Goal: Task Accomplishment & Management: Manage account settings

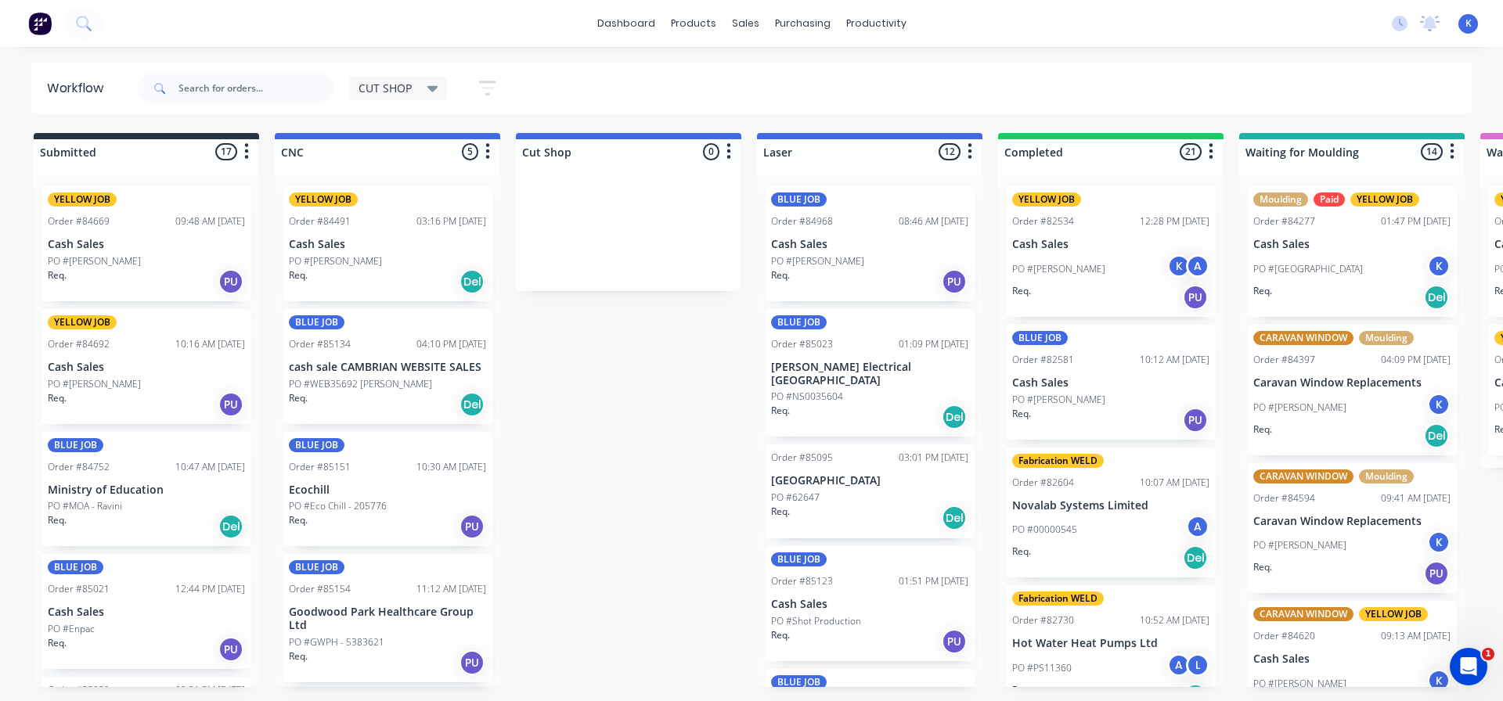
click at [342, 384] on p "PO #WEB35692 [PERSON_NAME]" at bounding box center [360, 384] width 143 height 14
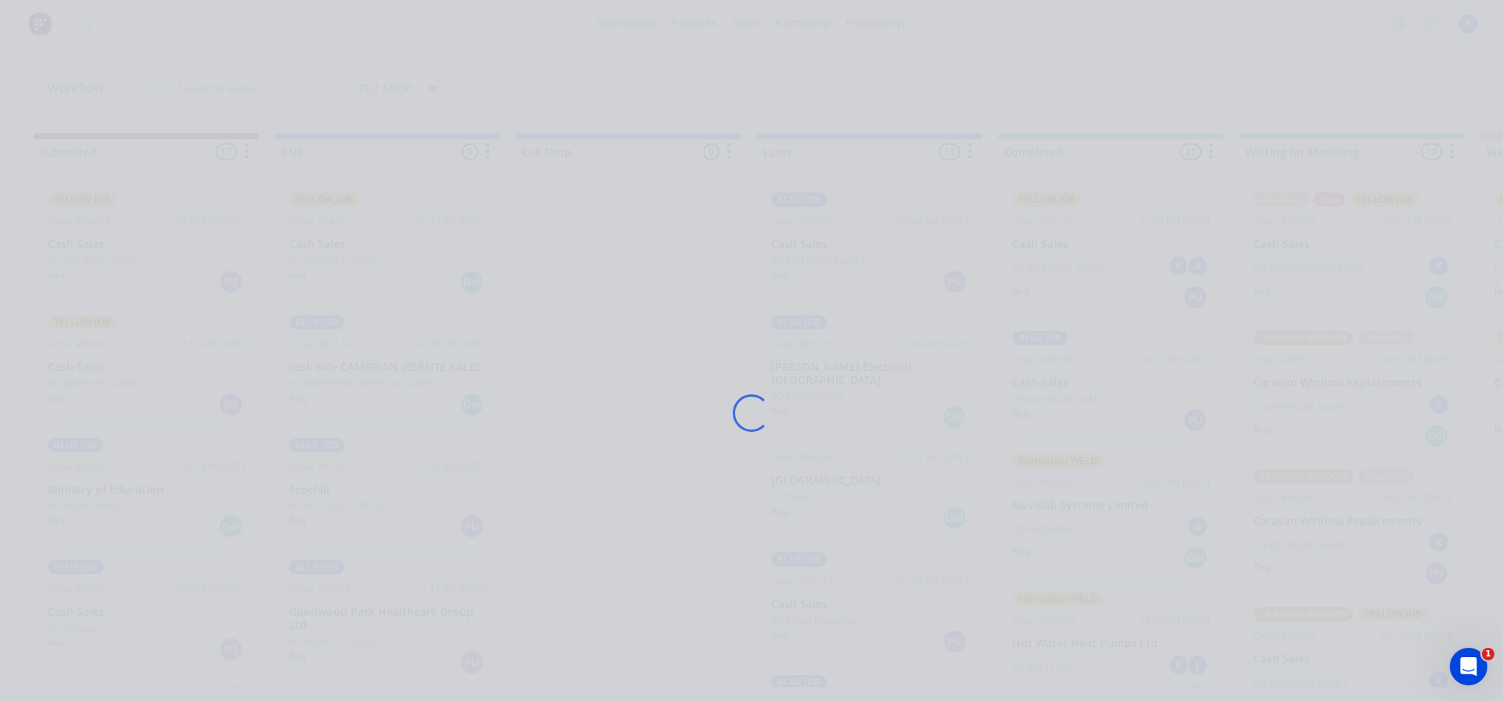
click at [342, 384] on div "Loading..." at bounding box center [751, 413] width 1253 height 701
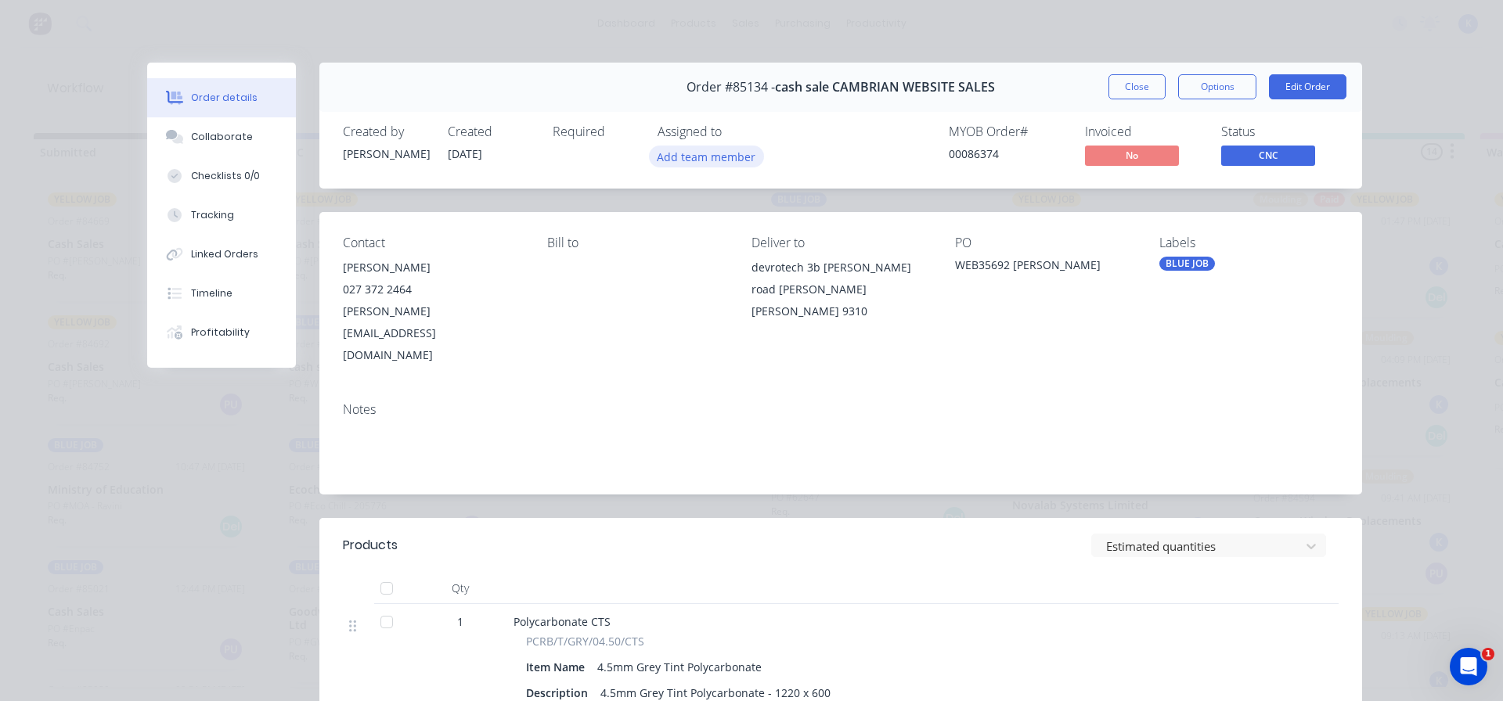
click at [689, 166] on button "Add team member" at bounding box center [706, 156] width 115 height 21
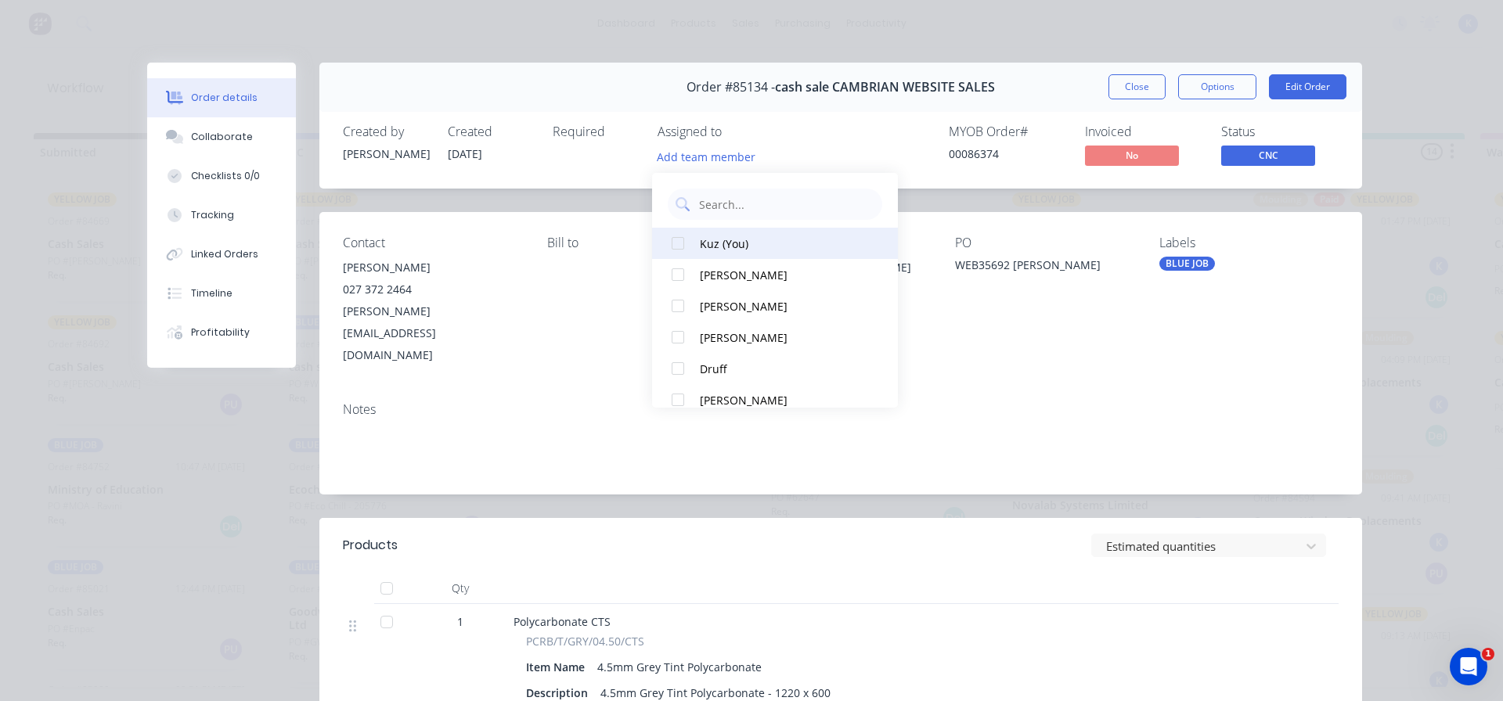
click at [678, 244] on div at bounding box center [677, 243] width 31 height 31
click at [1277, 150] on span "CNC" at bounding box center [1268, 156] width 94 height 20
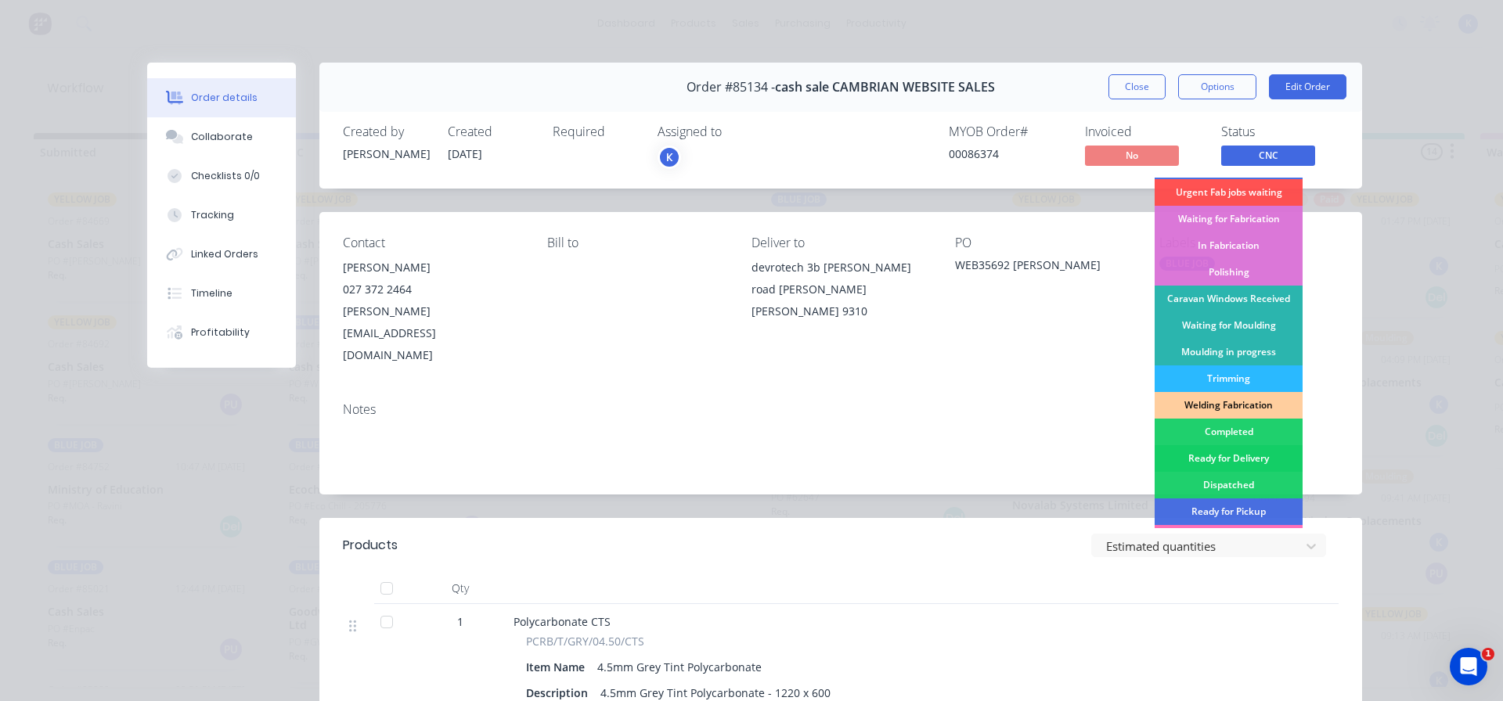
scroll to position [157, 0]
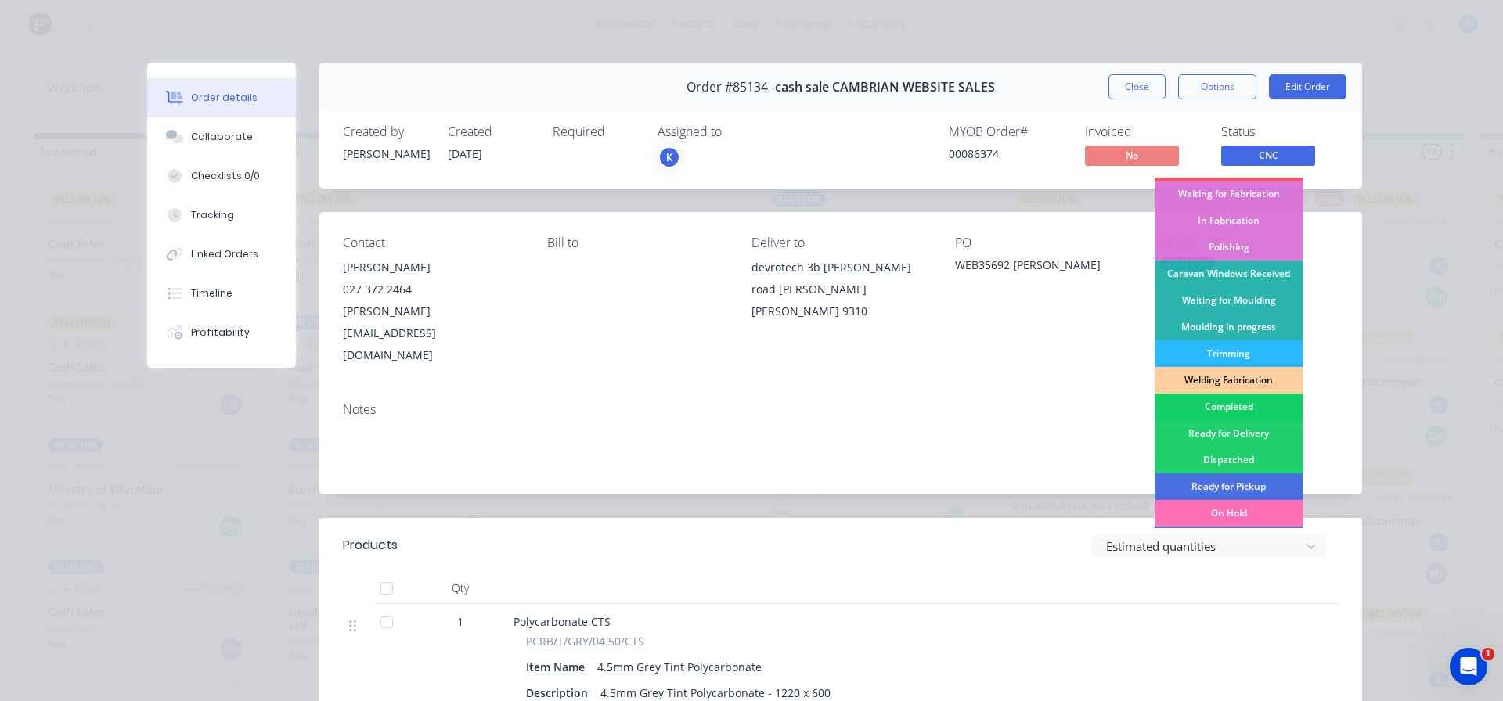
click at [1227, 408] on div "Completed" at bounding box center [1229, 407] width 148 height 27
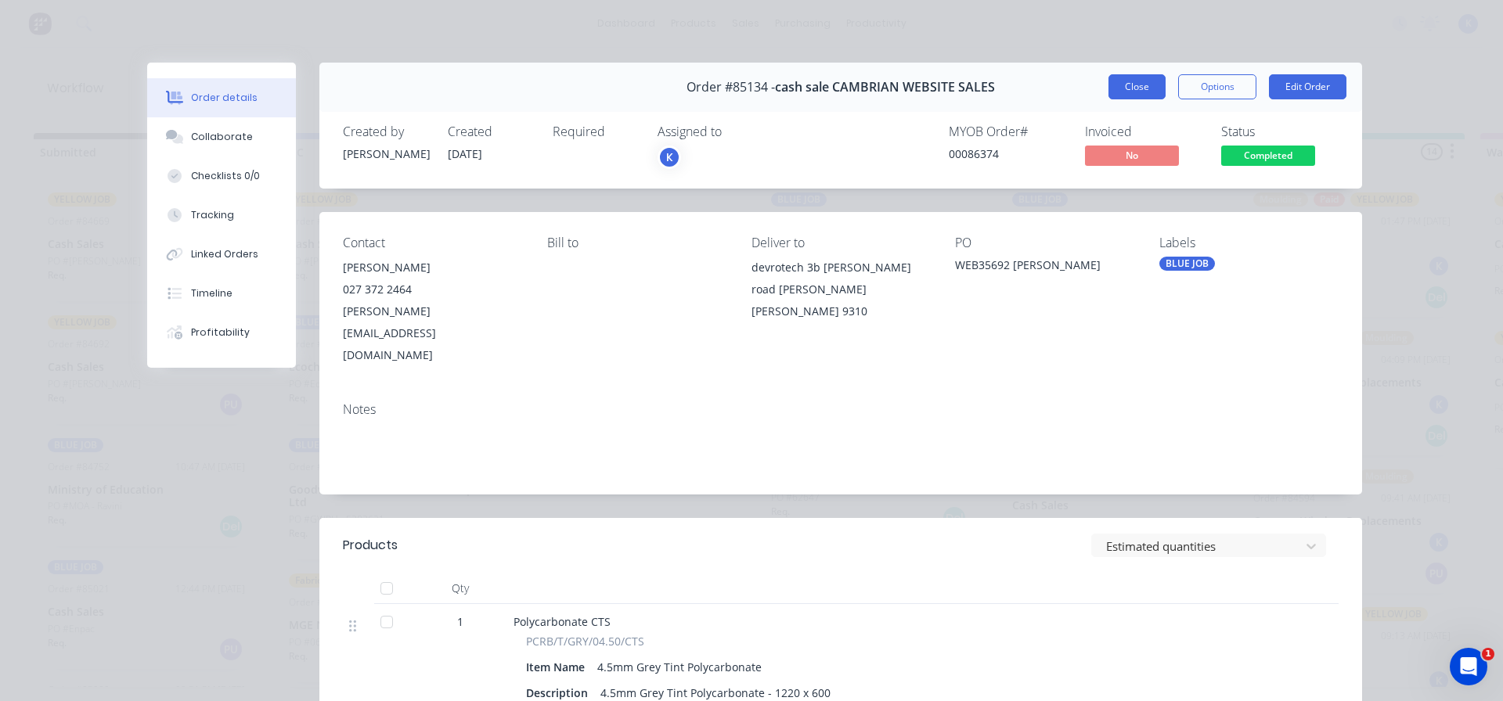
click at [1120, 80] on button "Close" at bounding box center [1137, 86] width 57 height 25
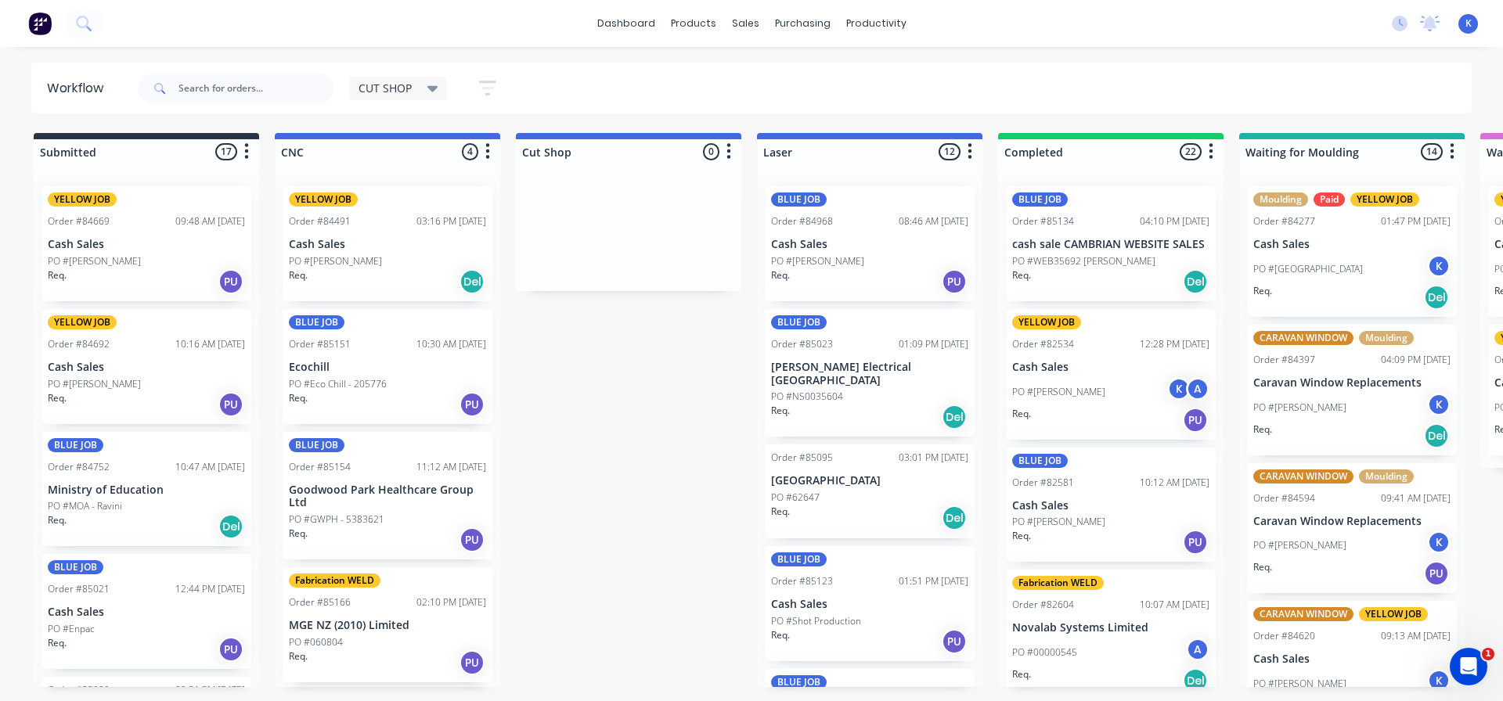
click at [337, 517] on p "PO #GWPH - 5383621" at bounding box center [337, 520] width 96 height 14
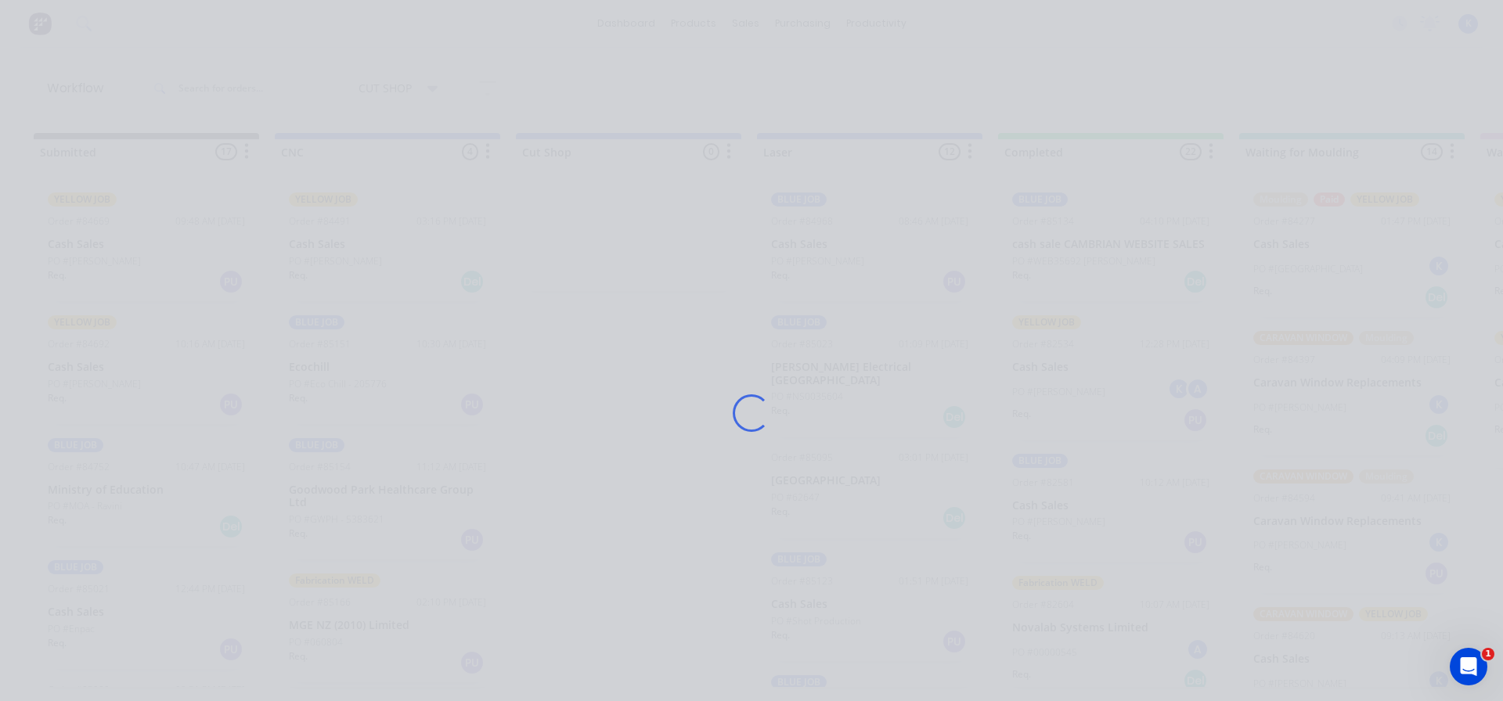
click at [337, 517] on div "Loading..." at bounding box center [751, 413] width 1253 height 701
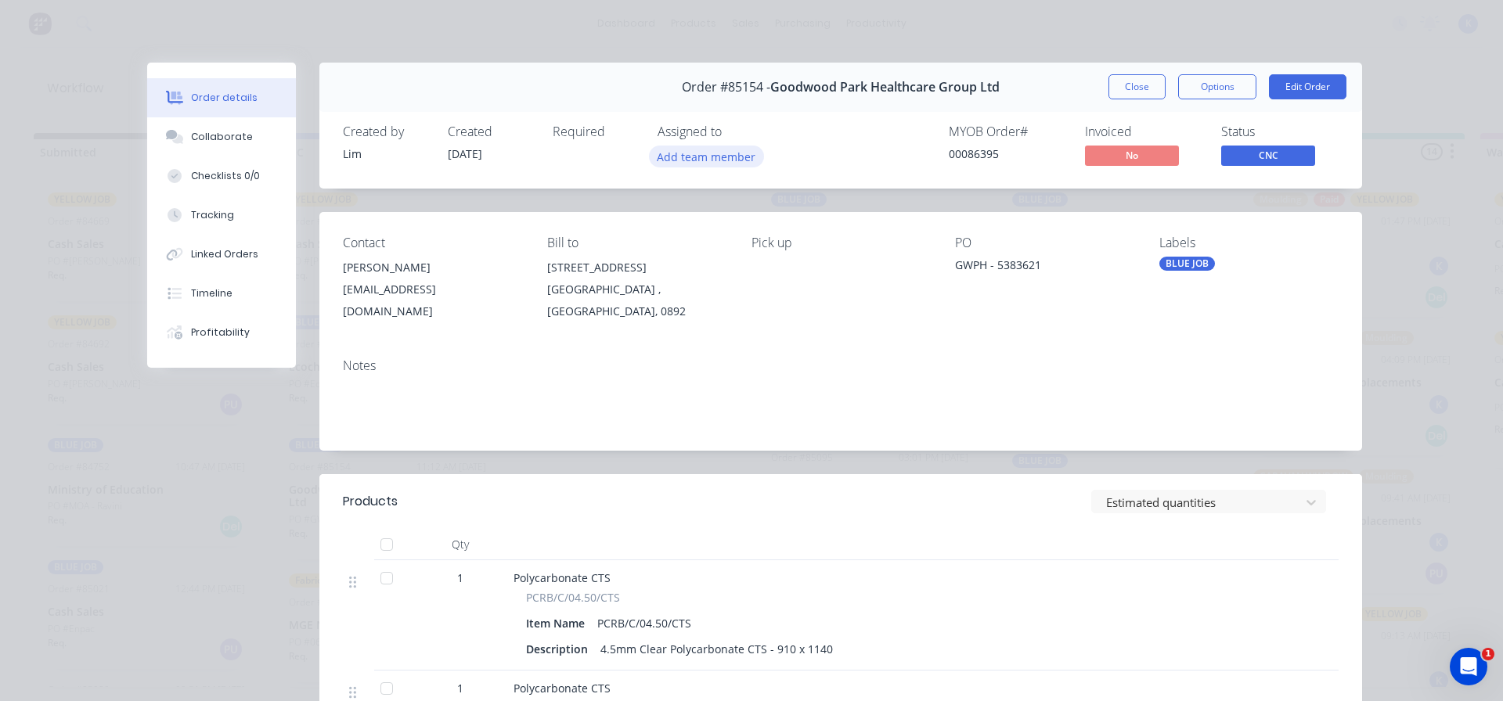
click at [686, 158] on button "Add team member" at bounding box center [706, 156] width 115 height 21
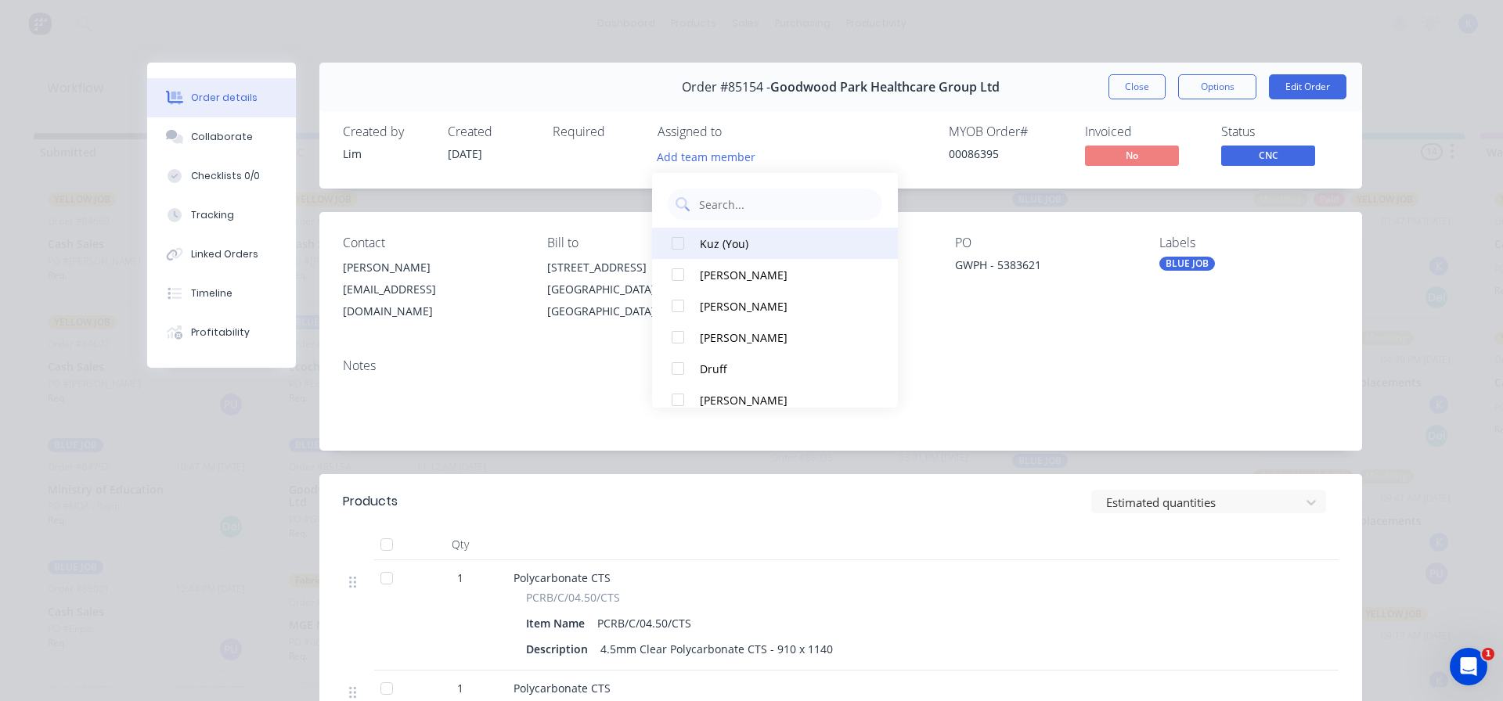
click at [676, 245] on div at bounding box center [677, 243] width 31 height 31
click at [1236, 155] on span "CNC" at bounding box center [1268, 156] width 94 height 20
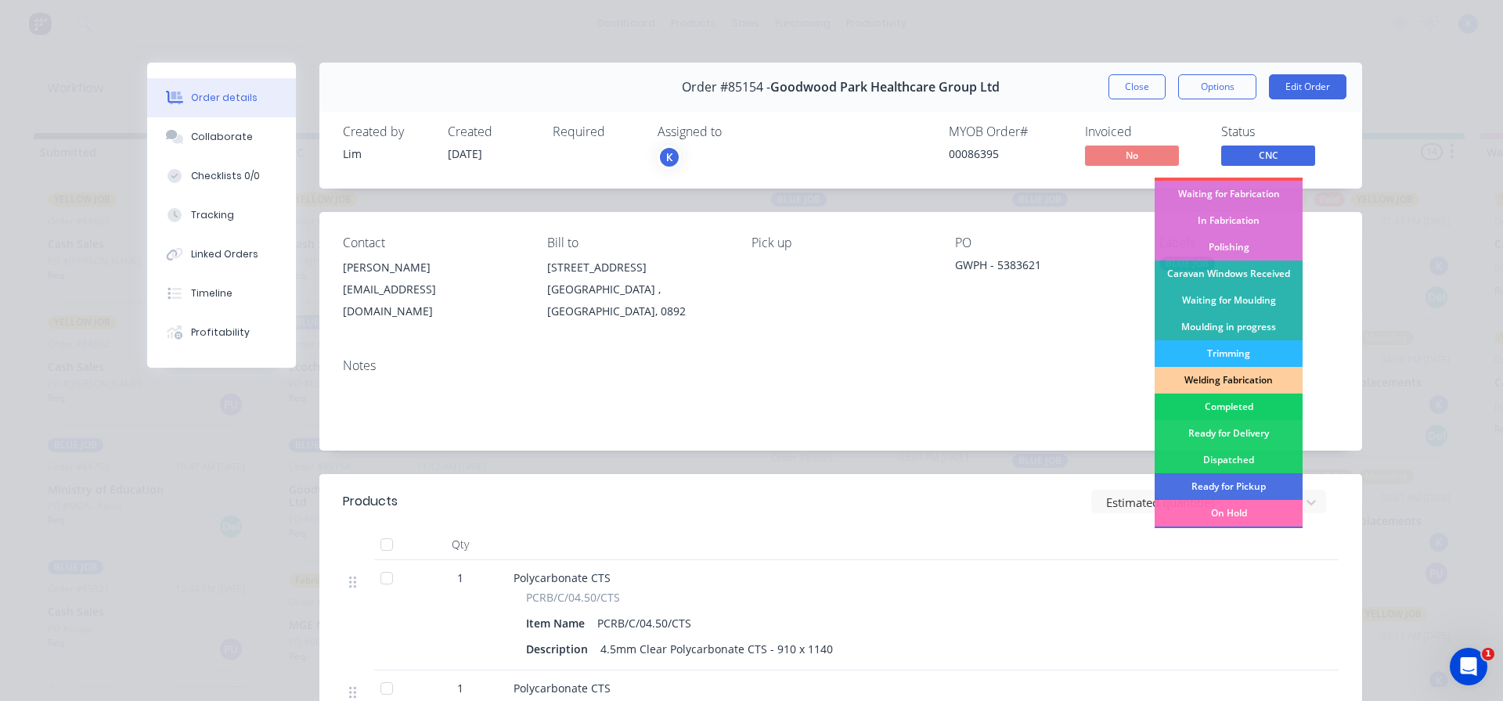
click at [1216, 405] on div "Completed" at bounding box center [1229, 407] width 148 height 27
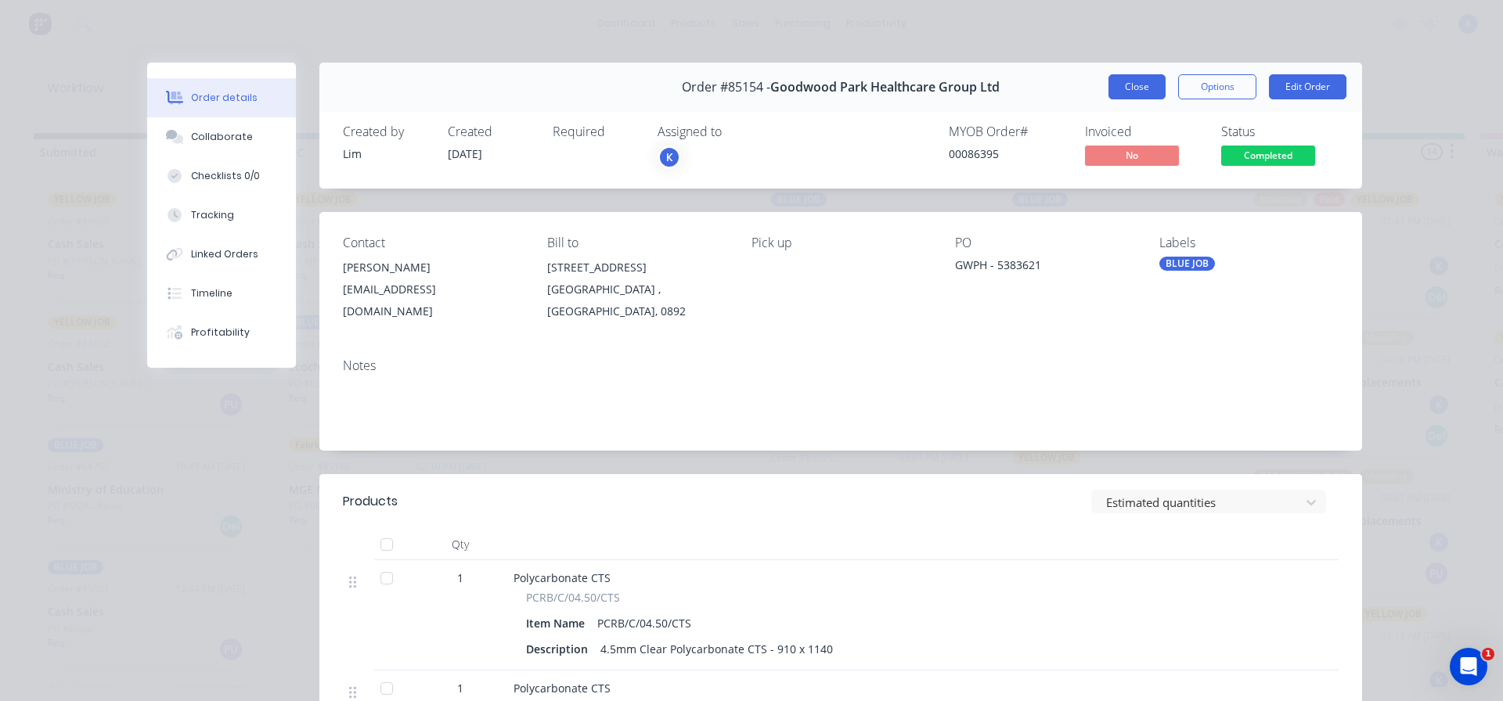
click at [1137, 88] on button "Close" at bounding box center [1137, 86] width 57 height 25
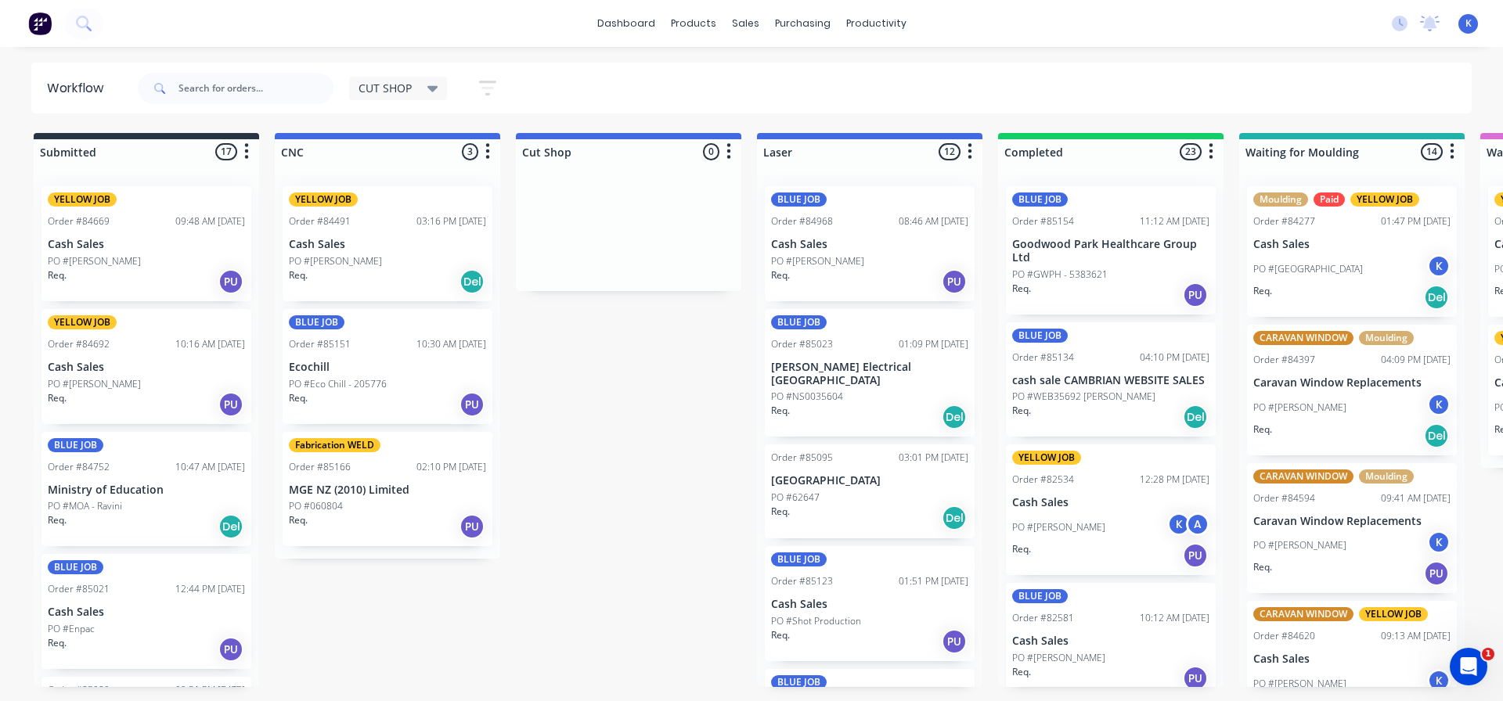
click at [372, 500] on div "PO #060804" at bounding box center [387, 506] width 197 height 14
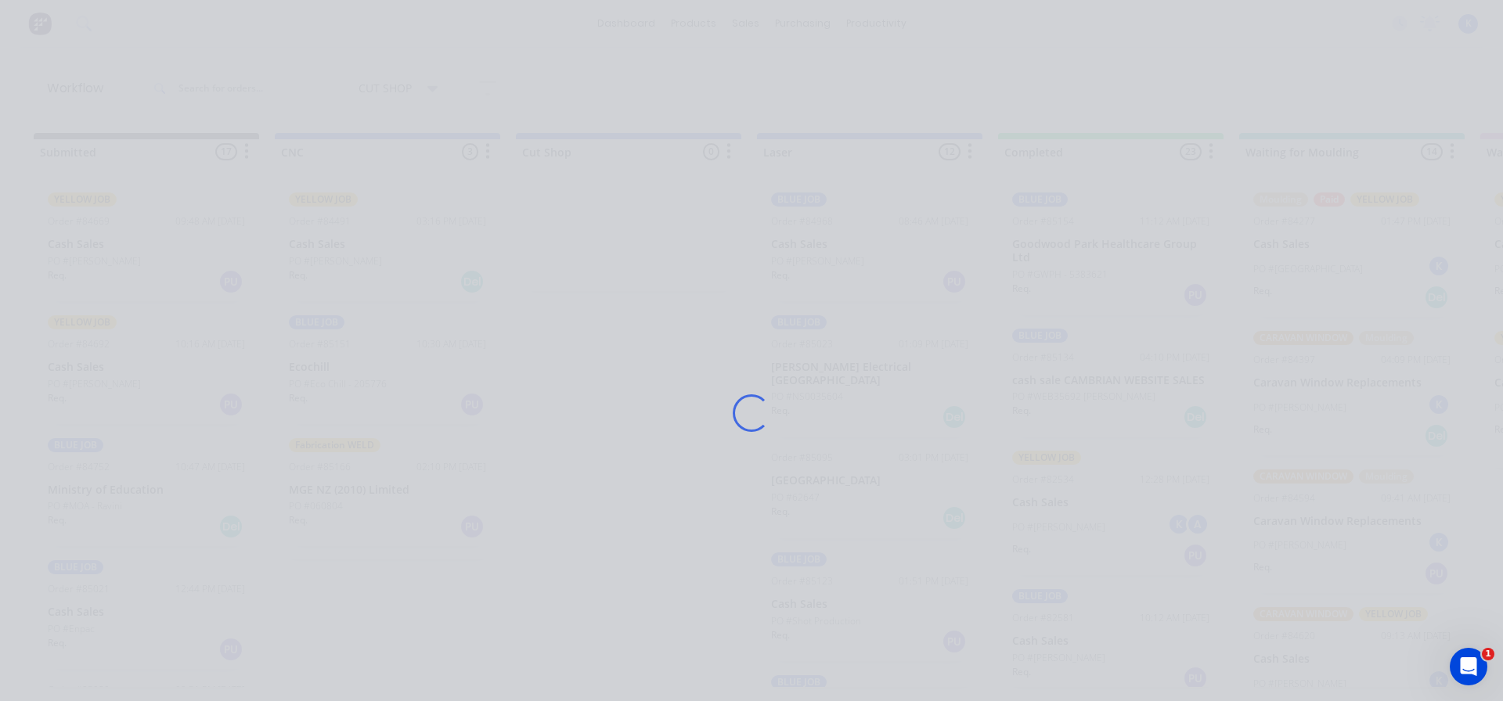
click at [372, 500] on div "Loading..." at bounding box center [751, 413] width 1253 height 701
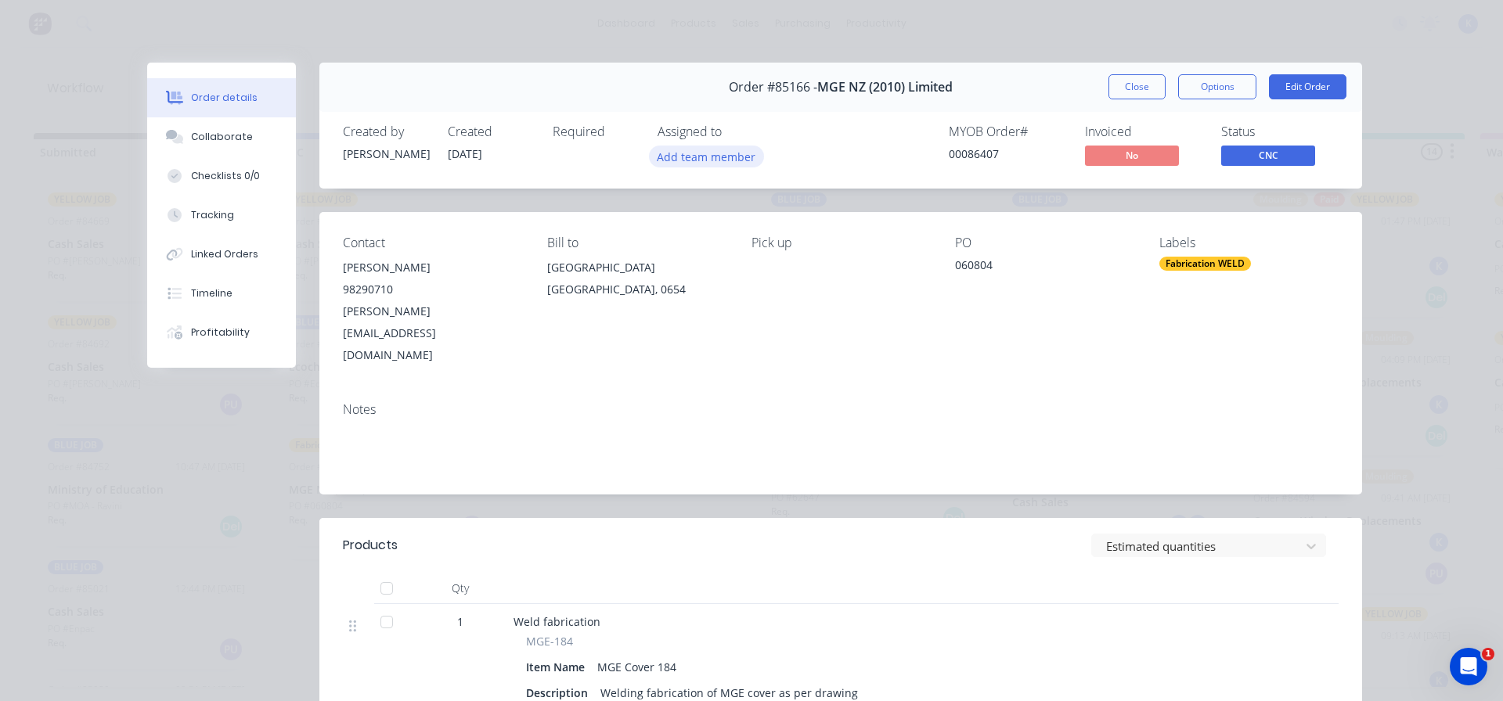
click at [664, 157] on button "Add team member" at bounding box center [706, 156] width 115 height 21
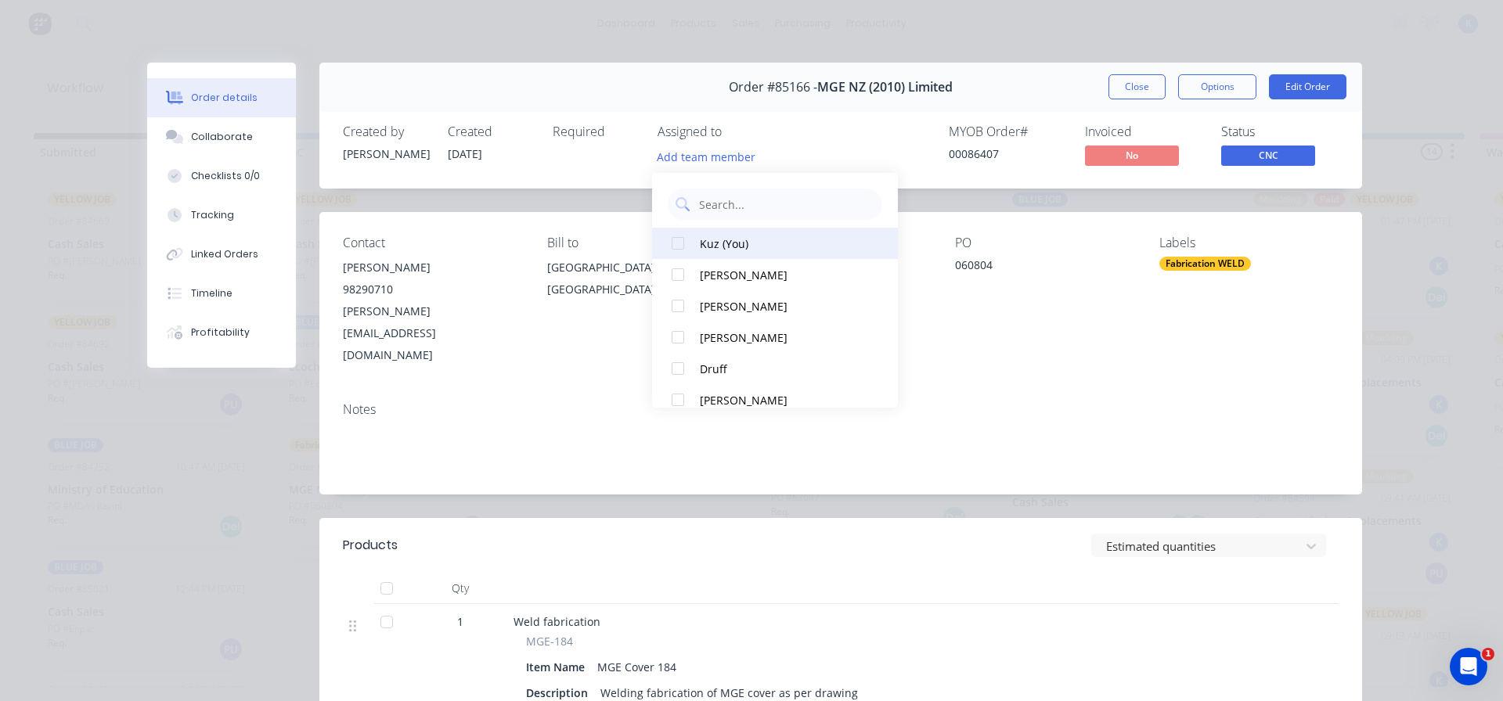
click at [688, 248] on div at bounding box center [677, 243] width 31 height 31
click at [1272, 152] on span "CNC" at bounding box center [1268, 156] width 94 height 20
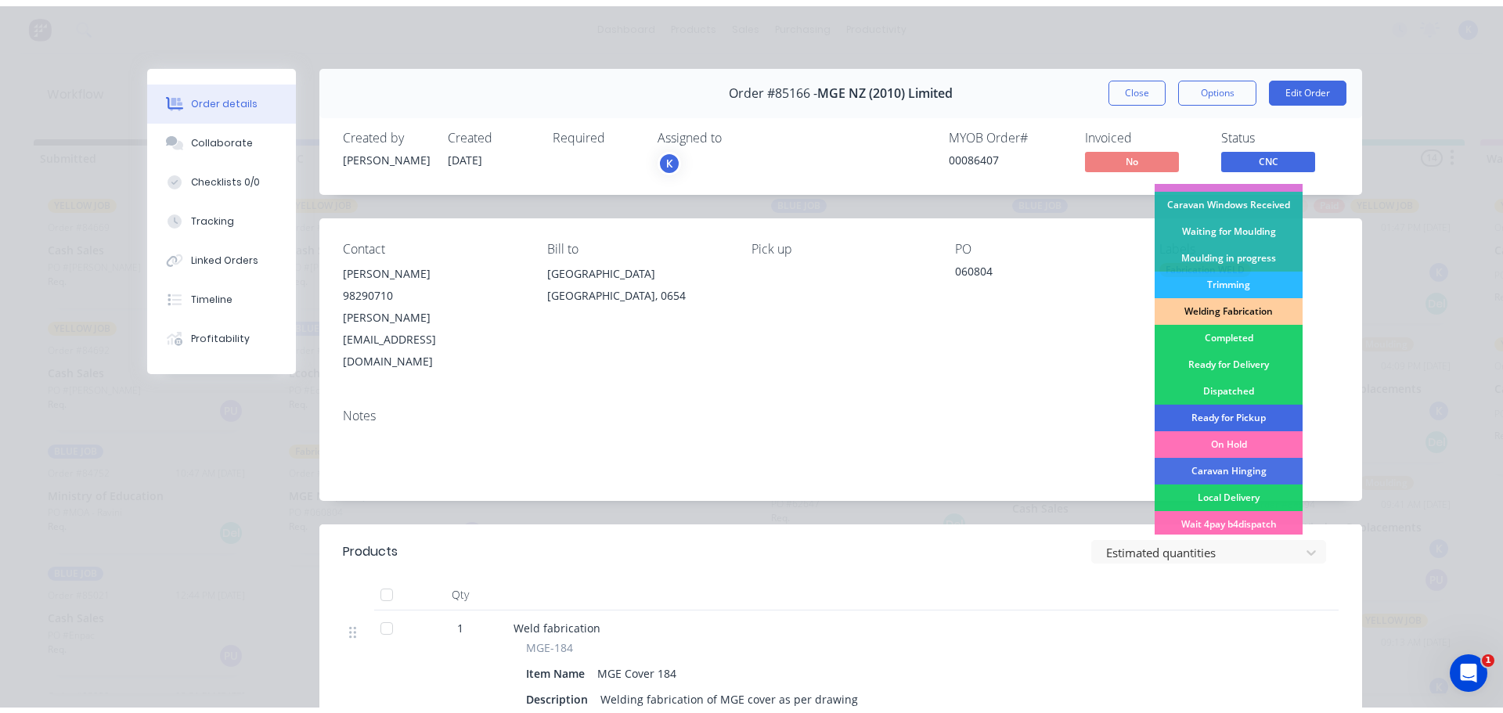
scroll to position [235, 0]
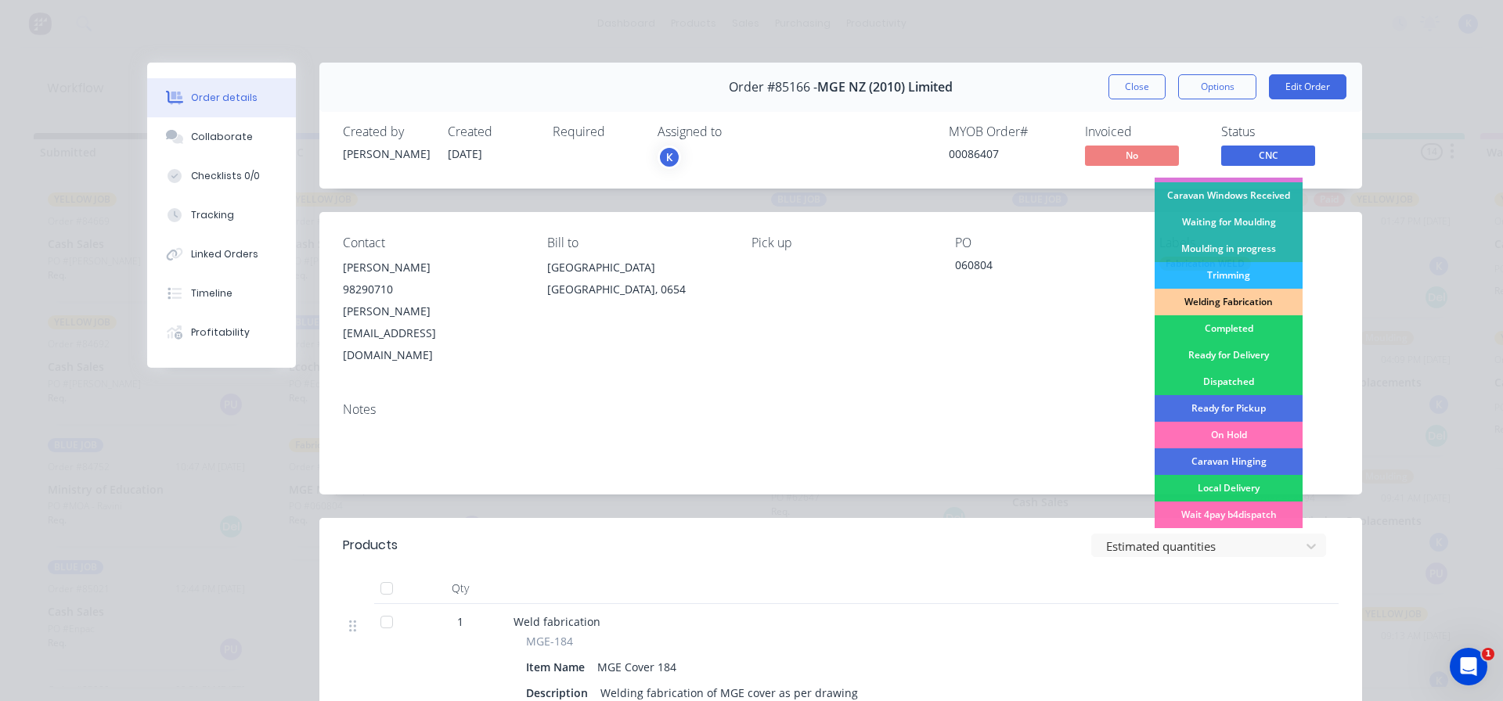
click at [1223, 324] on div "Completed" at bounding box center [1229, 329] width 148 height 27
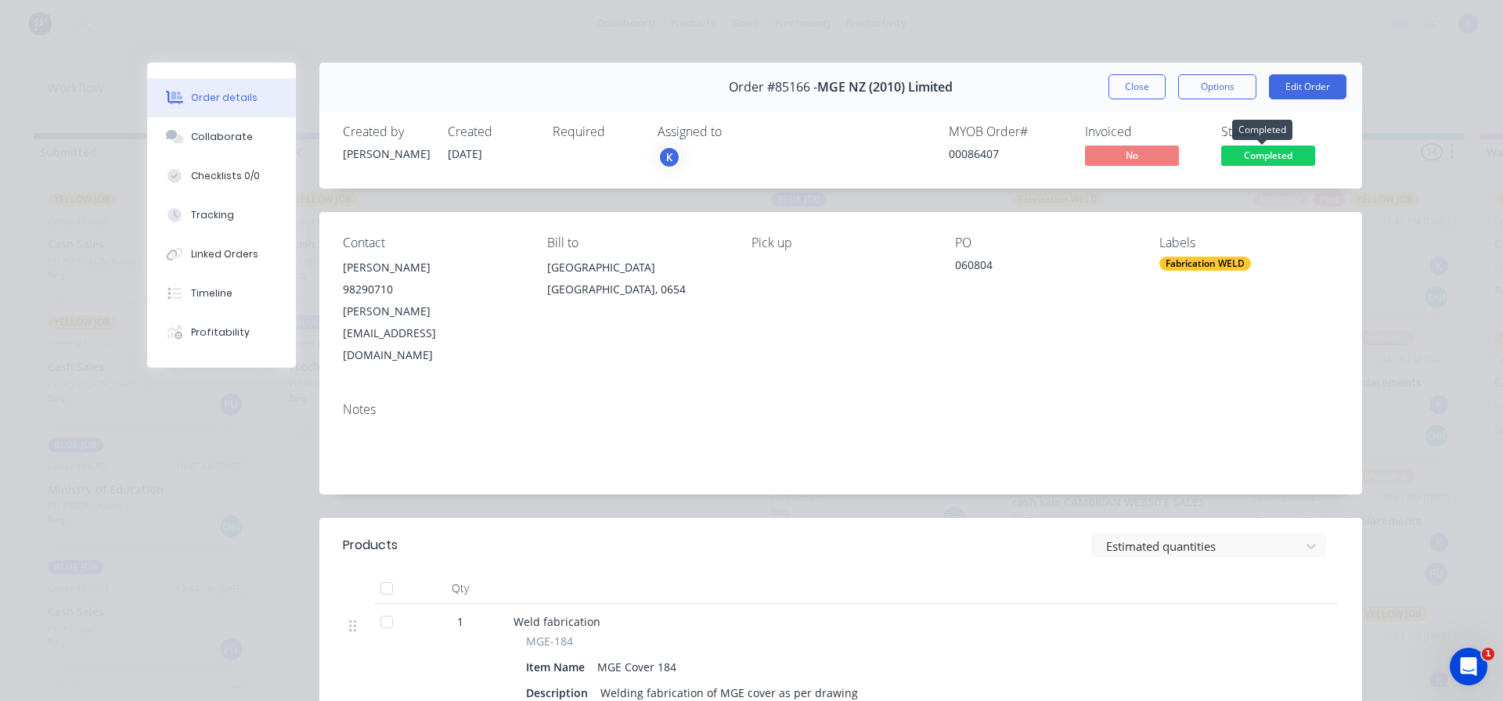
click at [1264, 160] on span "Completed" at bounding box center [1268, 156] width 94 height 20
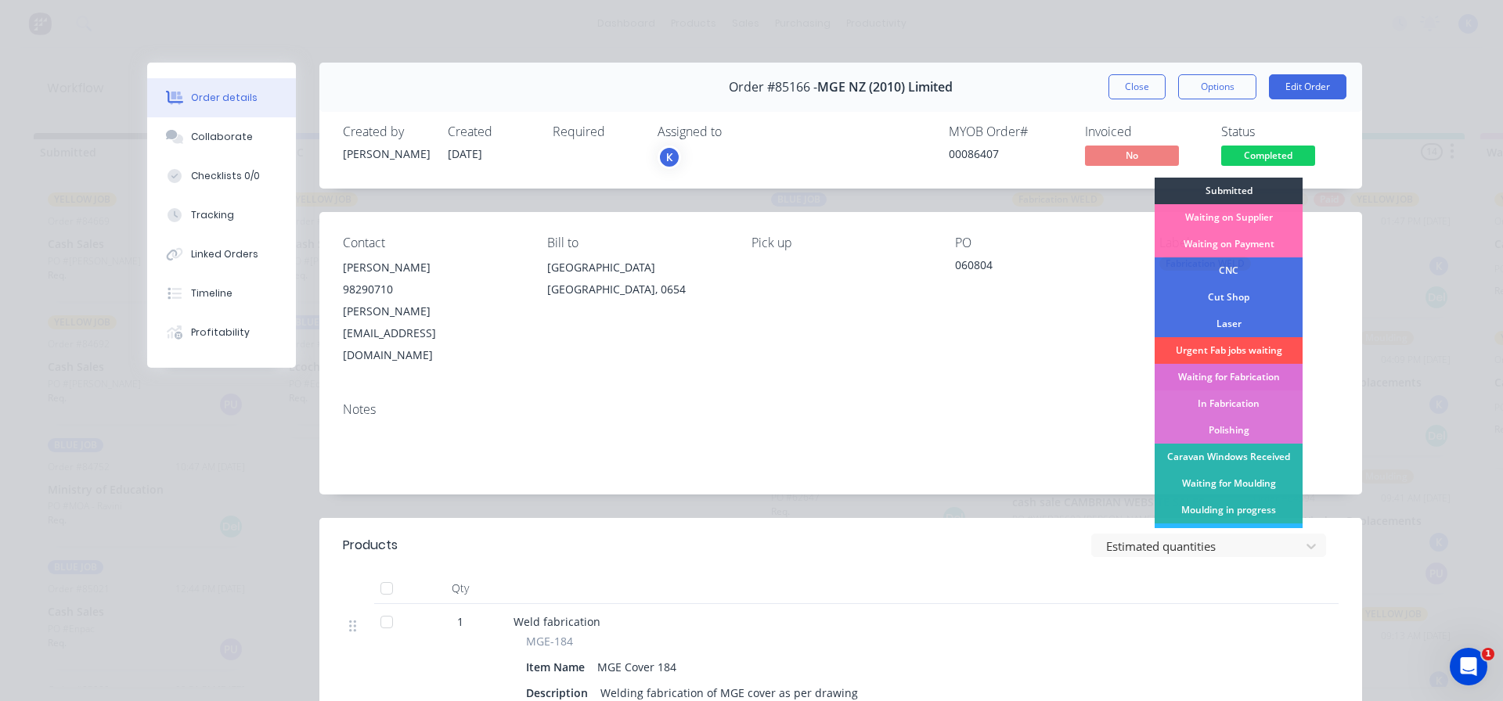
click at [1242, 373] on div "Waiting for Fabrication" at bounding box center [1229, 377] width 148 height 27
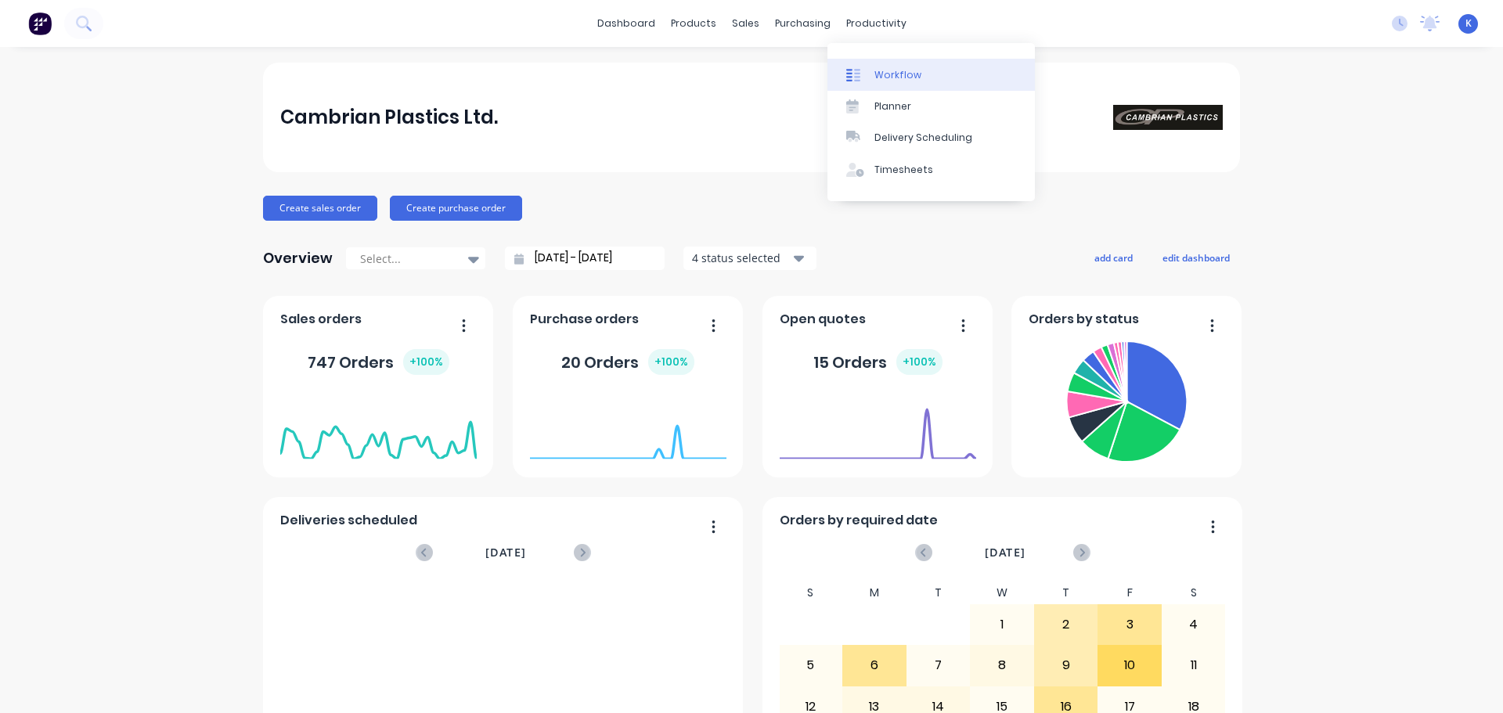
click at [898, 78] on div "Workflow" at bounding box center [898, 75] width 47 height 14
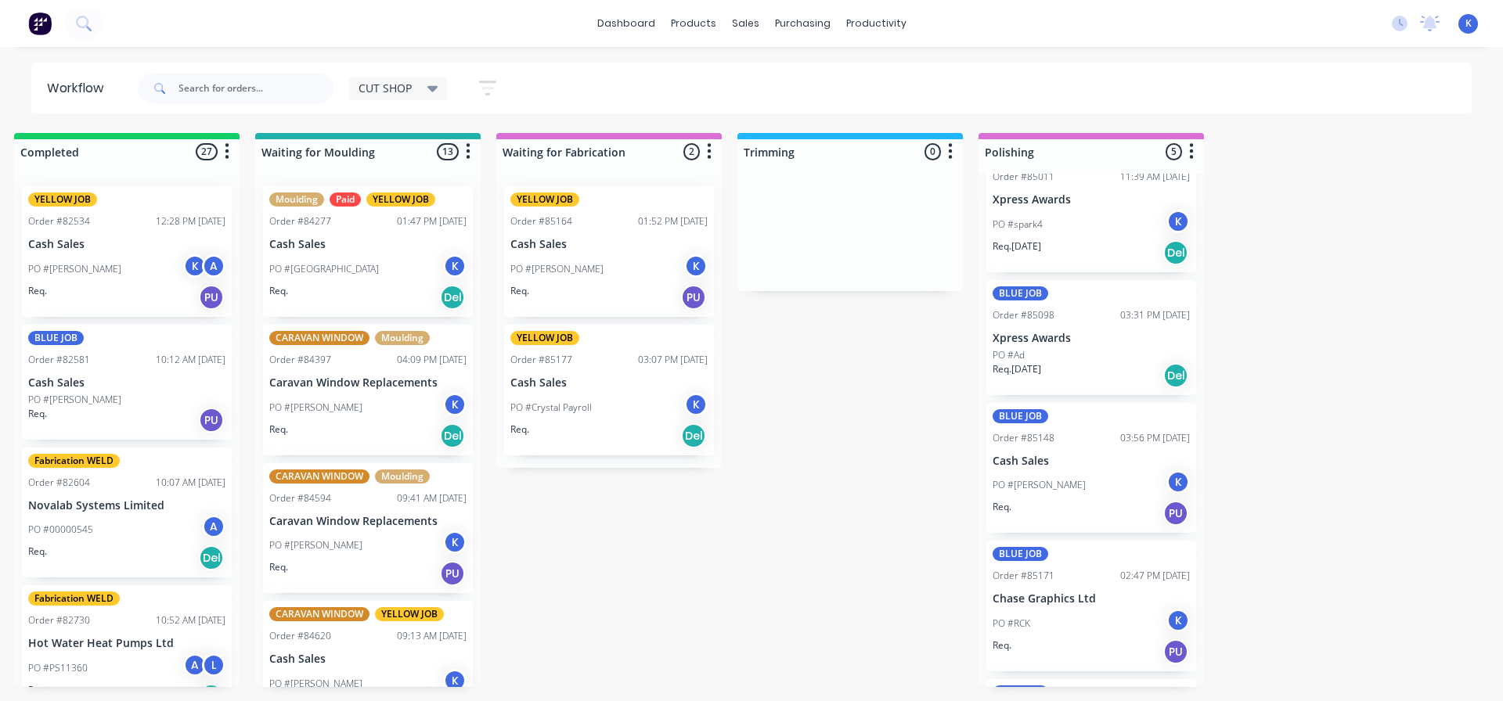
scroll to position [153, 0]
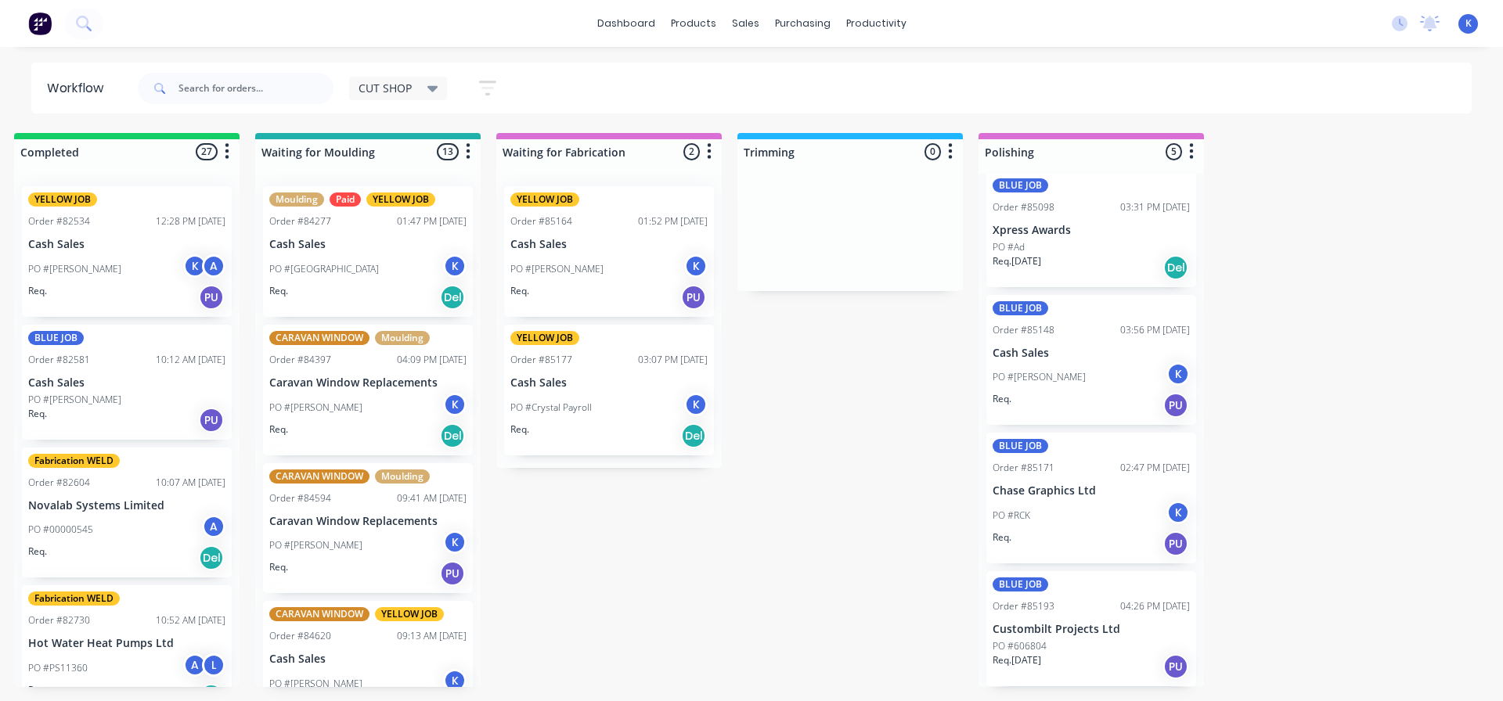
click at [1026, 654] on p "Req. 13/10/25" at bounding box center [1017, 661] width 49 height 14
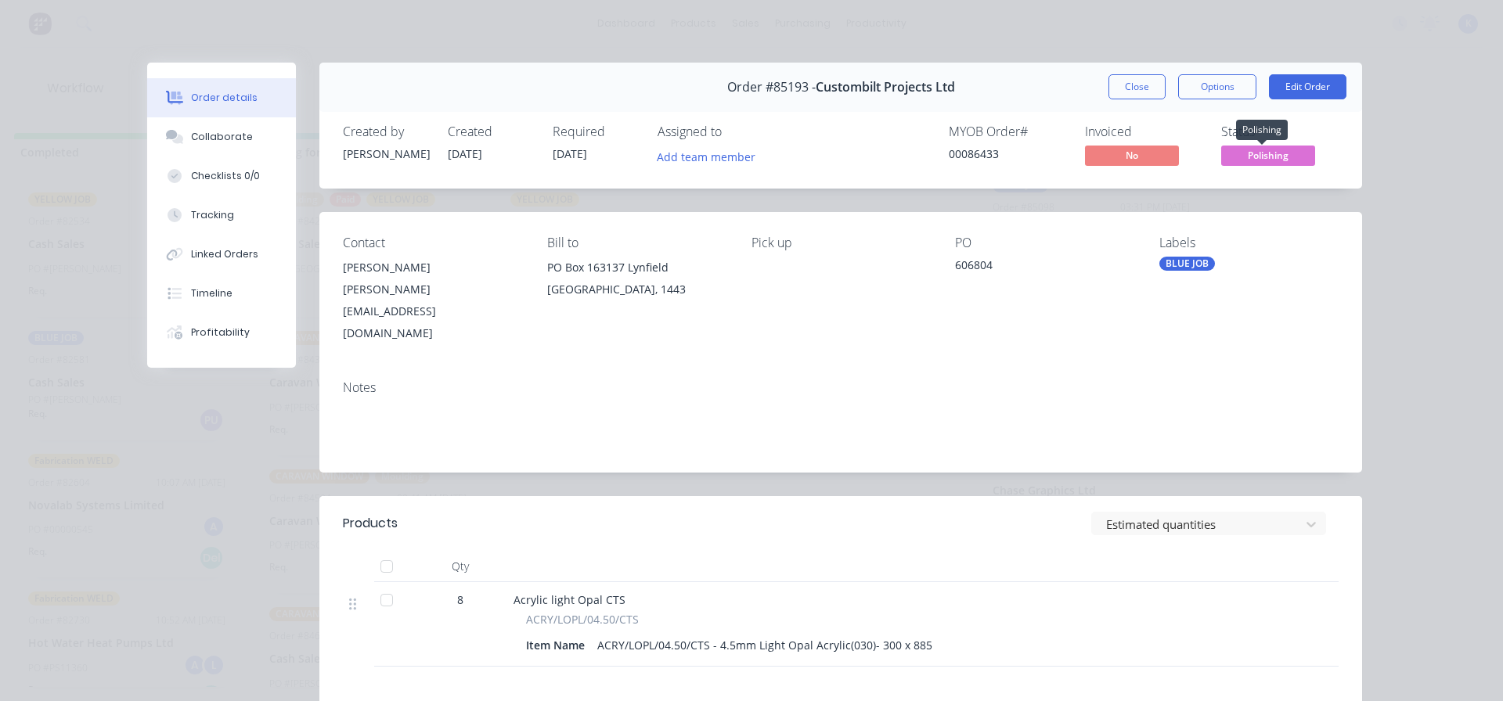
click at [1262, 152] on span "Polishing" at bounding box center [1268, 156] width 94 height 20
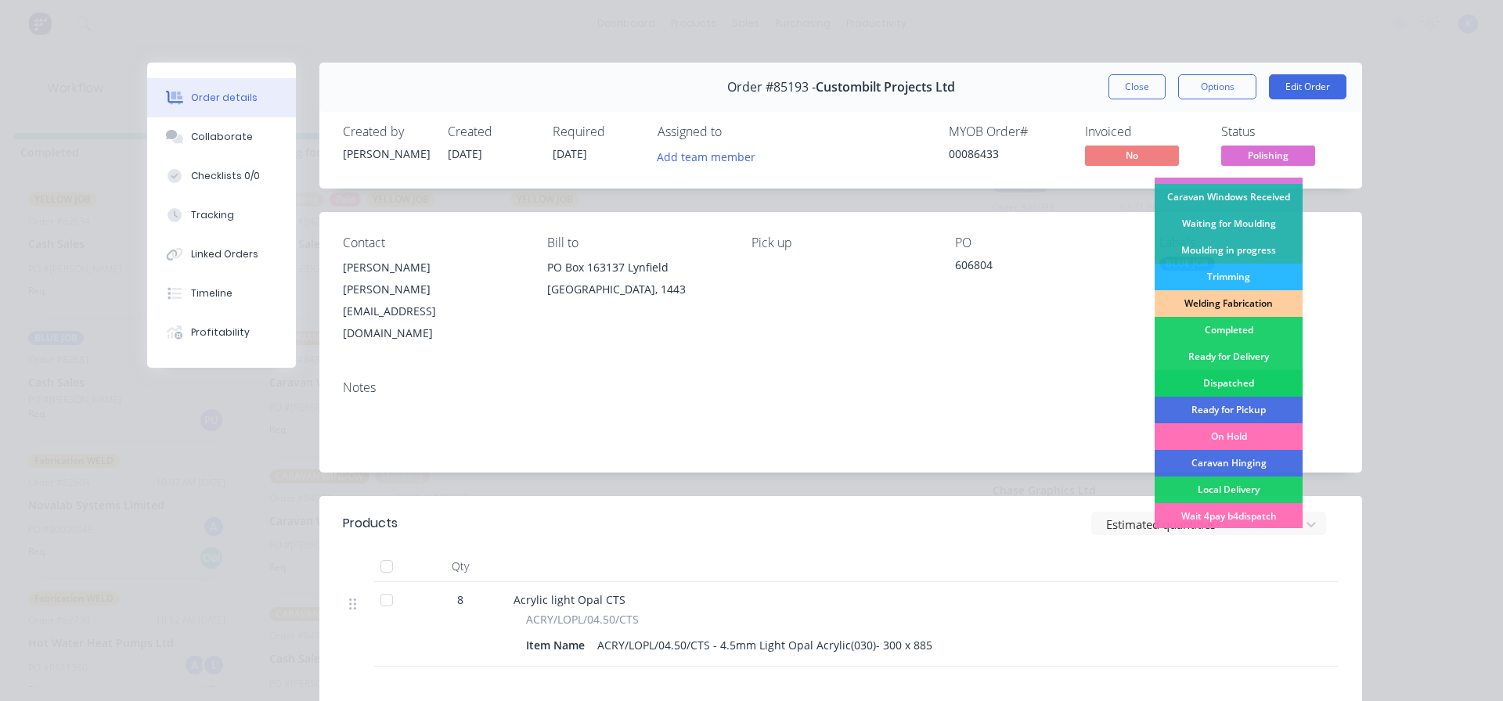
scroll to position [235, 0]
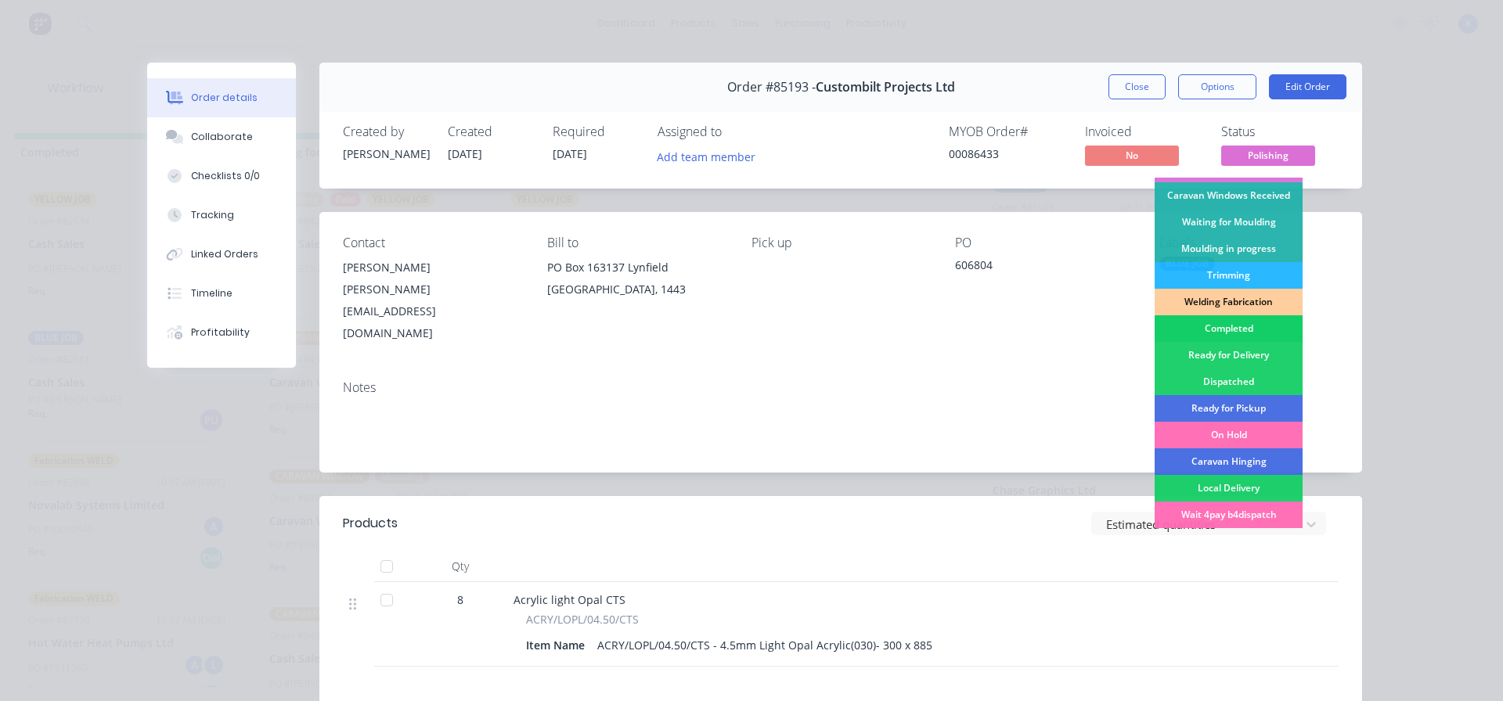
click at [1184, 323] on div "Completed" at bounding box center [1229, 329] width 148 height 27
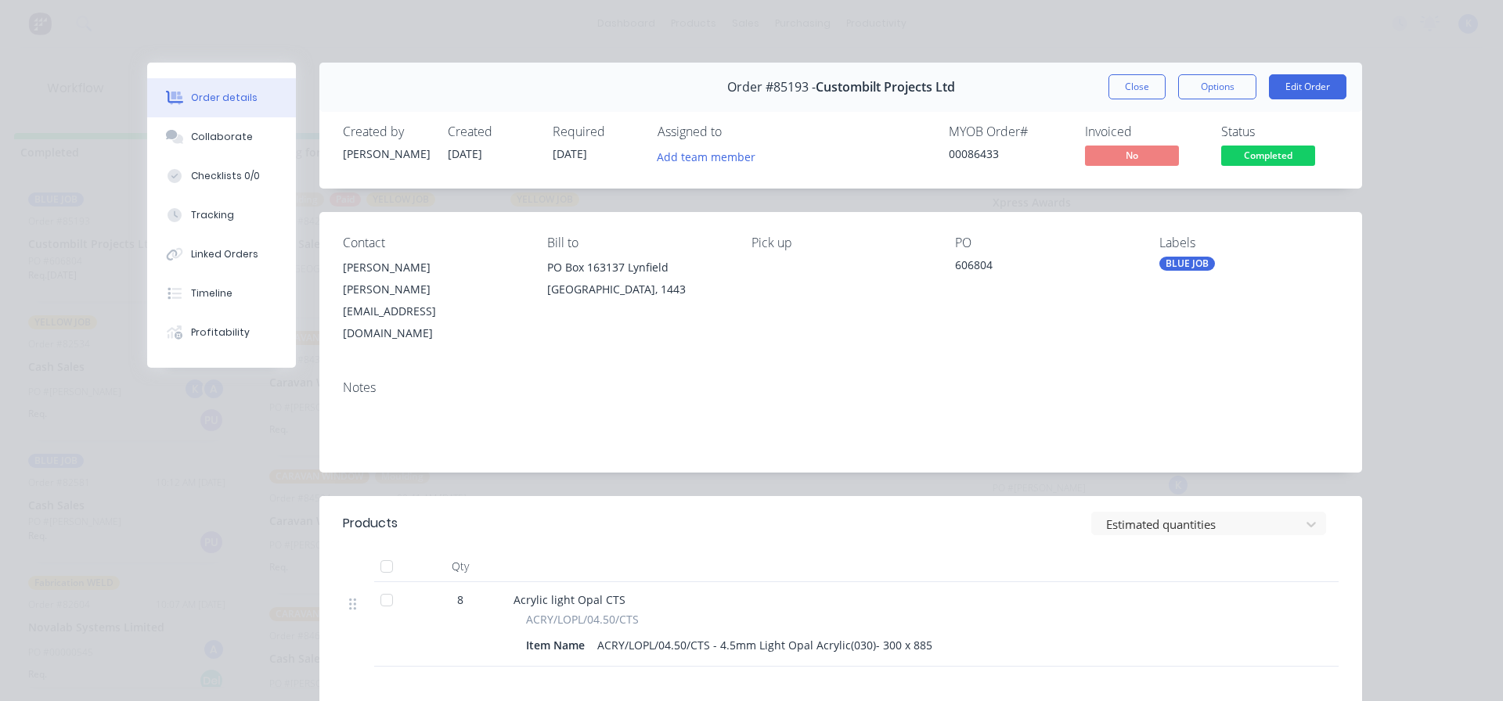
scroll to position [30, 0]
click at [1131, 88] on button "Close" at bounding box center [1137, 86] width 57 height 25
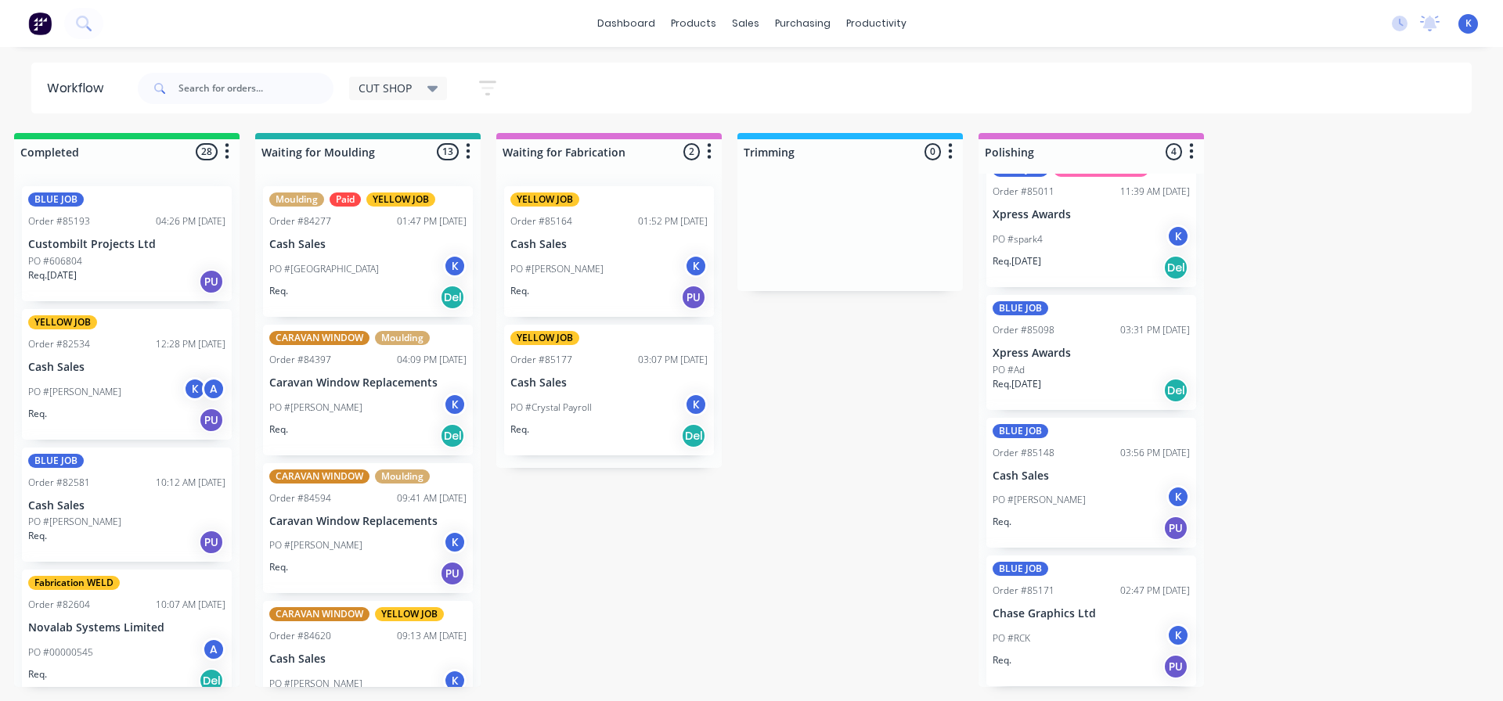
scroll to position [0, 0]
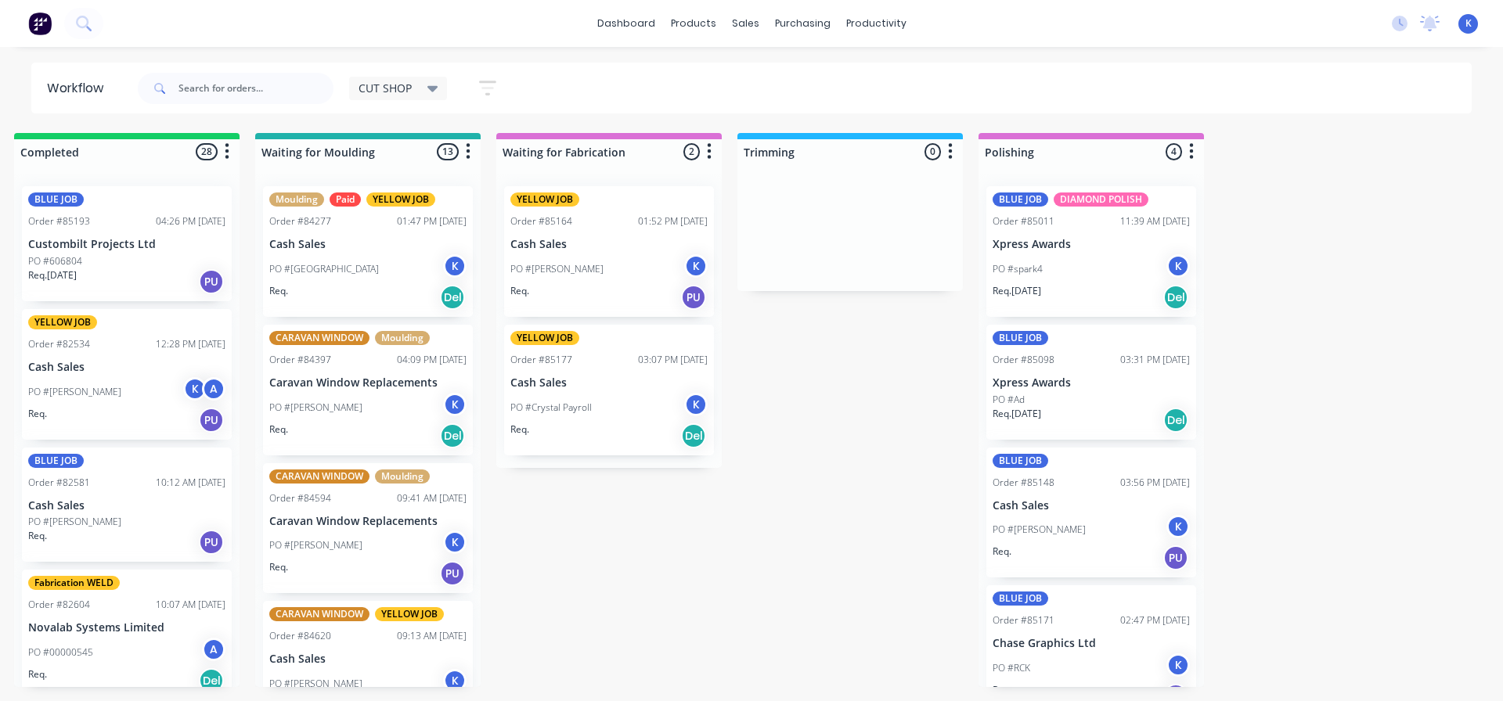
click at [1027, 512] on p "Cash Sales" at bounding box center [1091, 505] width 197 height 13
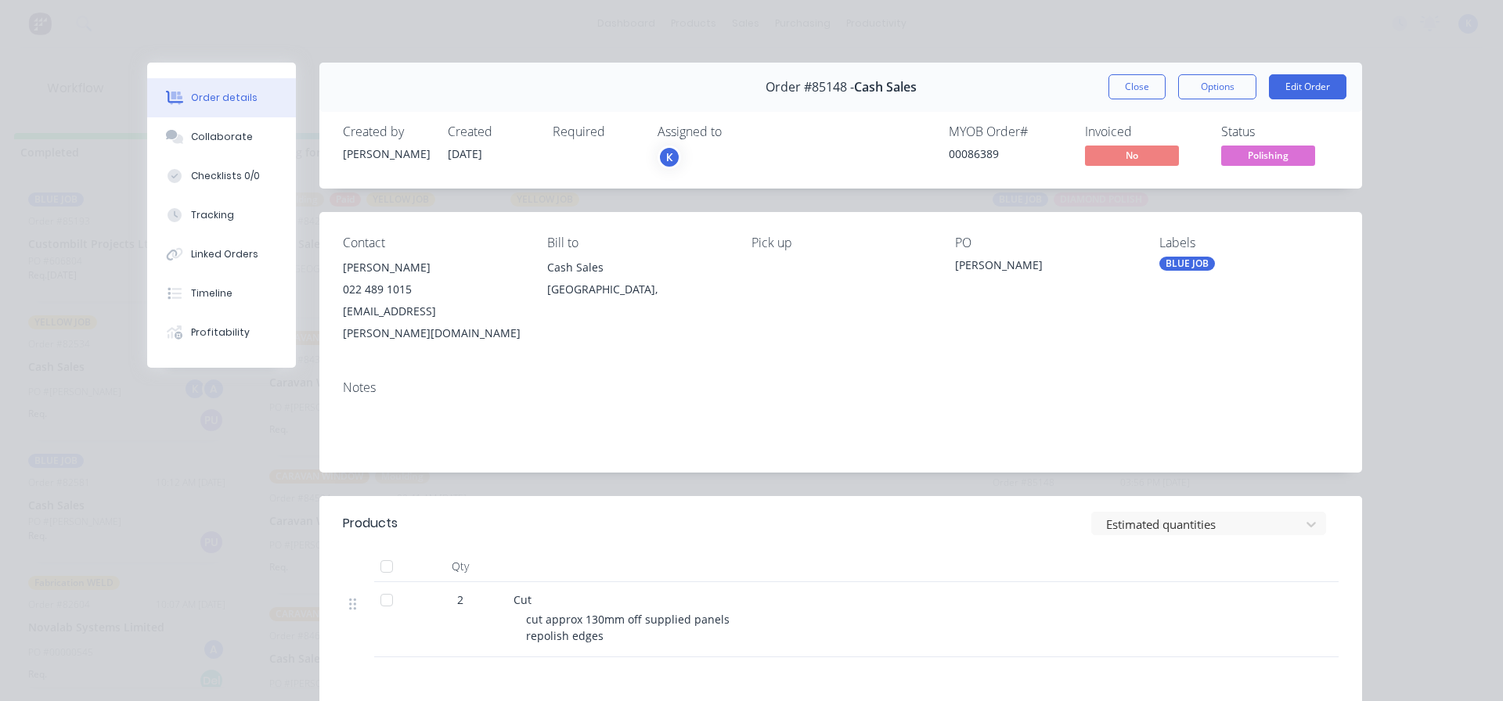
drag, startPoint x: 1127, startPoint y: 85, endPoint x: 1119, endPoint y: 88, distance: 8.9
click at [1125, 85] on button "Close" at bounding box center [1137, 86] width 57 height 25
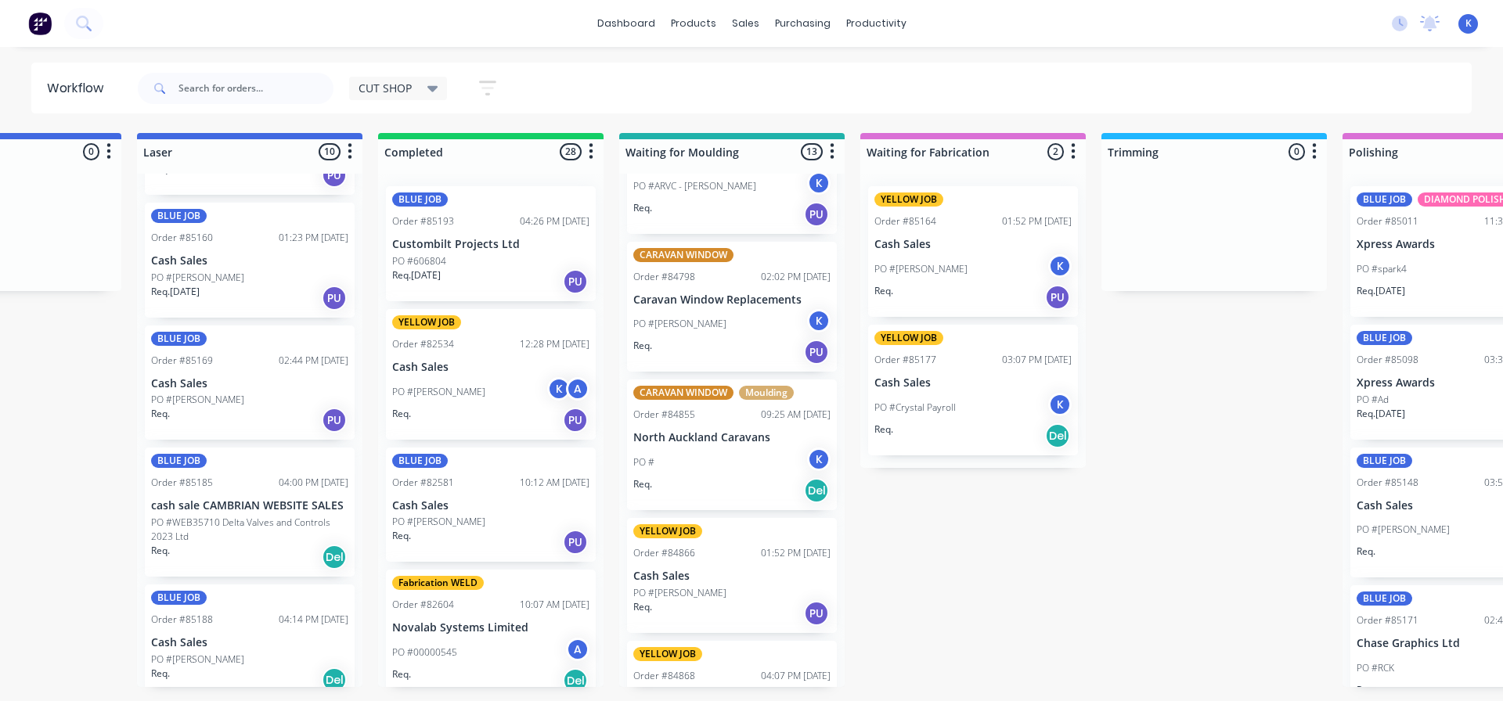
scroll to position [1018, 0]
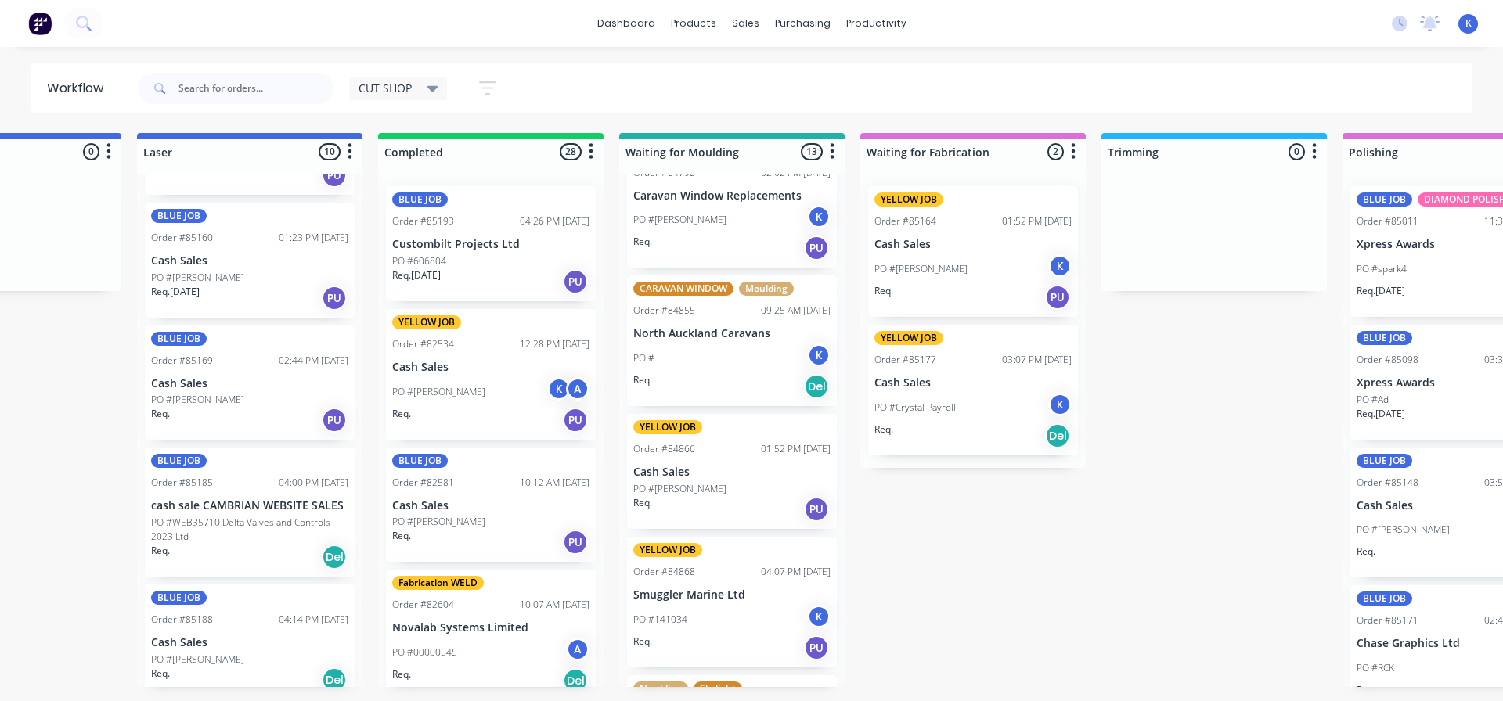
click at [694, 485] on p "PO #[PERSON_NAME]" at bounding box center [679, 489] width 93 height 14
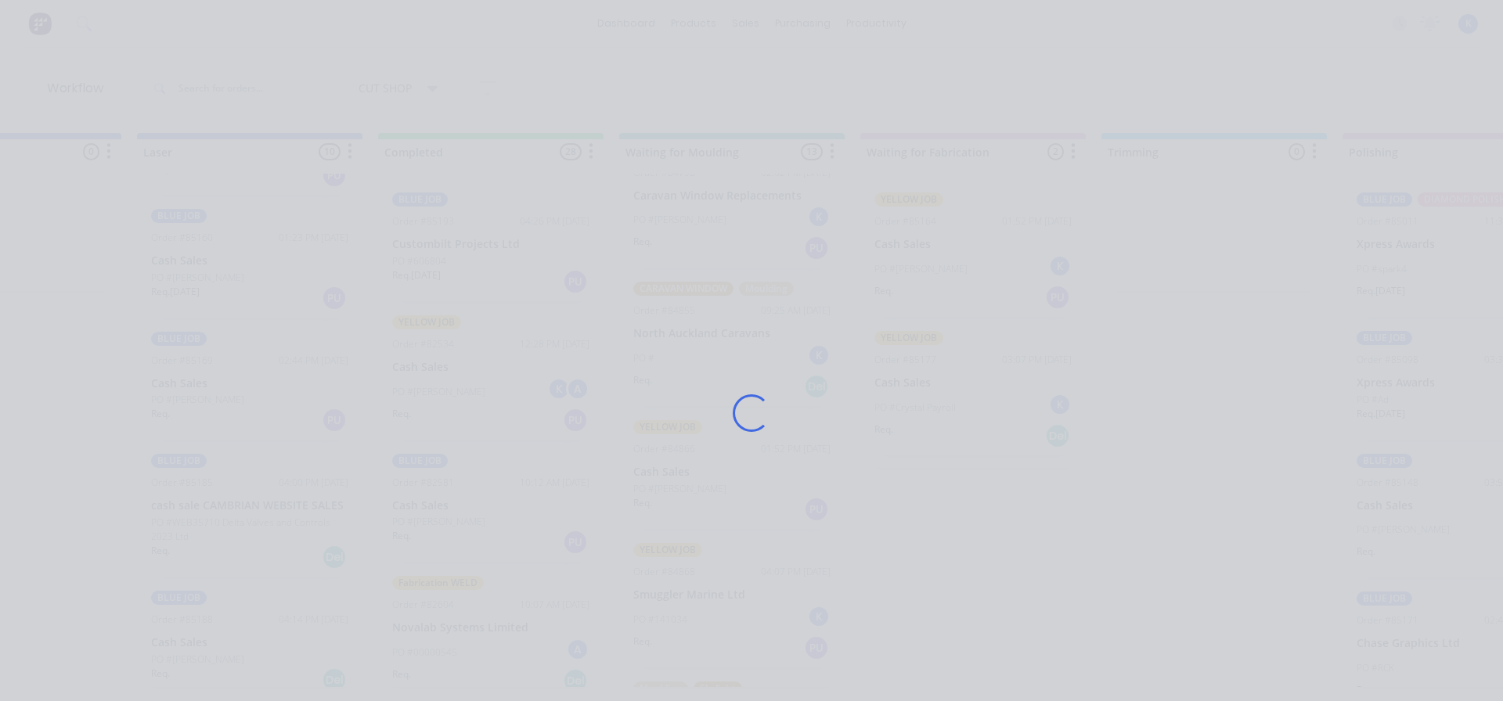
click at [694, 484] on div "Loading..." at bounding box center [751, 413] width 1253 height 701
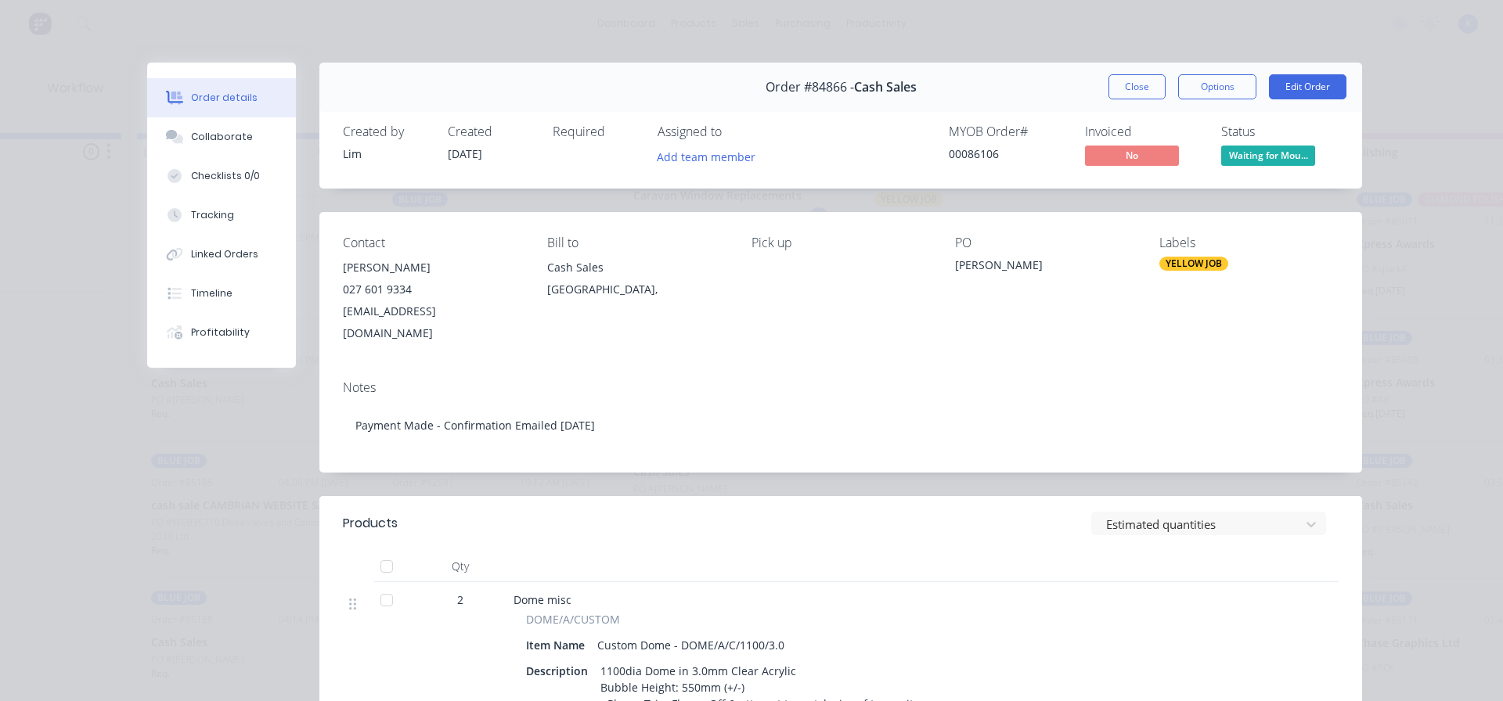
drag, startPoint x: 1120, startPoint y: 84, endPoint x: 1109, endPoint y: 83, distance: 11.8
click at [1119, 83] on button "Close" at bounding box center [1137, 86] width 57 height 25
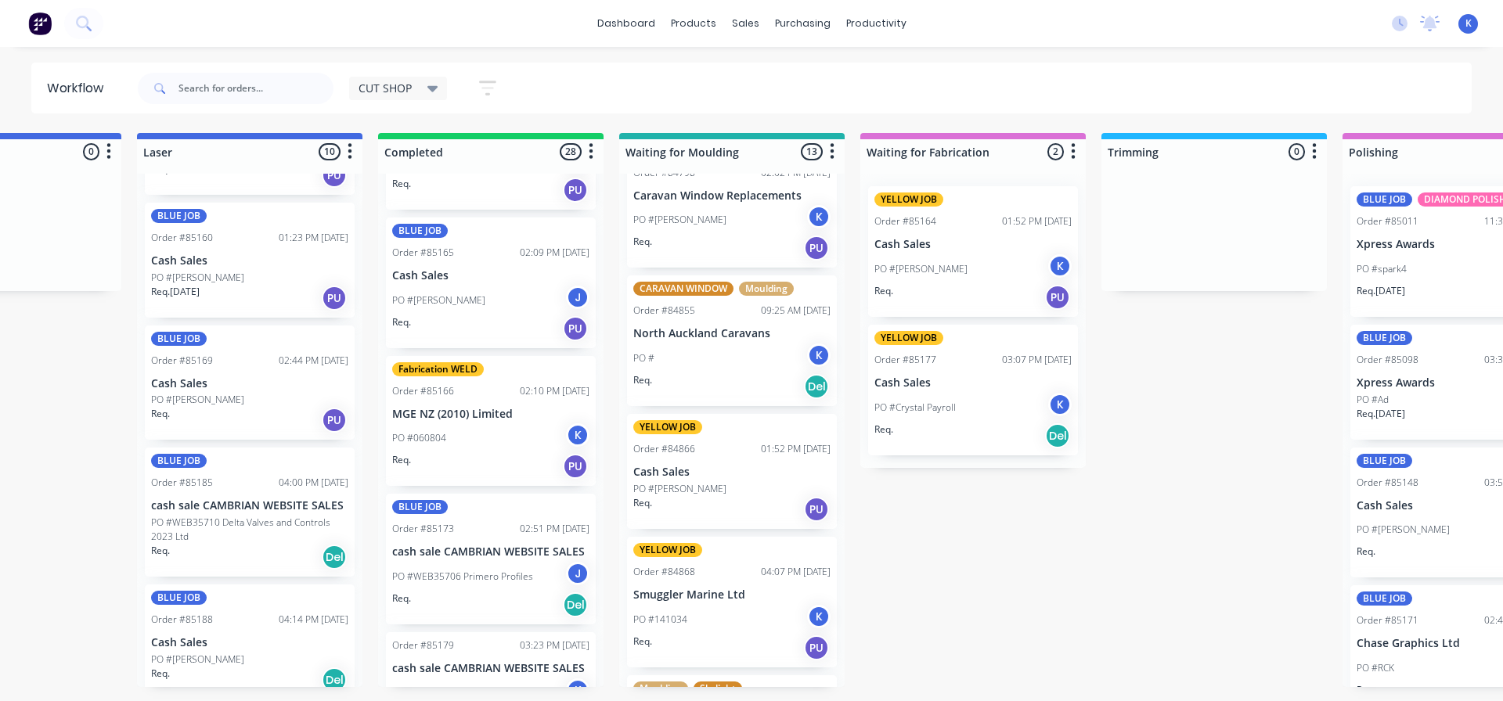
scroll to position [2818, 0]
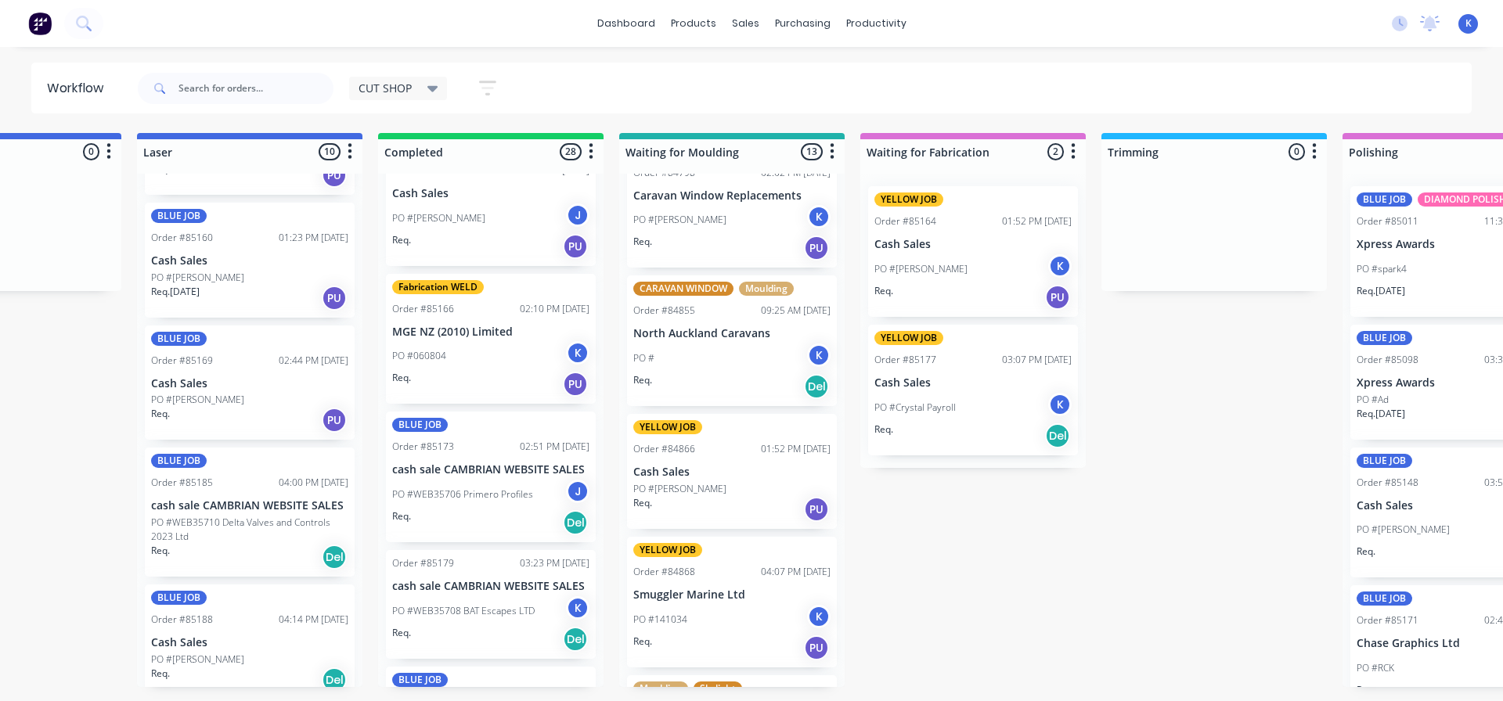
click at [434, 339] on div "Fabrication WELD Order #85166 02:10 PM 09/10/25 MGE NZ (2010) Limited PO #06080…" at bounding box center [491, 339] width 210 height 131
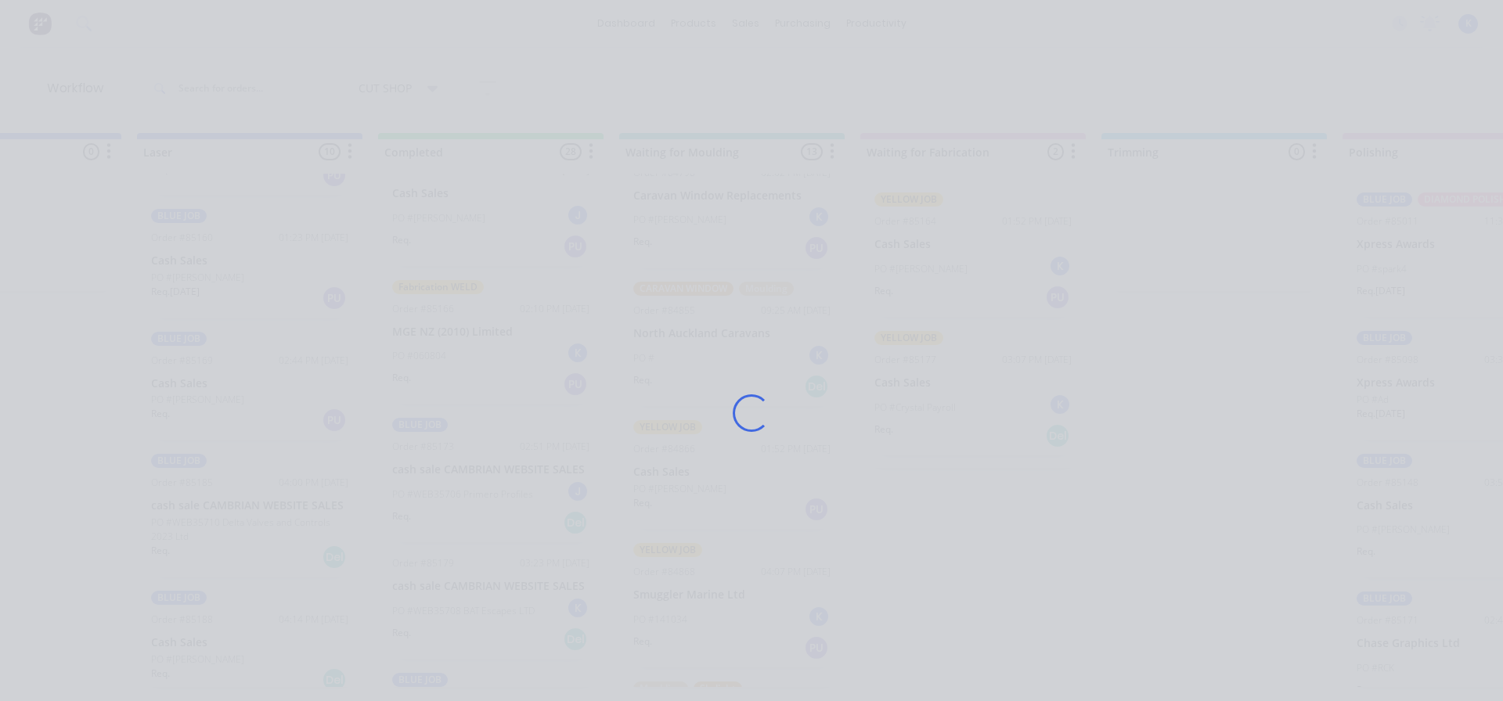
click at [434, 339] on div "Loading..." at bounding box center [751, 413] width 1253 height 701
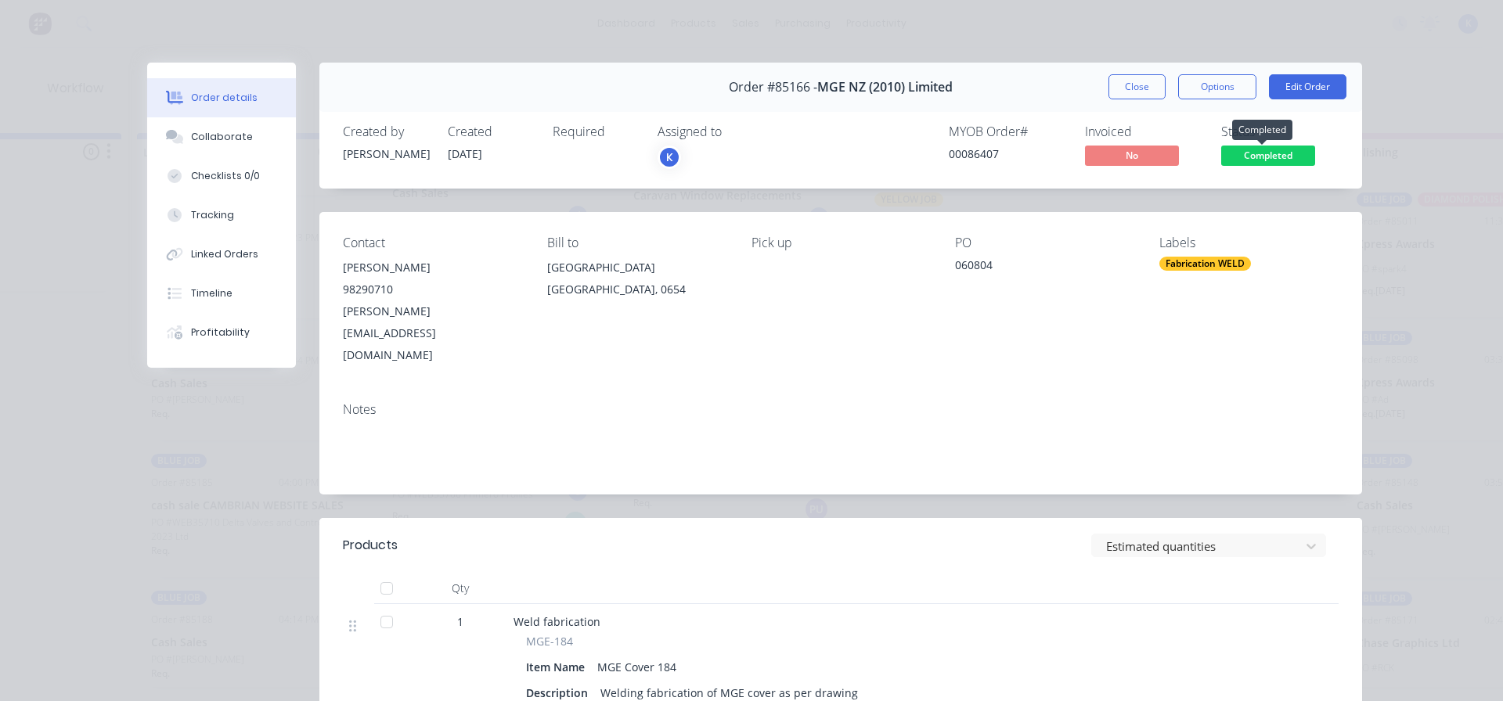
click at [1245, 155] on span "Completed" at bounding box center [1268, 156] width 94 height 20
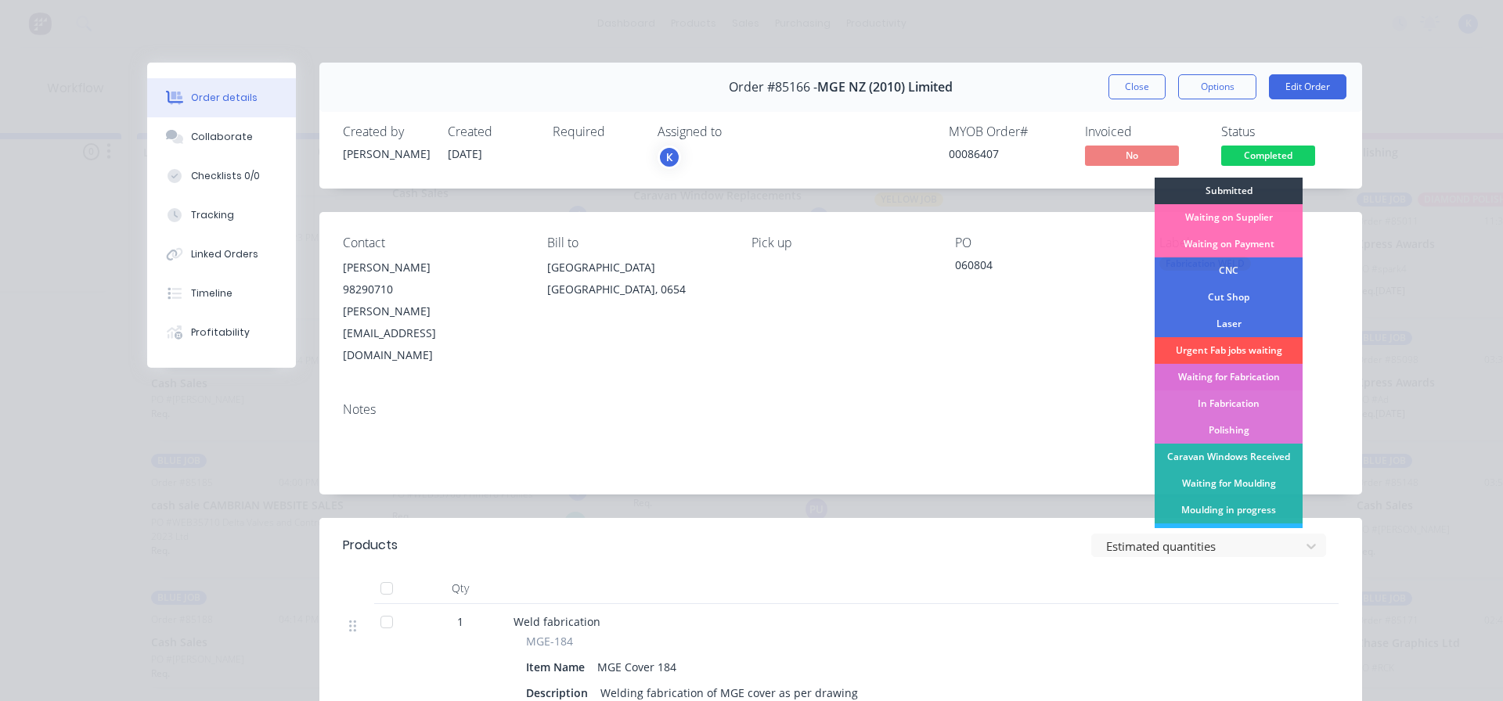
click at [1242, 373] on div "Waiting for Fabrication" at bounding box center [1229, 377] width 148 height 27
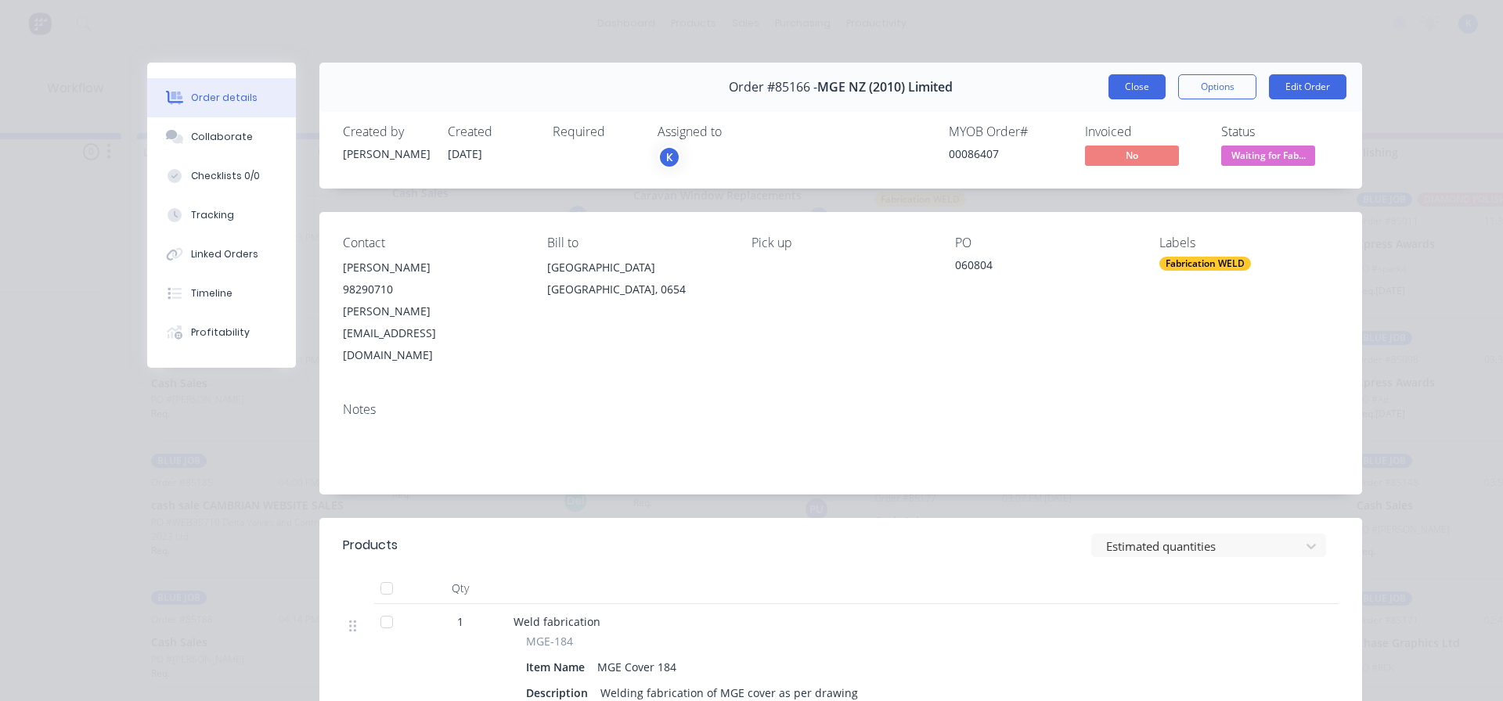
click at [1132, 88] on button "Close" at bounding box center [1137, 86] width 57 height 25
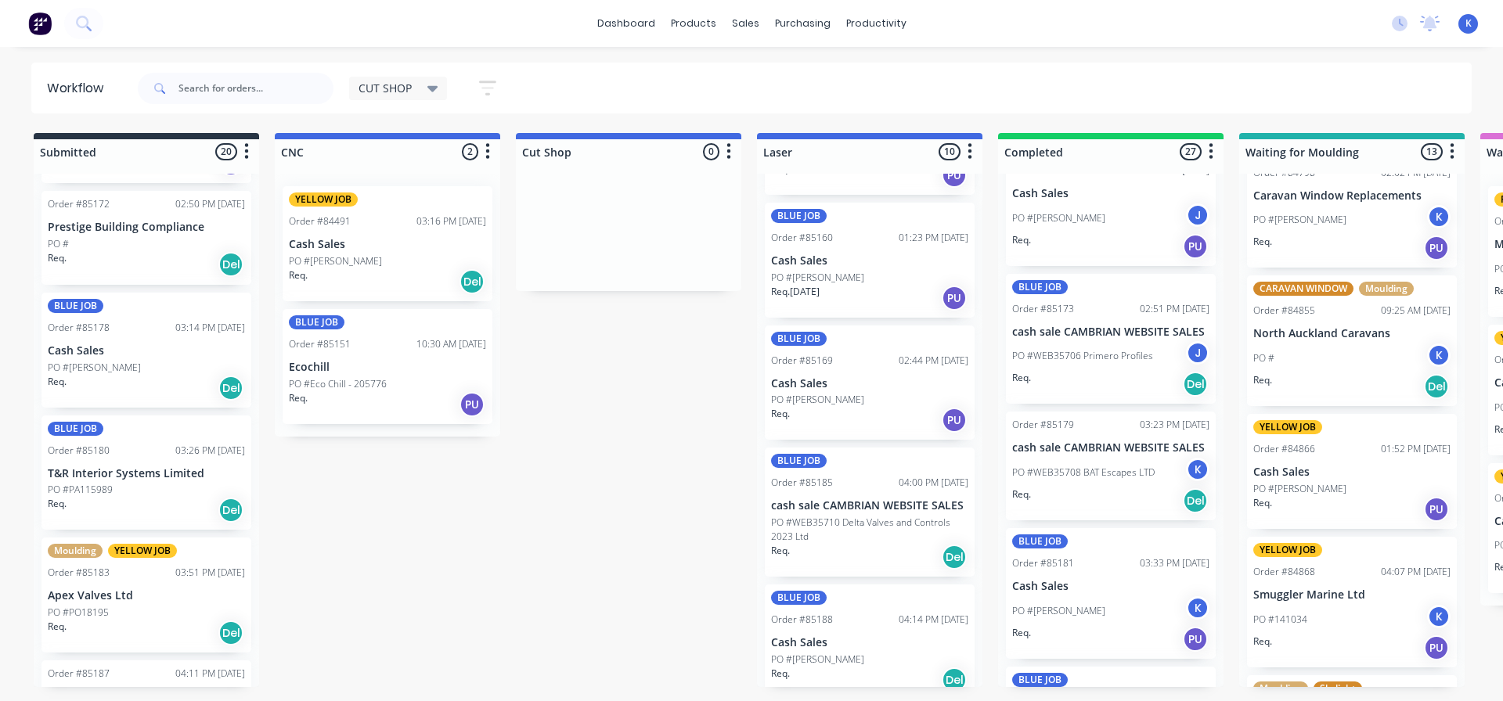
scroll to position [1842, 0]
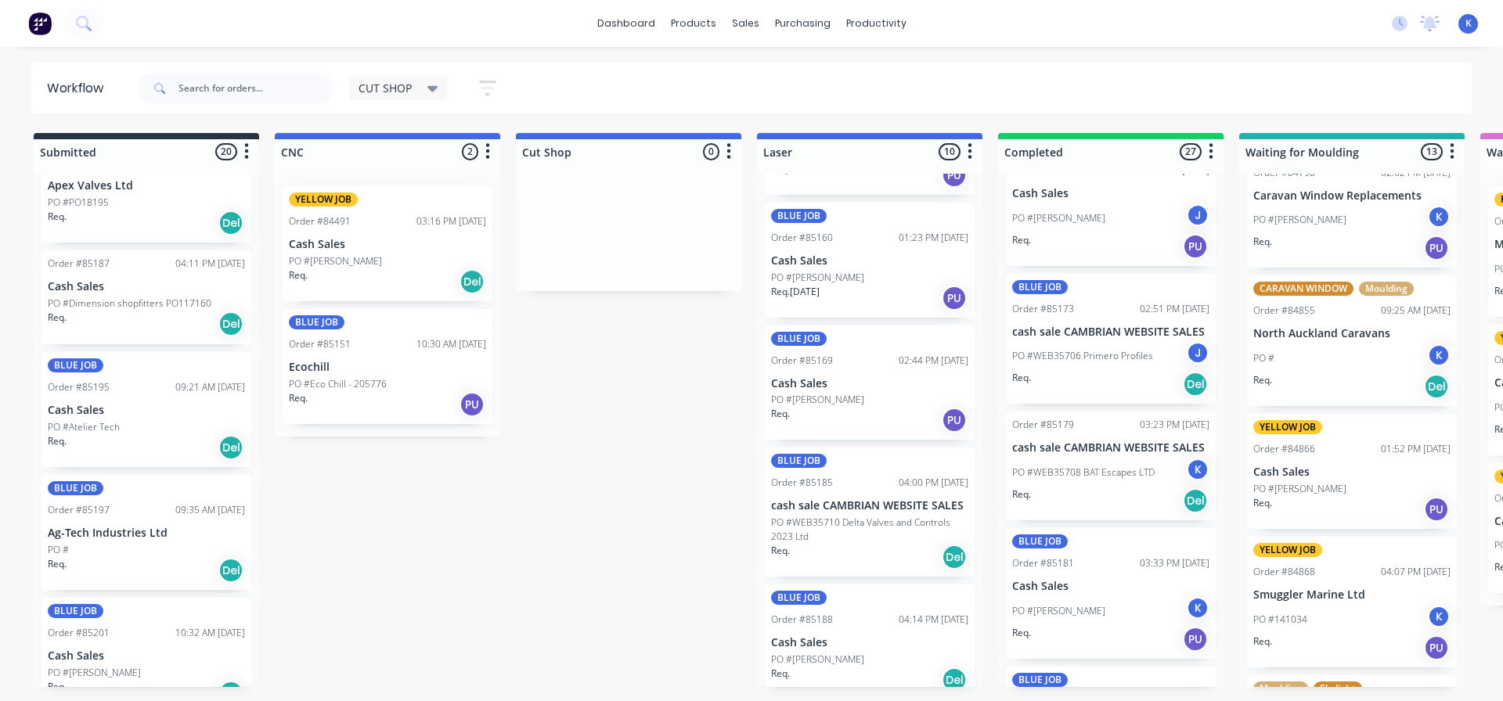
click at [88, 420] on p "PO #Atelier Tech" at bounding box center [84, 427] width 72 height 14
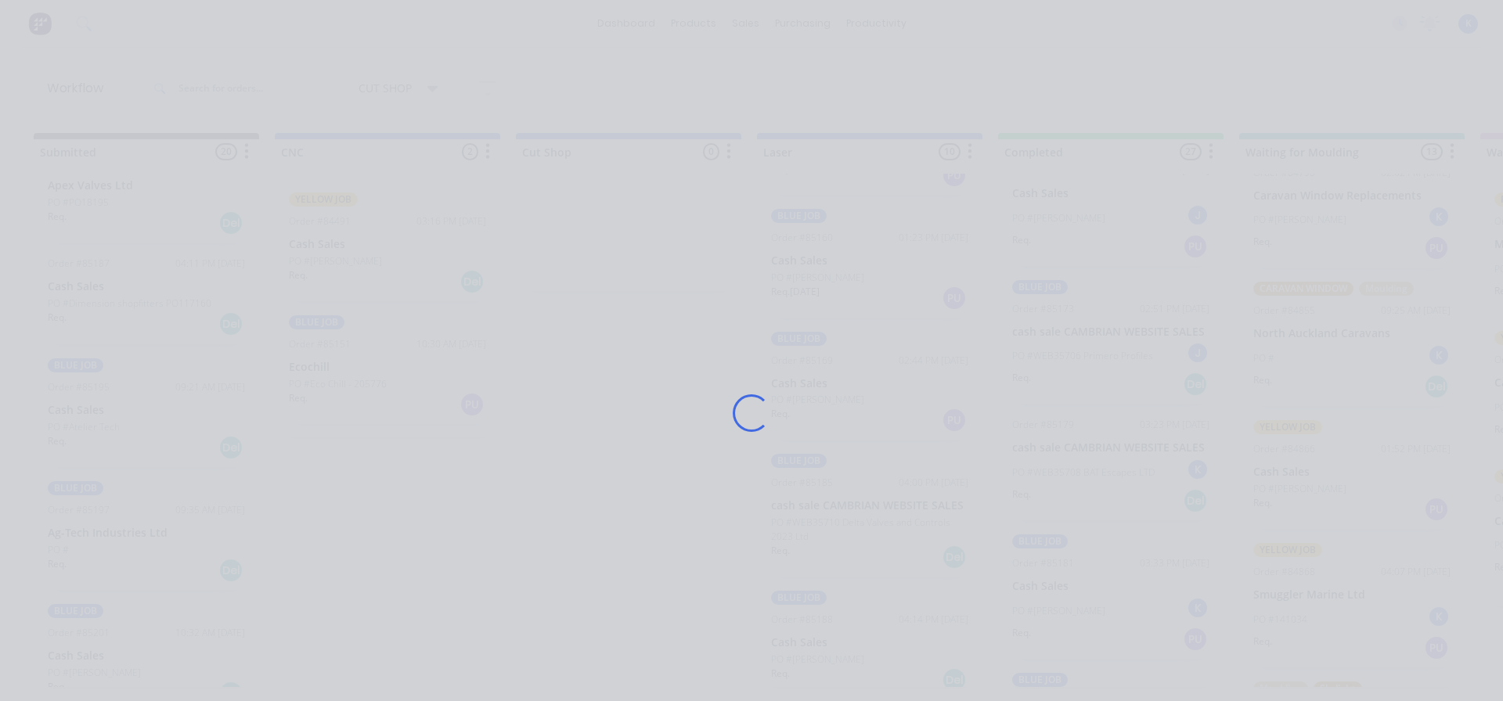
click at [88, 395] on div "Loading..." at bounding box center [751, 350] width 1503 height 701
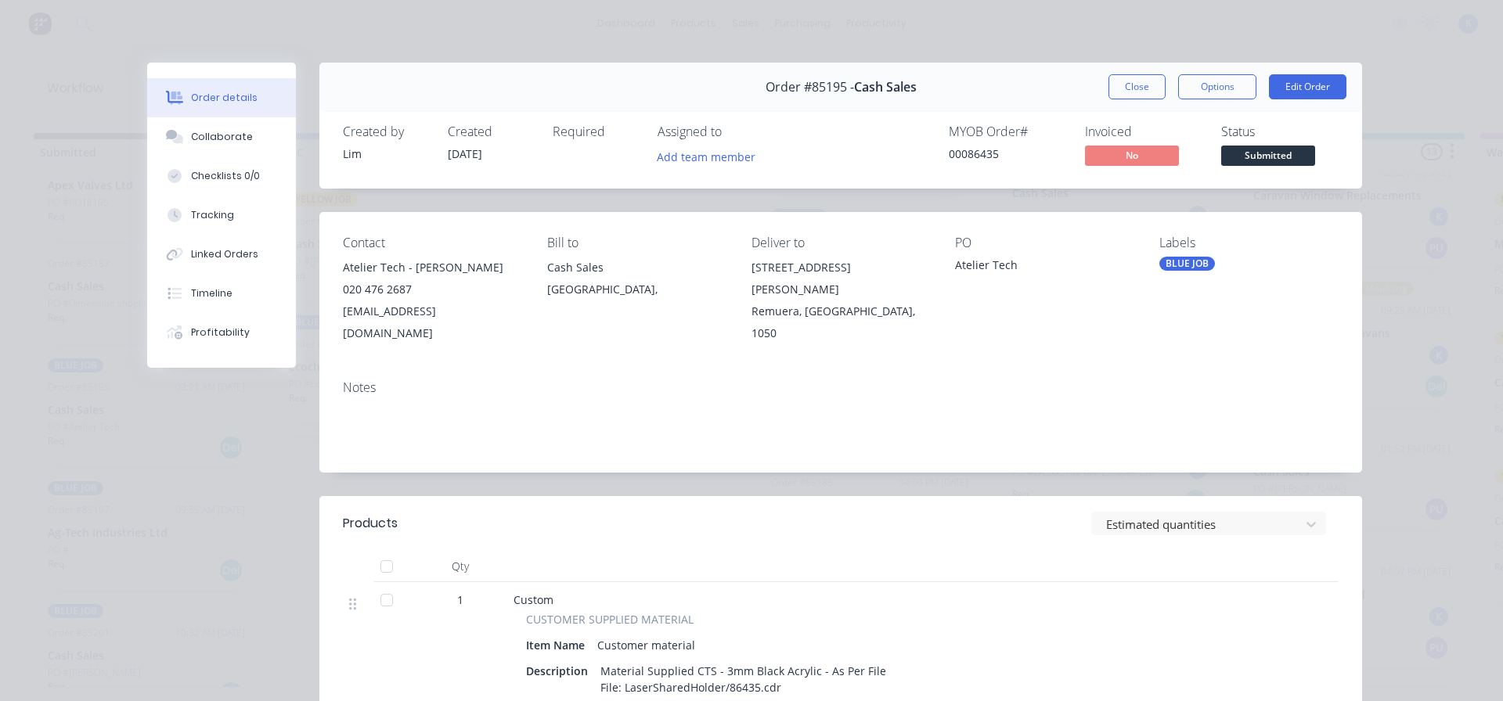
click at [1253, 155] on span "Submitted" at bounding box center [1268, 156] width 94 height 20
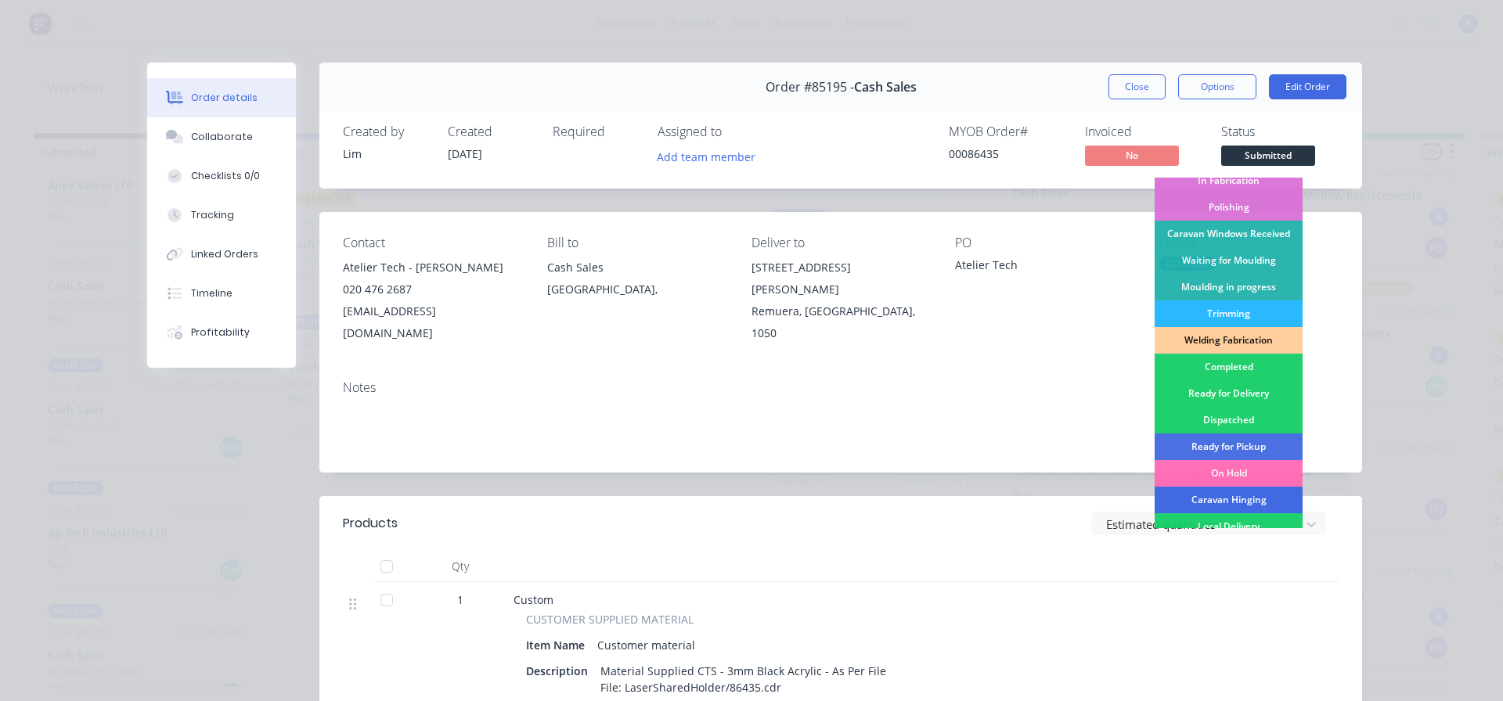
scroll to position [235, 0]
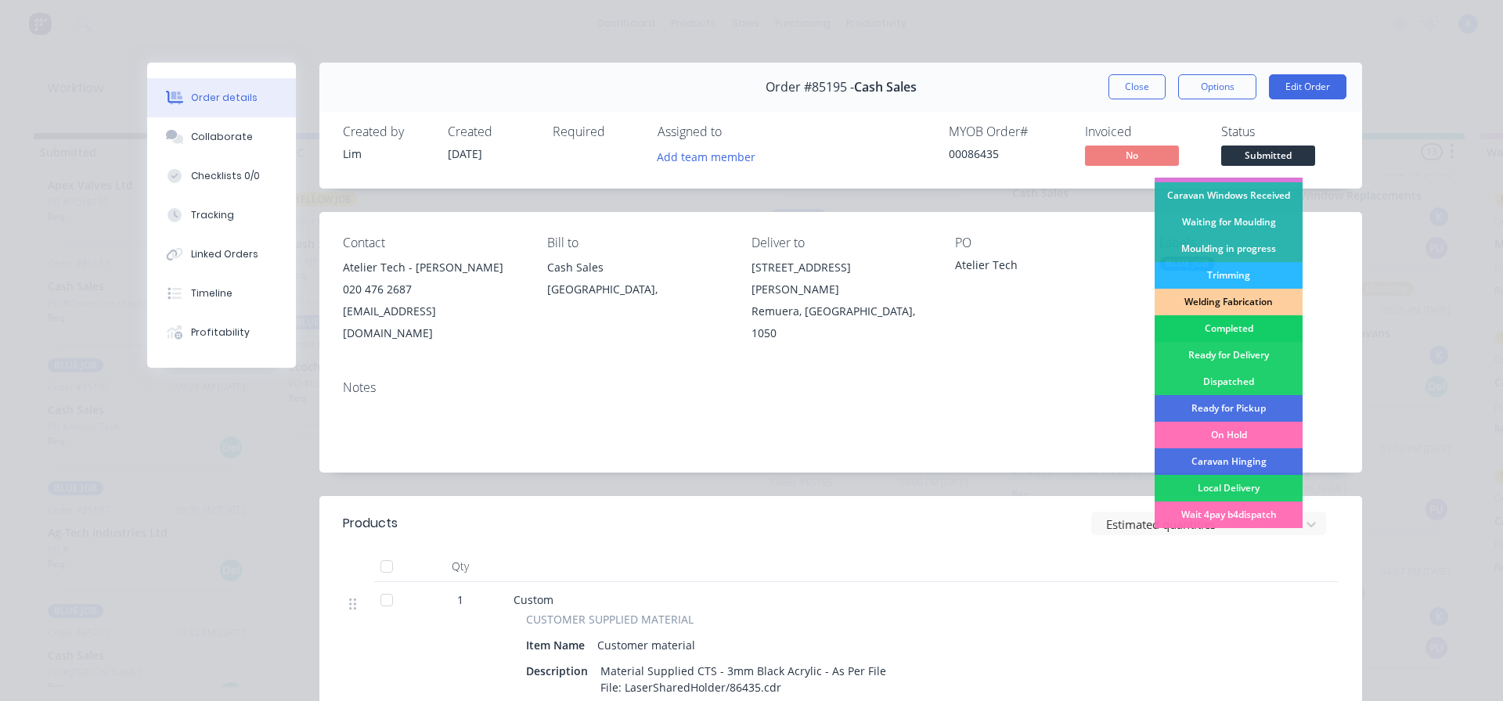
click at [1210, 330] on div "Completed" at bounding box center [1229, 329] width 148 height 27
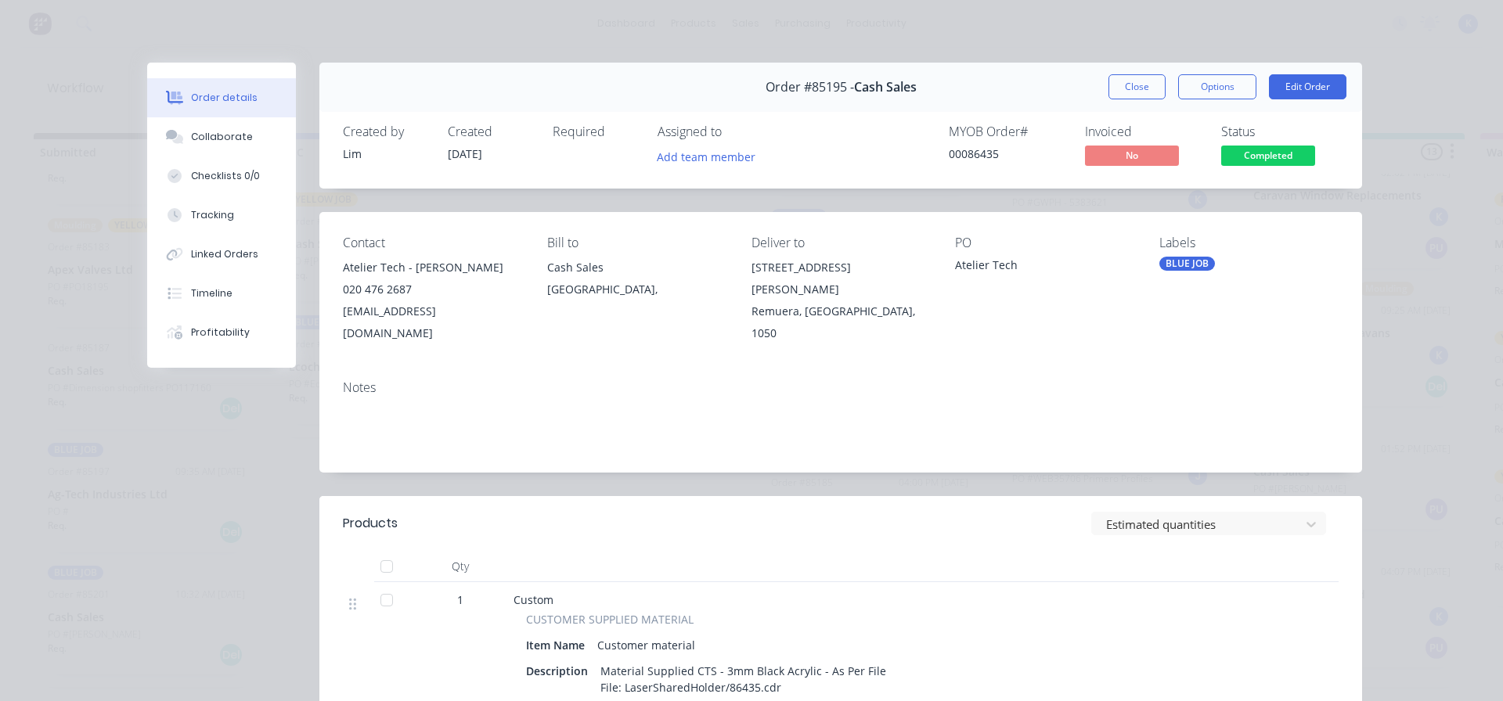
scroll to position [1719, 0]
click at [1238, 146] on span "Completed" at bounding box center [1268, 156] width 94 height 20
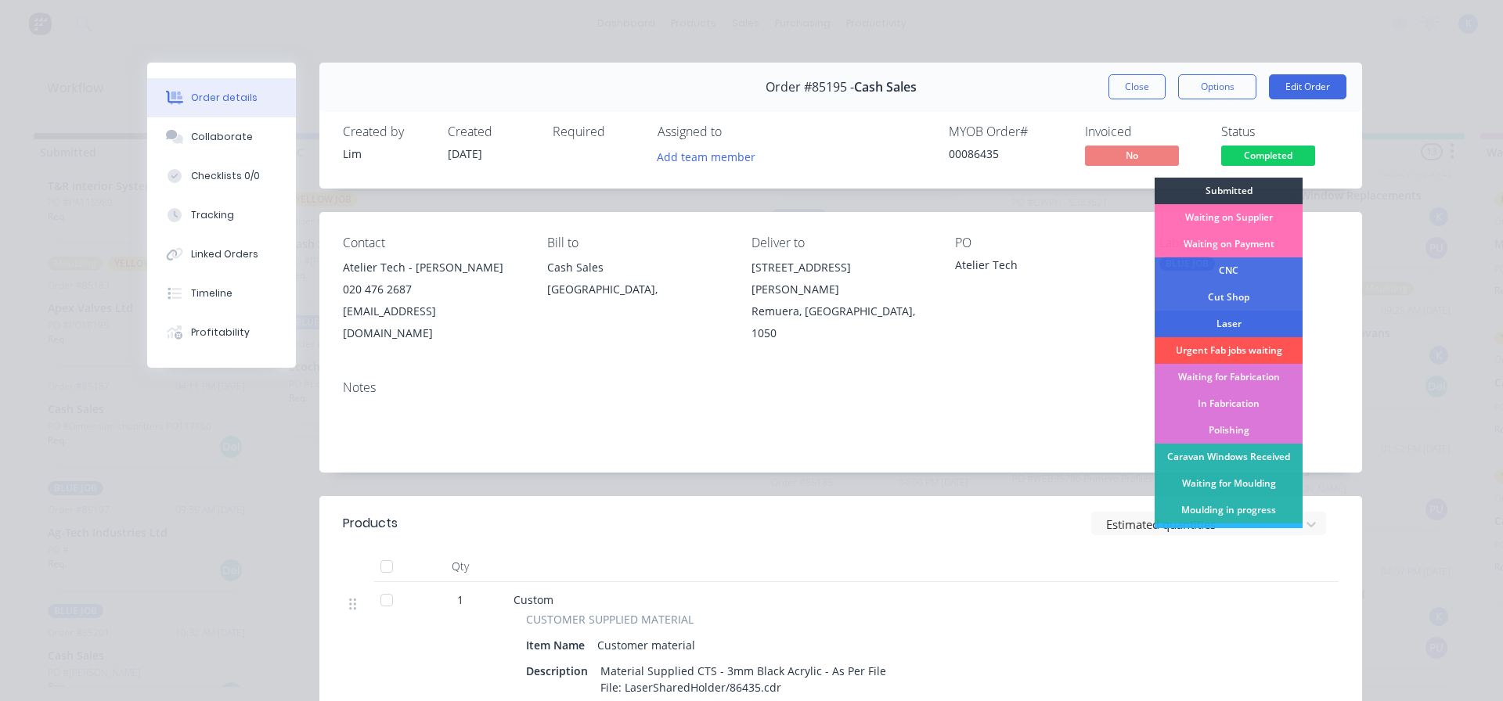
click at [1242, 320] on div "Laser" at bounding box center [1229, 324] width 148 height 27
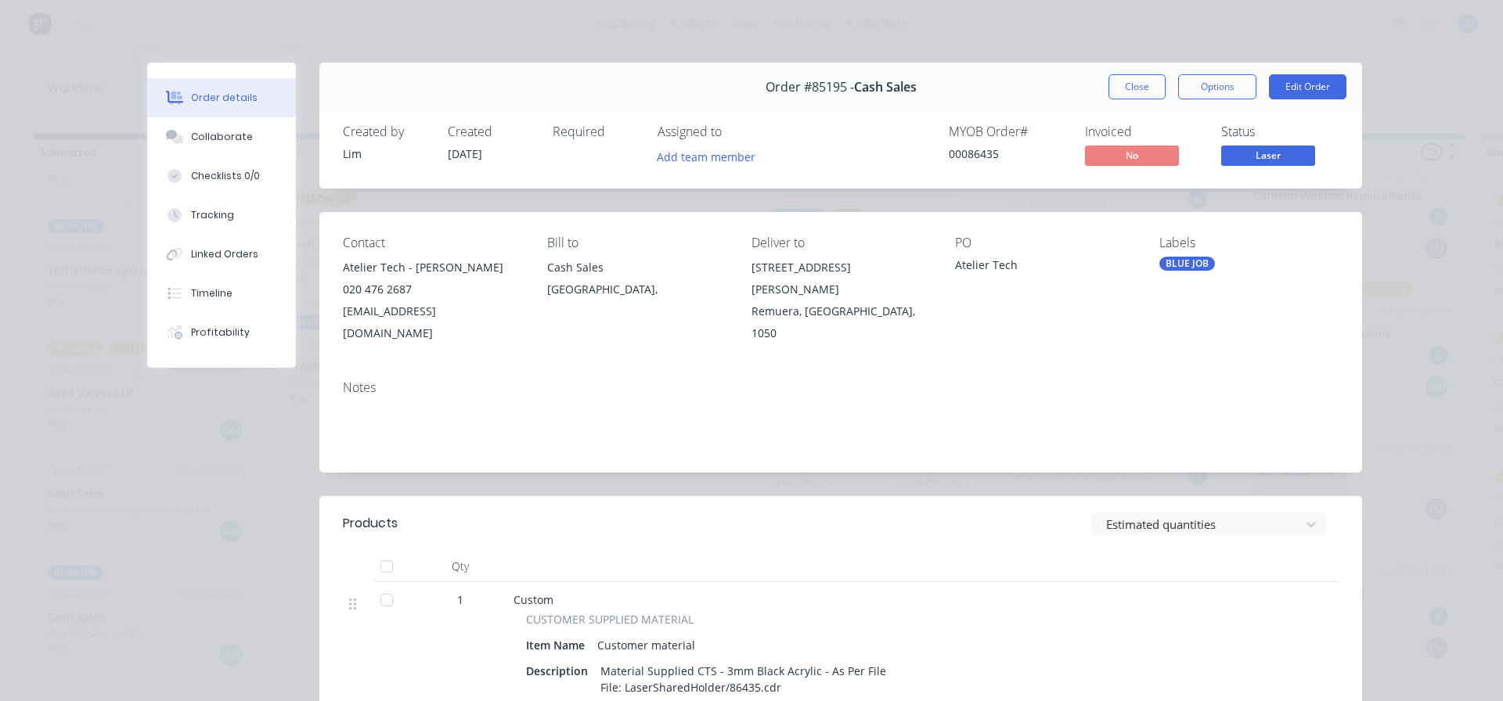
scroll to position [1596, 0]
click at [1131, 92] on button "Close" at bounding box center [1137, 86] width 57 height 25
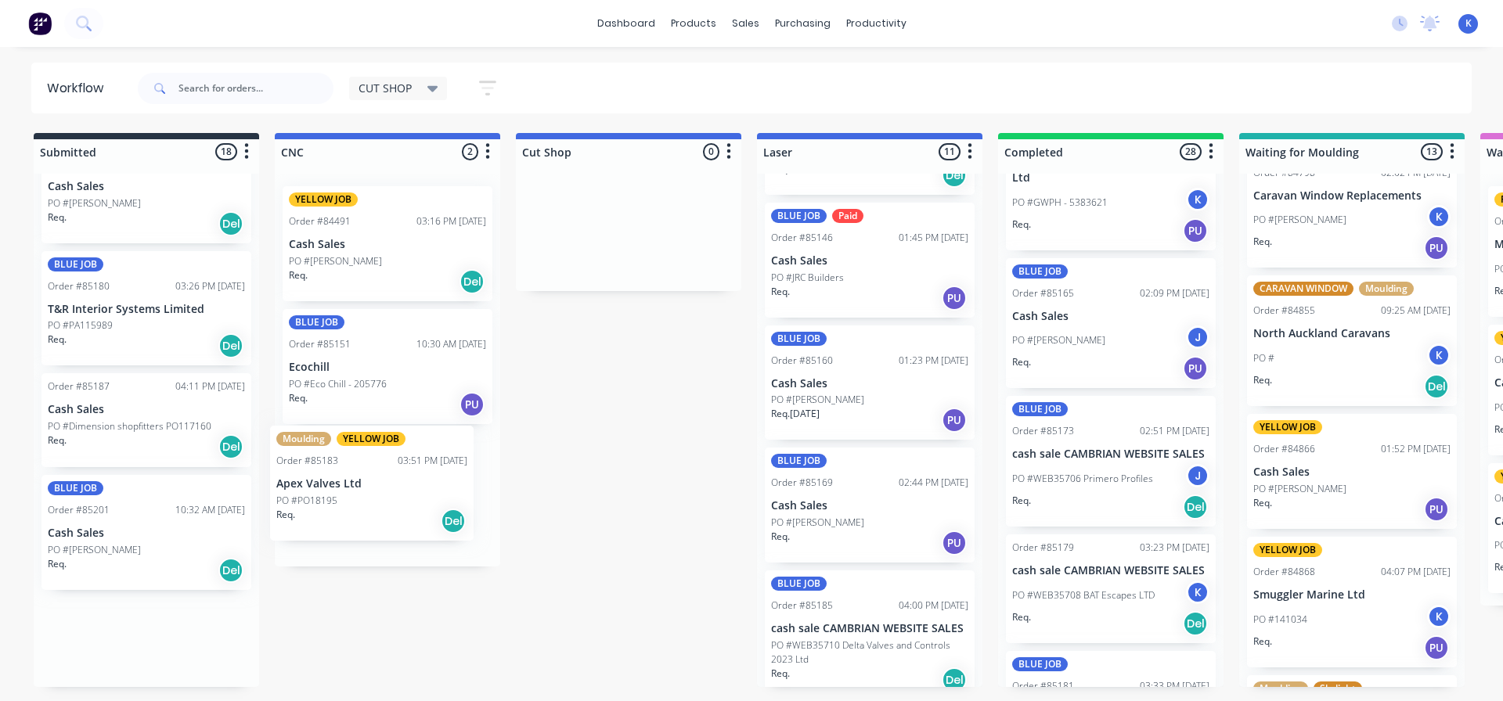
drag, startPoint x: 83, startPoint y: 415, endPoint x: 316, endPoint y: 497, distance: 246.6
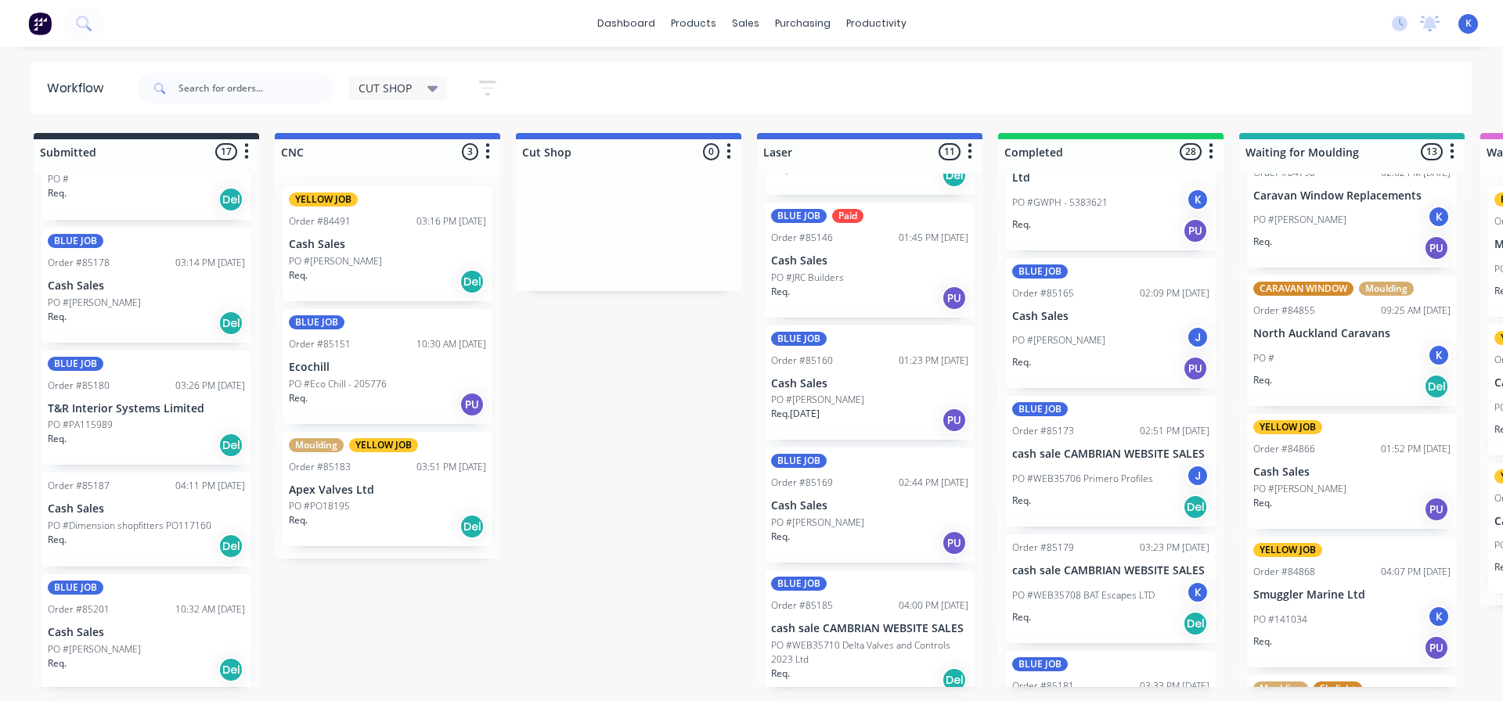
scroll to position [1474, 0]
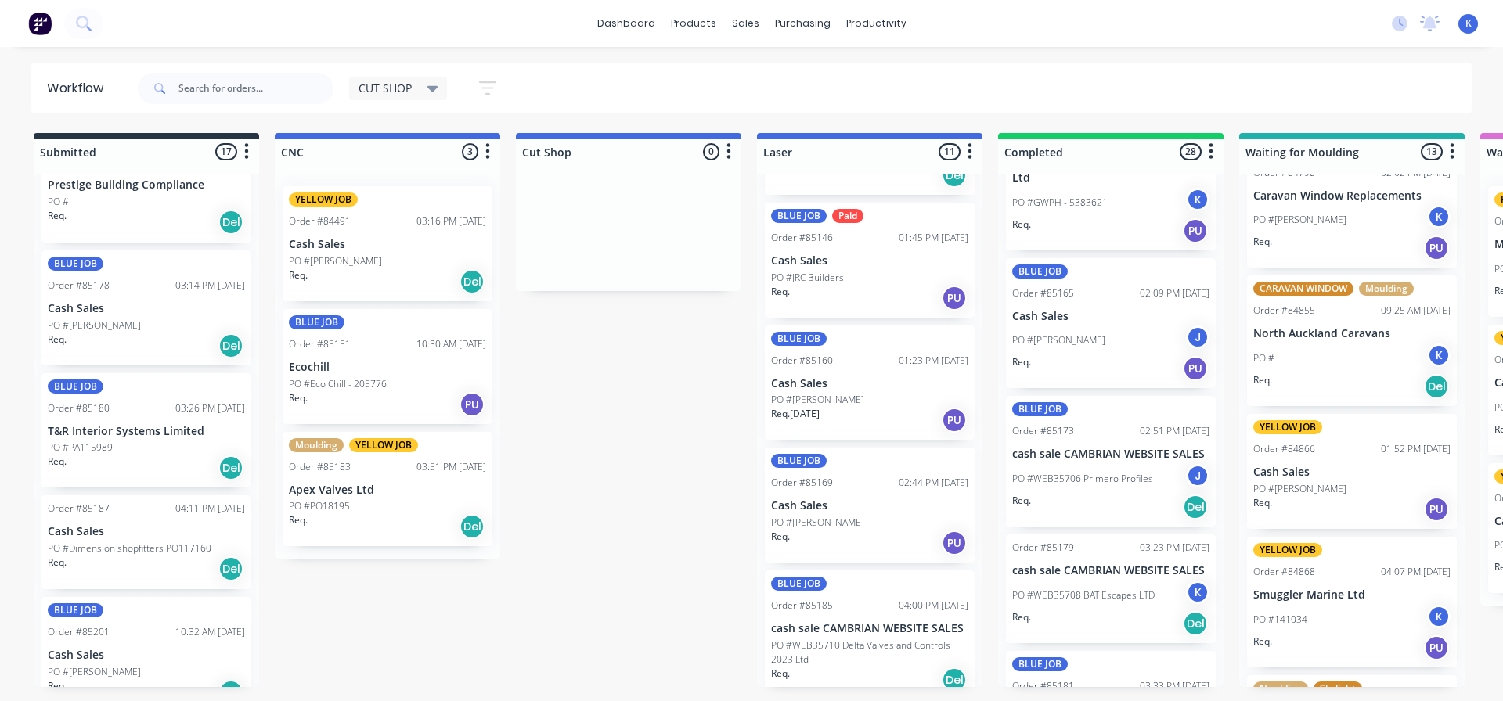
click at [319, 507] on p "PO #PO18195" at bounding box center [319, 506] width 61 height 14
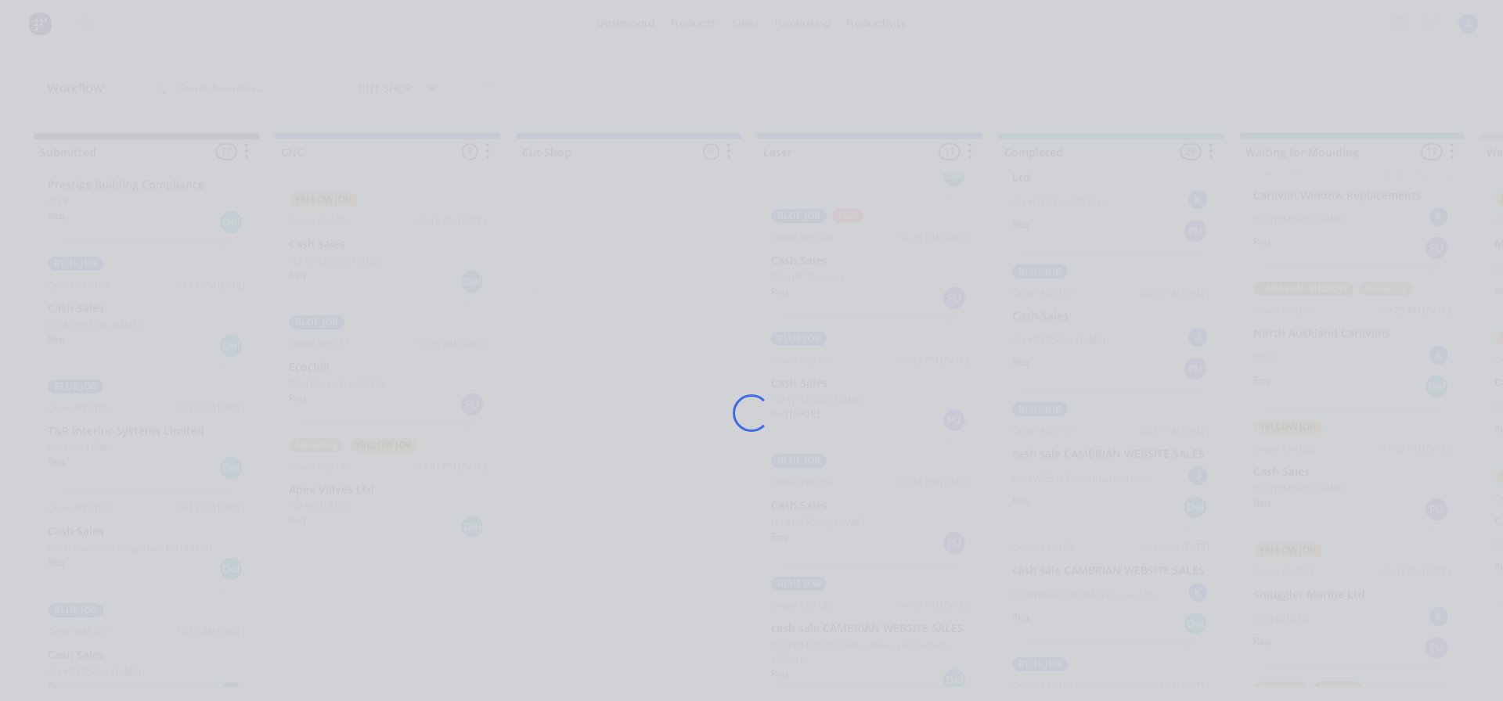
click at [319, 507] on div "Loading..." at bounding box center [751, 413] width 1253 height 701
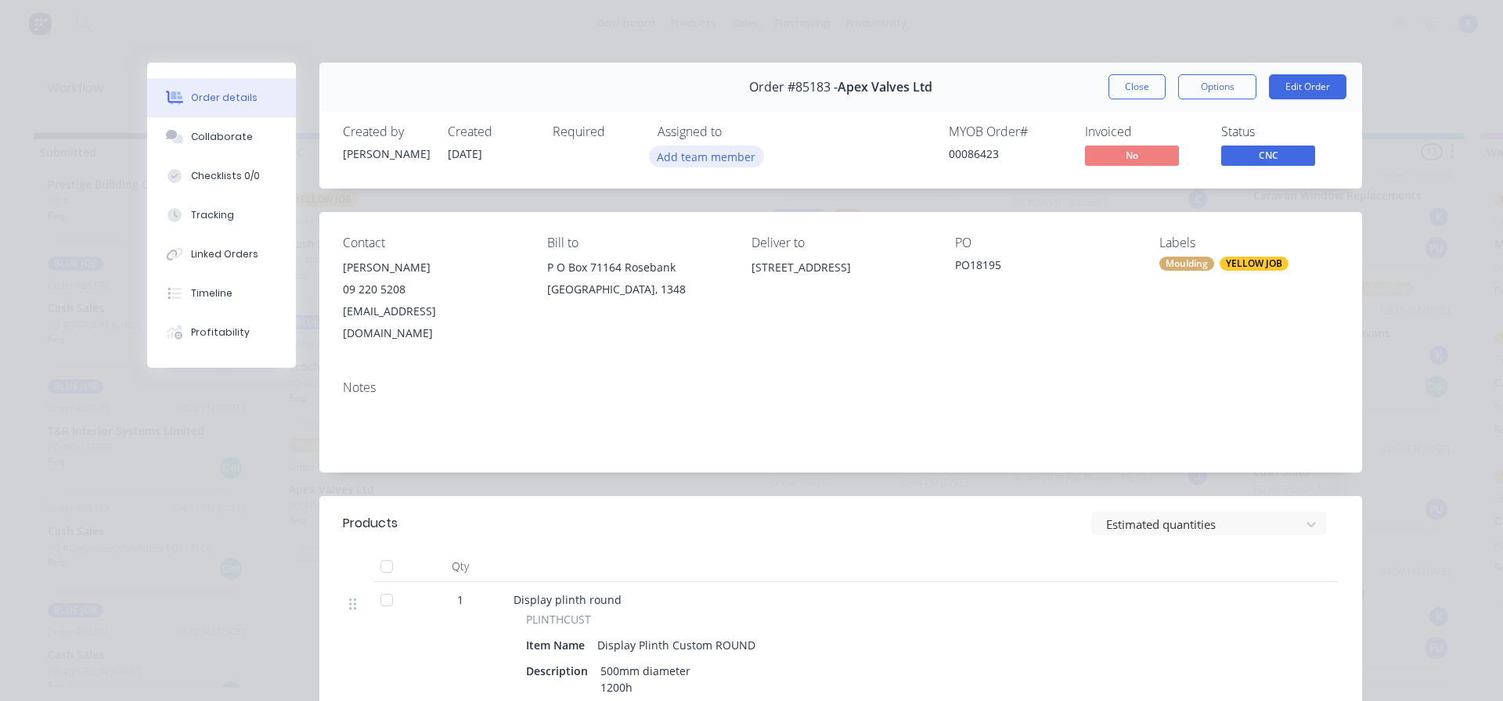
click at [691, 157] on button "Add team member" at bounding box center [706, 156] width 115 height 21
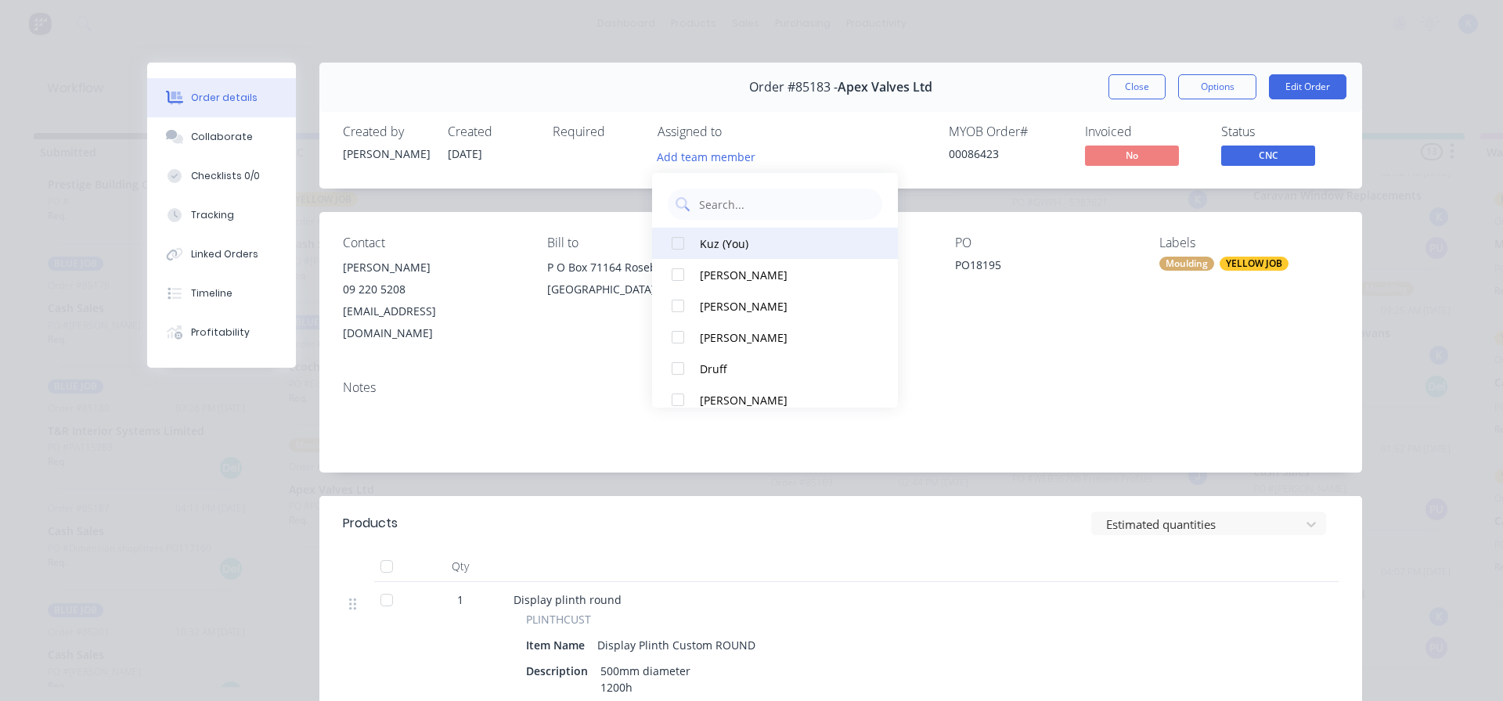
click at [683, 244] on div at bounding box center [677, 243] width 31 height 31
click at [1124, 91] on button "Close" at bounding box center [1137, 86] width 57 height 25
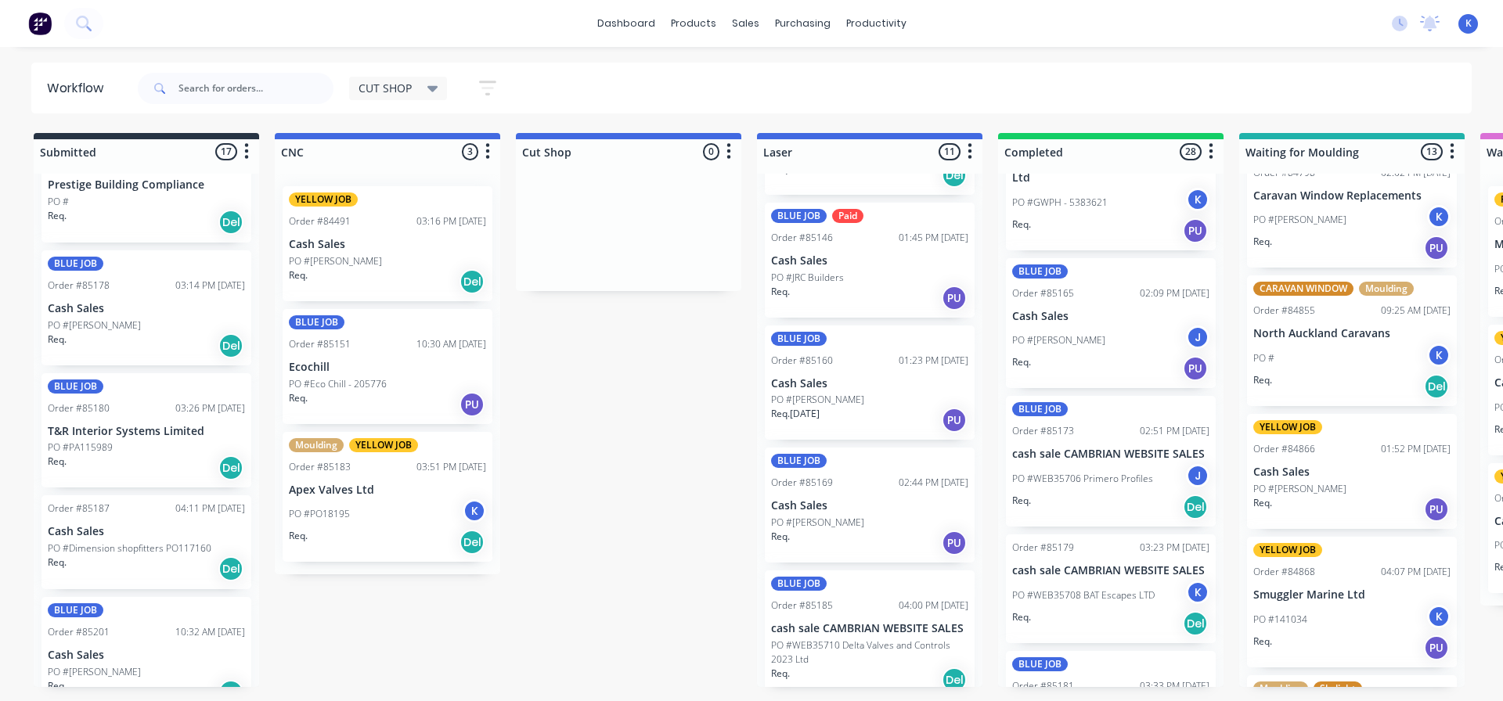
click at [318, 500] on div "PO #PO18195 K" at bounding box center [387, 514] width 197 height 30
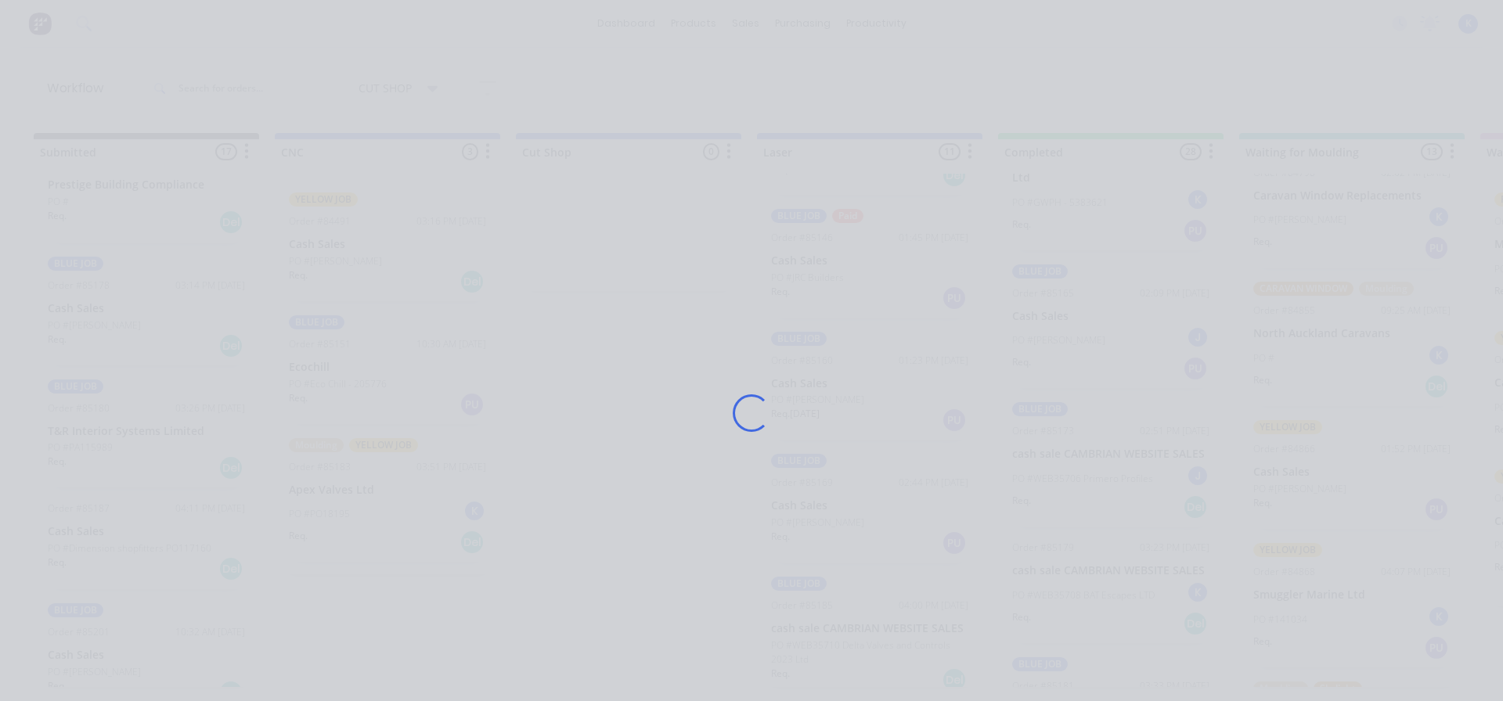
click at [318, 500] on div "Loading..." at bounding box center [751, 413] width 1253 height 701
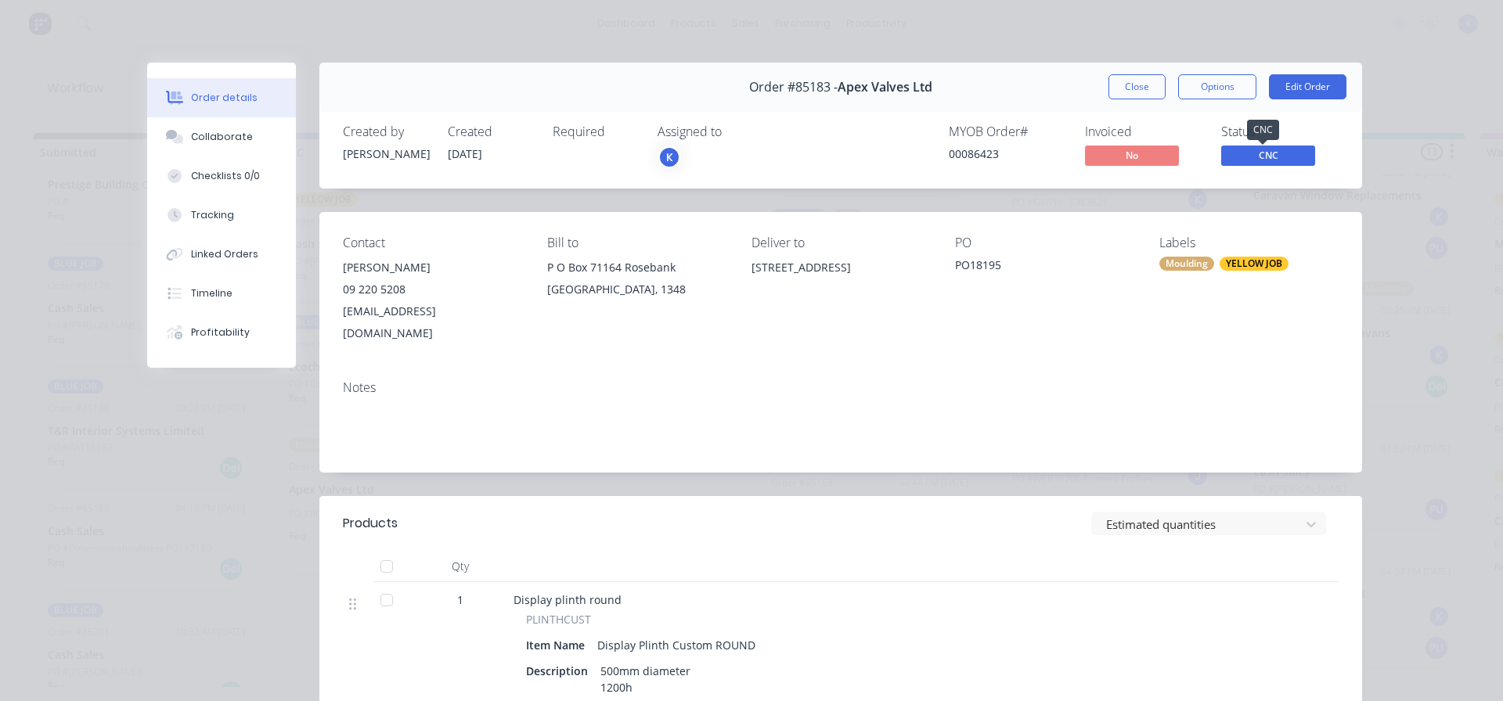
click at [1230, 162] on span "CNC" at bounding box center [1268, 156] width 94 height 20
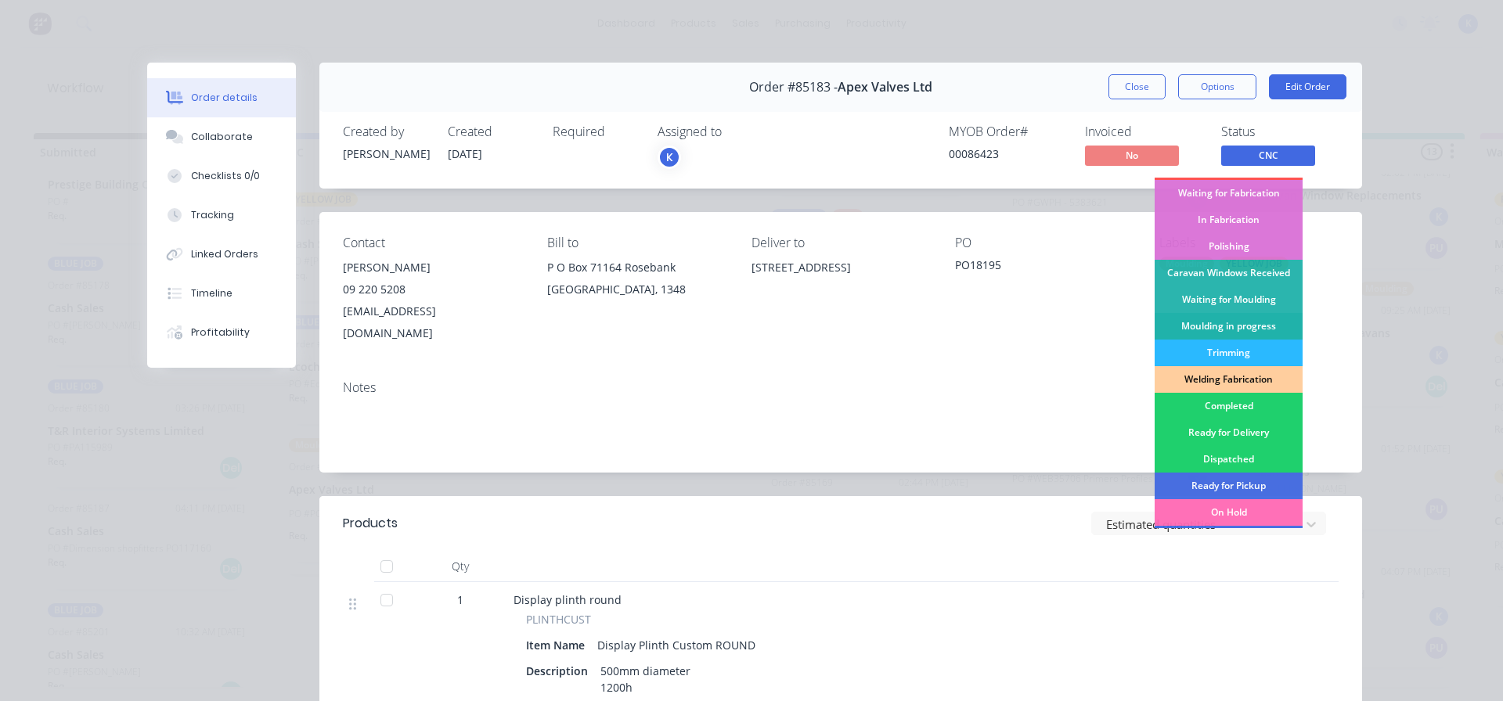
scroll to position [157, 0]
click at [1222, 300] on div "Waiting for Moulding" at bounding box center [1229, 300] width 148 height 27
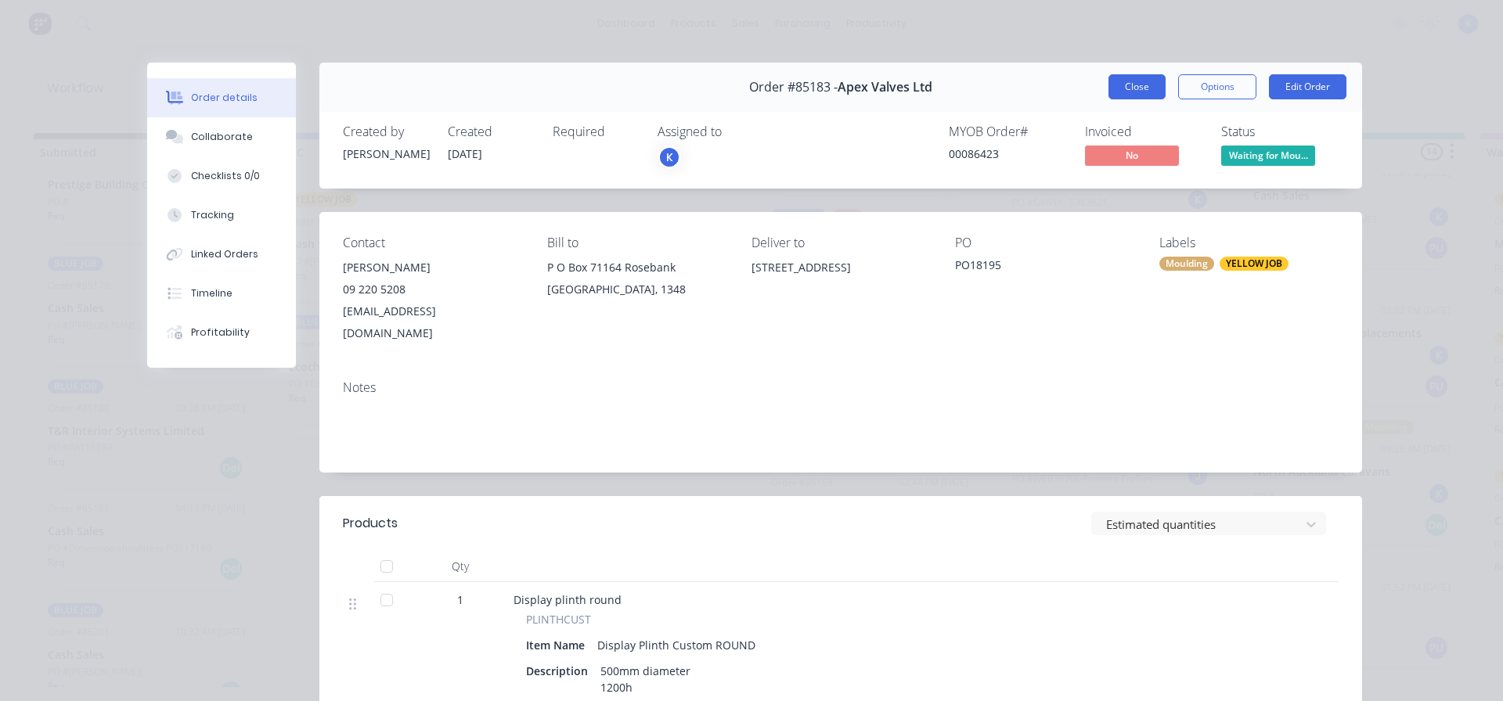
click at [1123, 87] on button "Close" at bounding box center [1137, 86] width 57 height 25
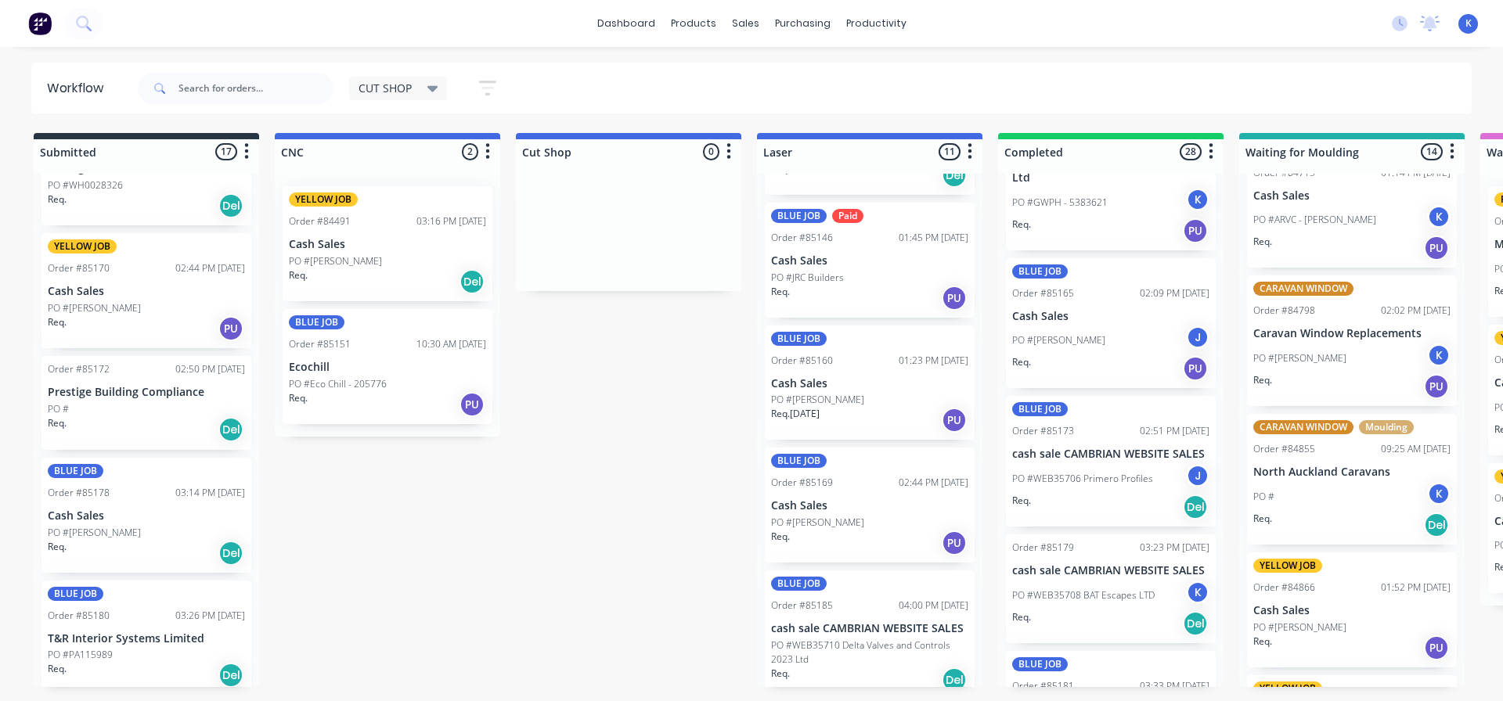
scroll to position [1239, 0]
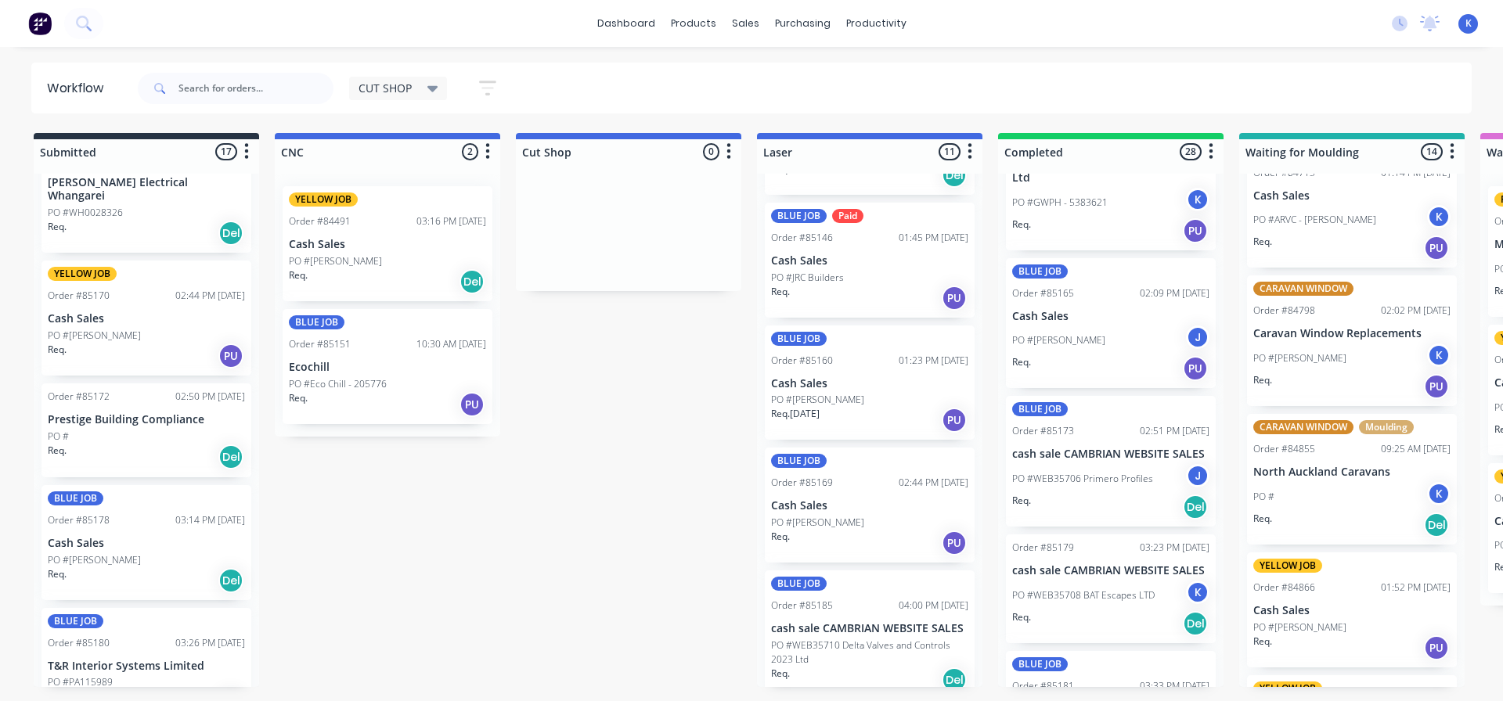
click at [376, 90] on span "CUT SHOP" at bounding box center [385, 88] width 53 height 16
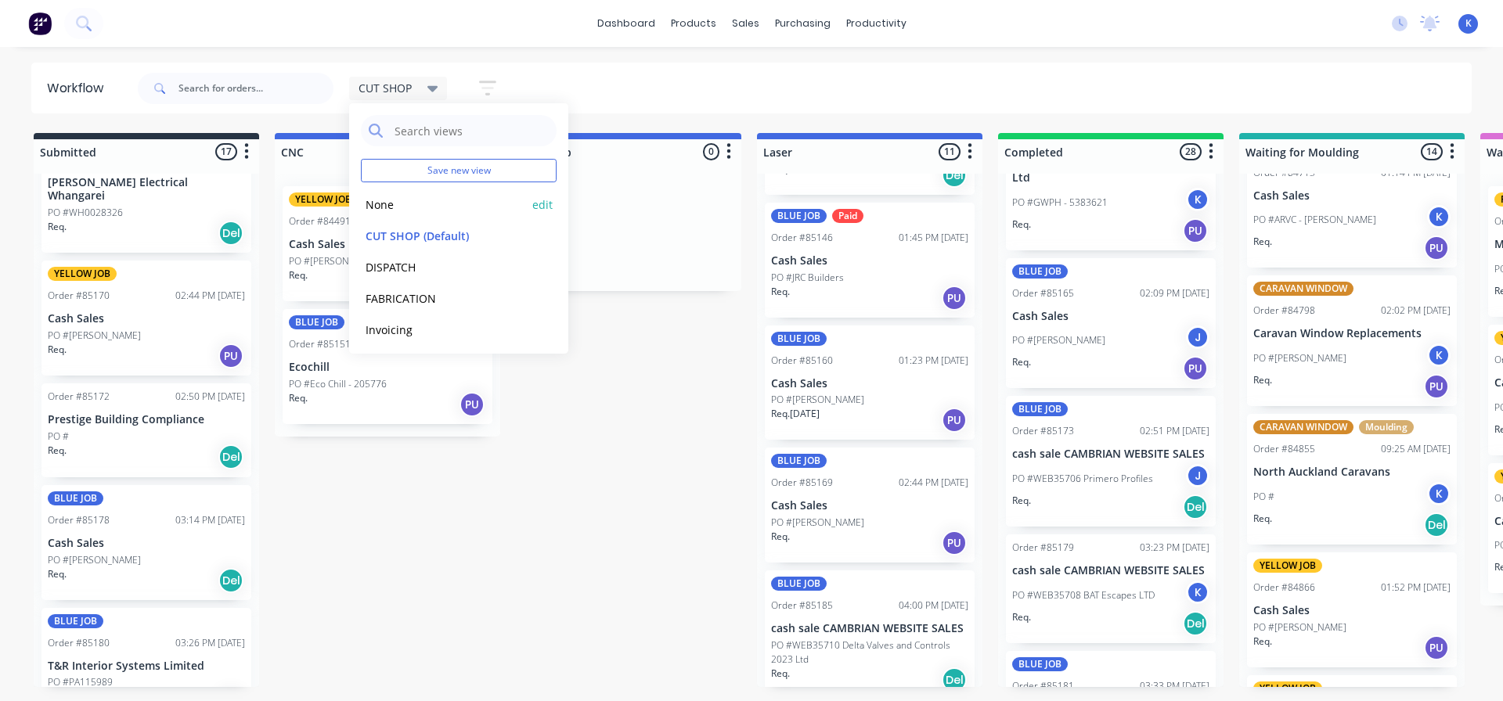
click at [391, 199] on button "None" at bounding box center [444, 205] width 167 height 18
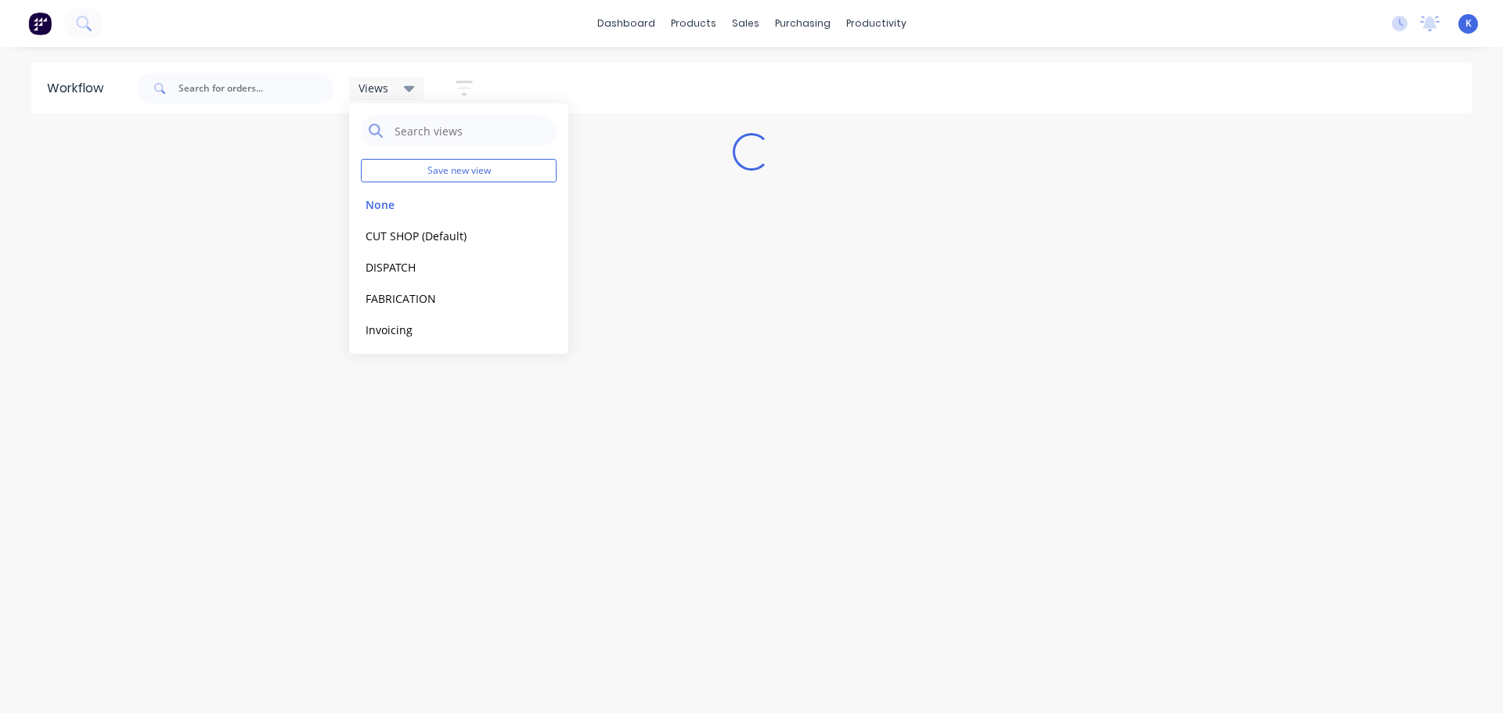
click at [152, 436] on div "Workflow Views Save new view None edit CUT SHOP (Default) edit DISPATCH edit FA…" at bounding box center [751, 372] width 1503 height 619
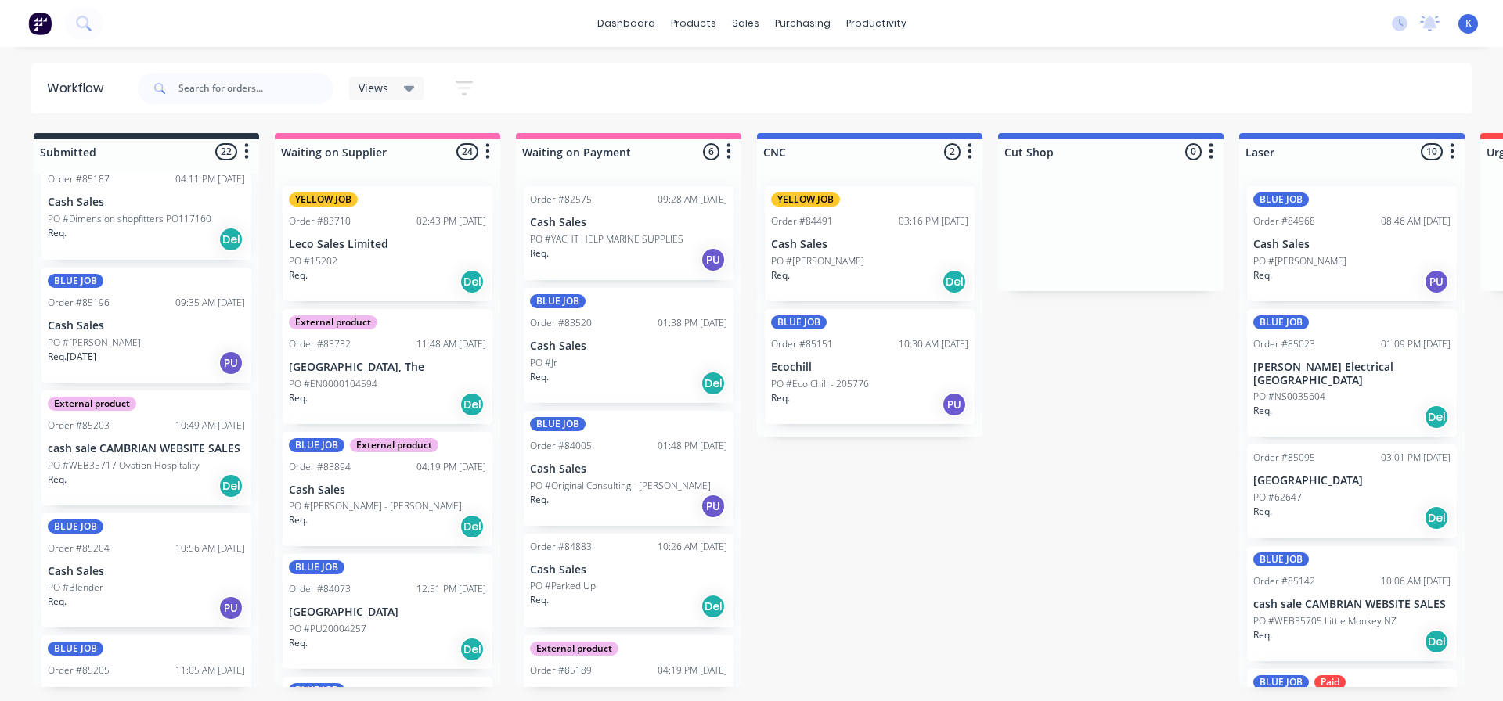
scroll to position [2101, 0]
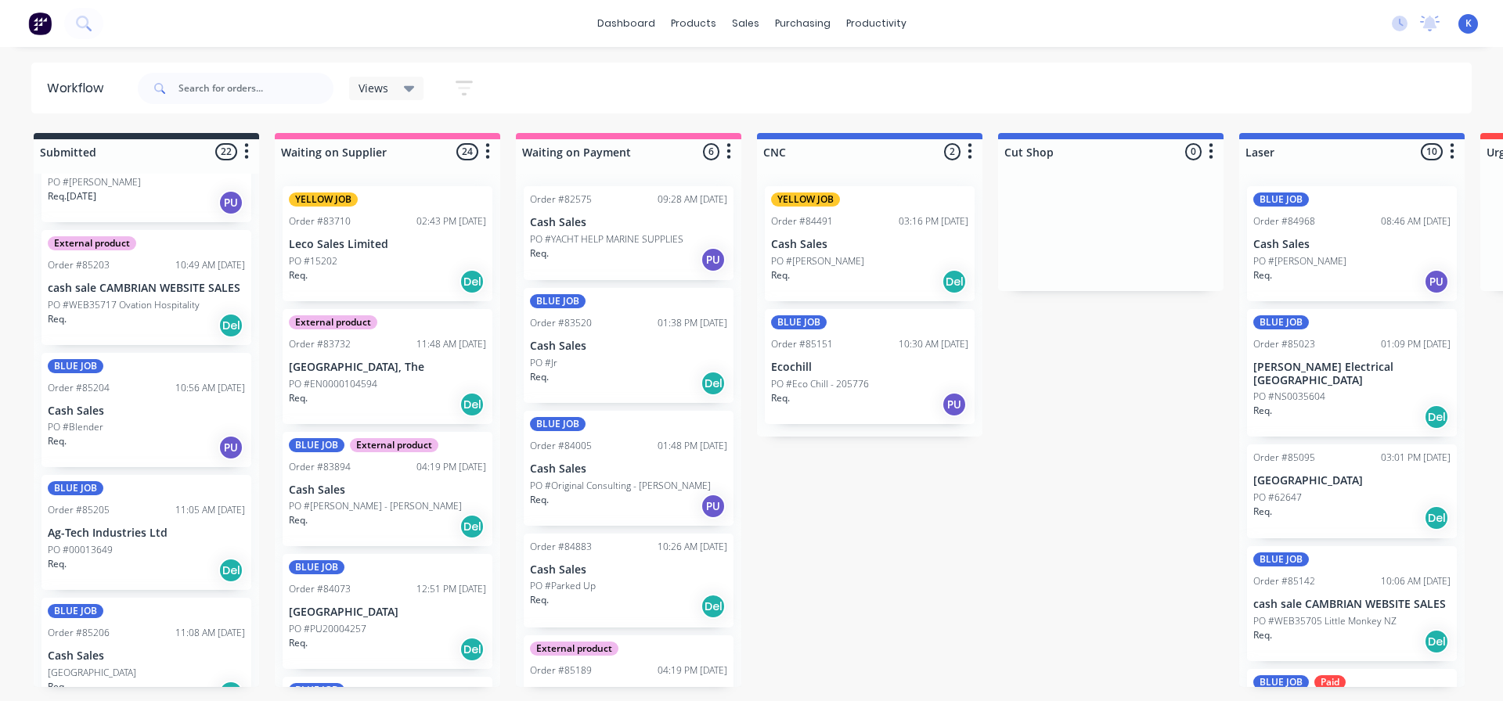
click at [99, 543] on p "PO #00013649" at bounding box center [80, 550] width 65 height 14
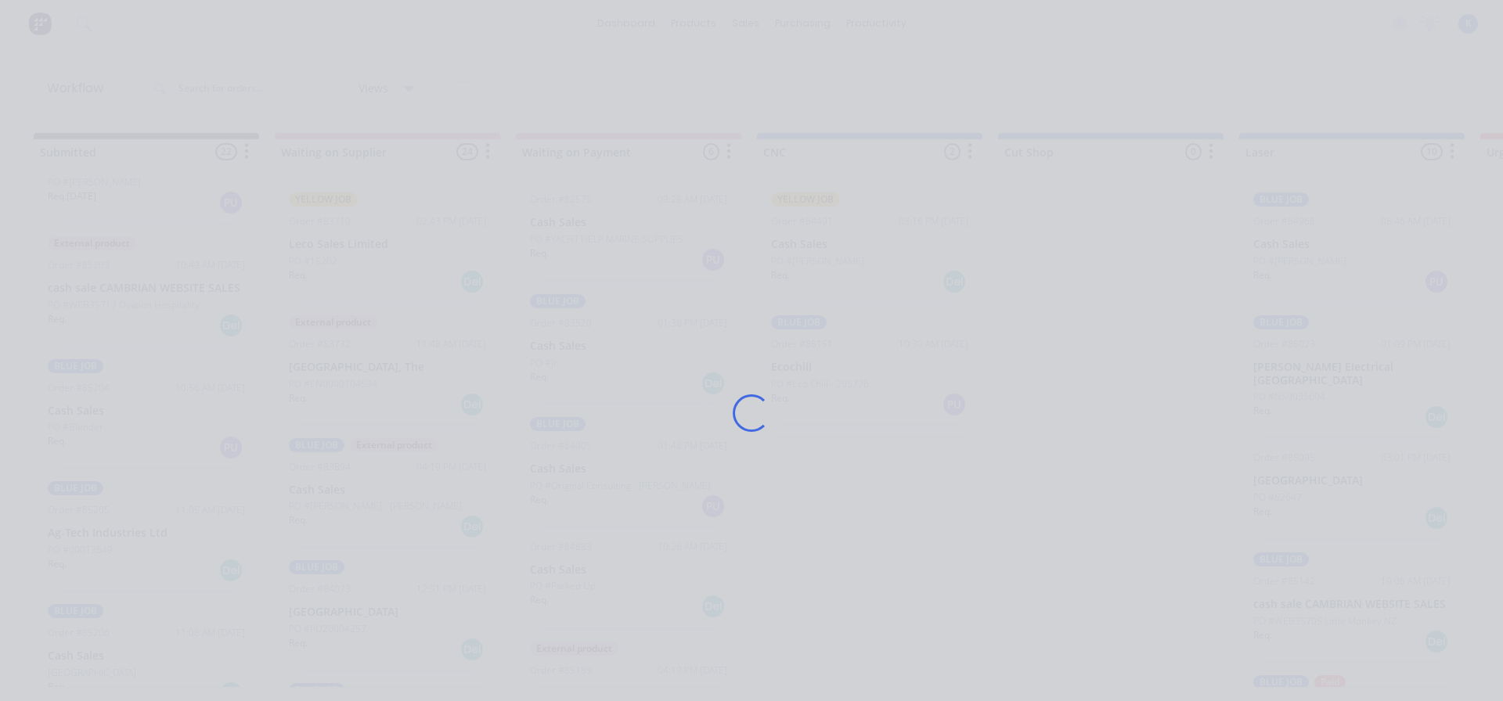
click at [99, 521] on div "Loading..." at bounding box center [751, 350] width 1503 height 701
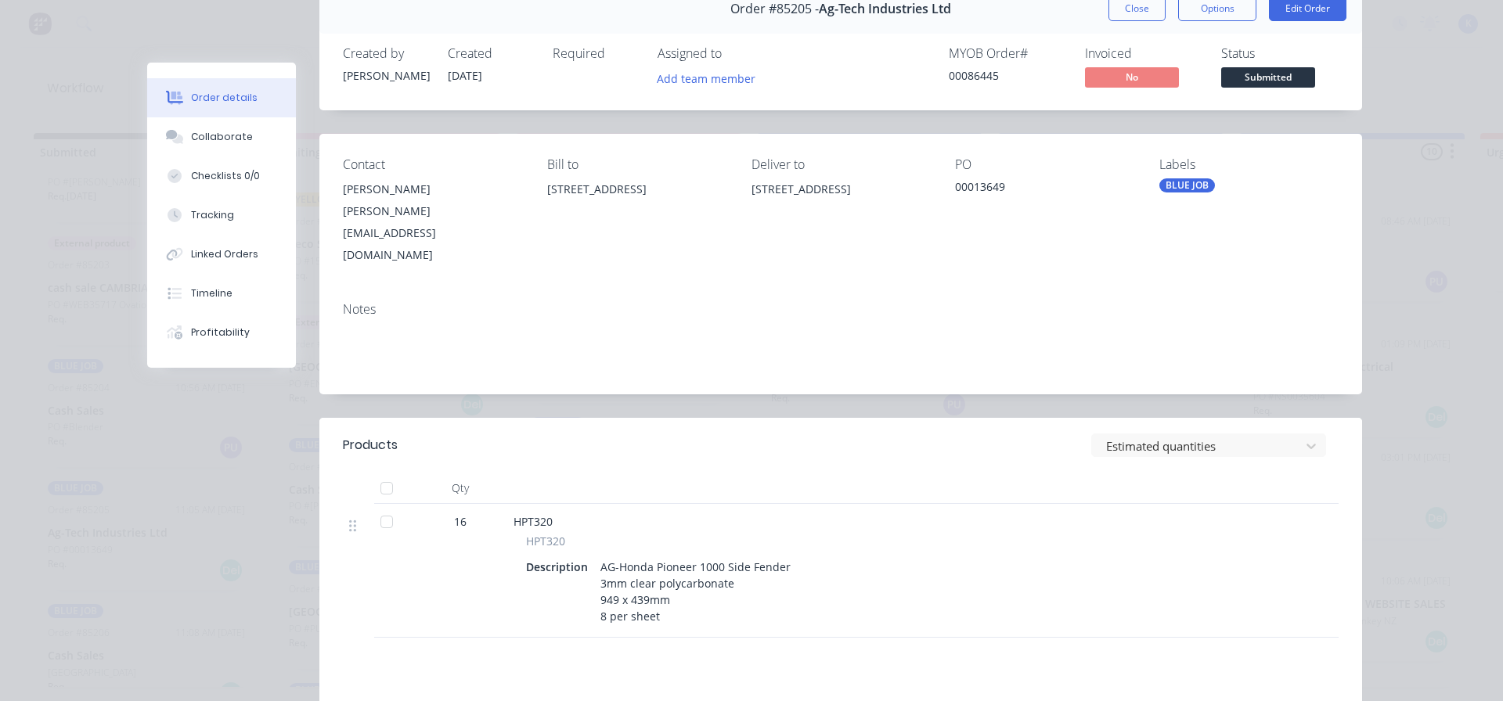
scroll to position [0, 0]
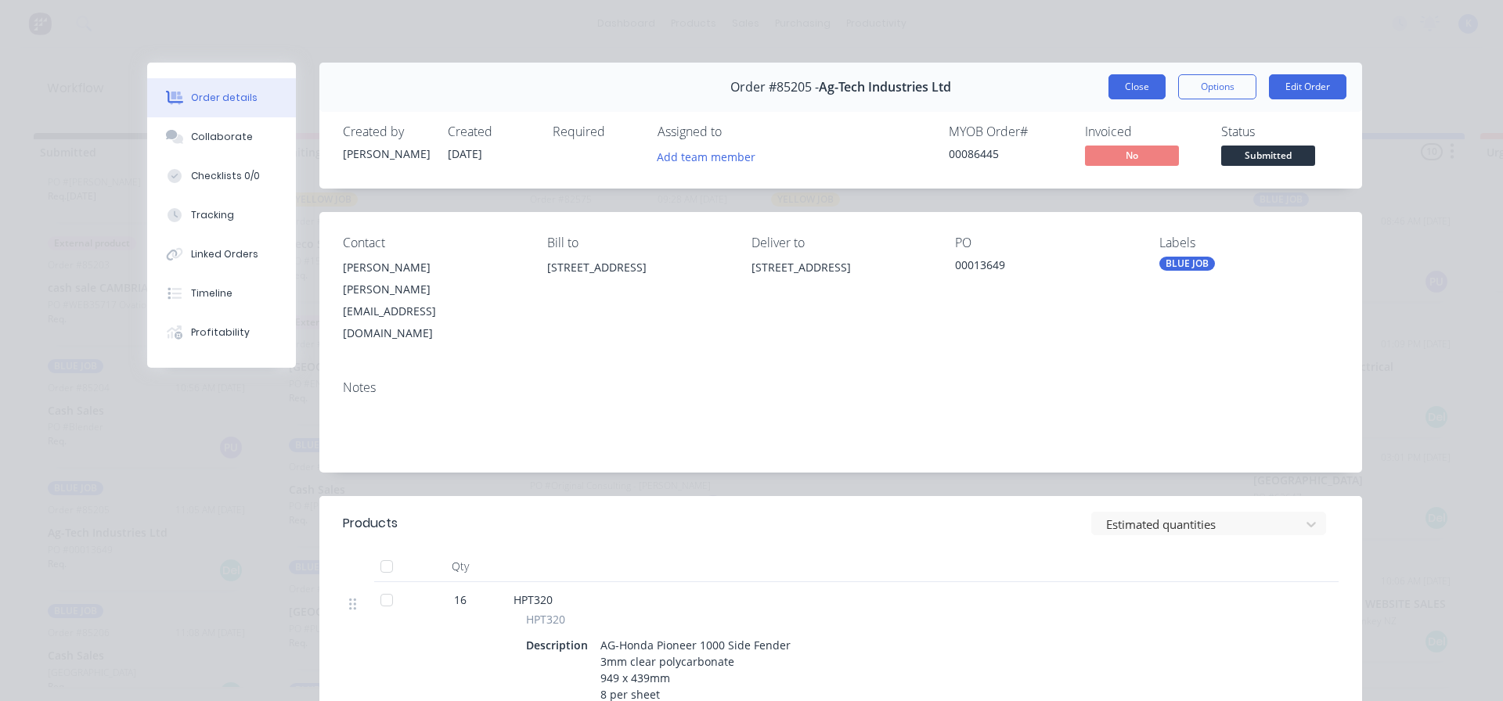
click at [1126, 83] on button "Close" at bounding box center [1137, 86] width 57 height 25
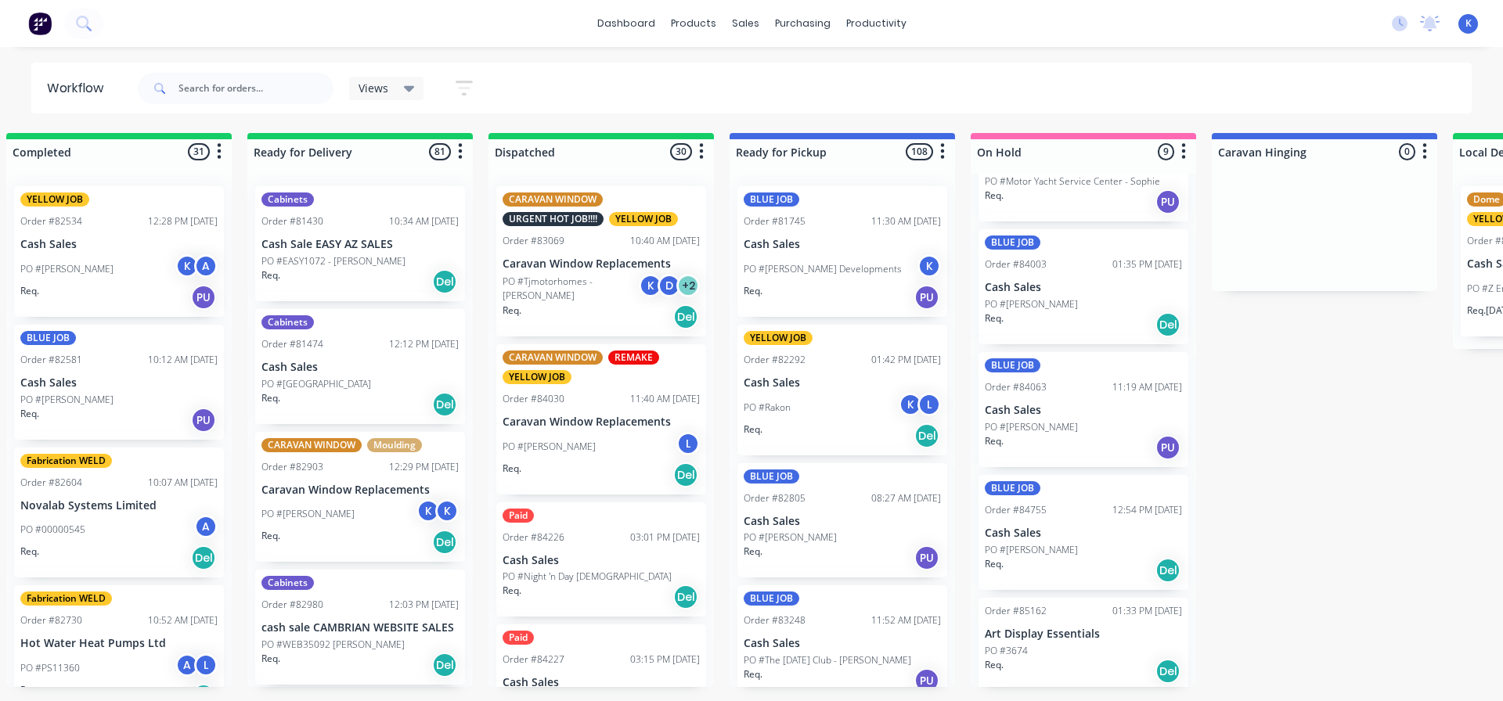
scroll to position [414, 0]
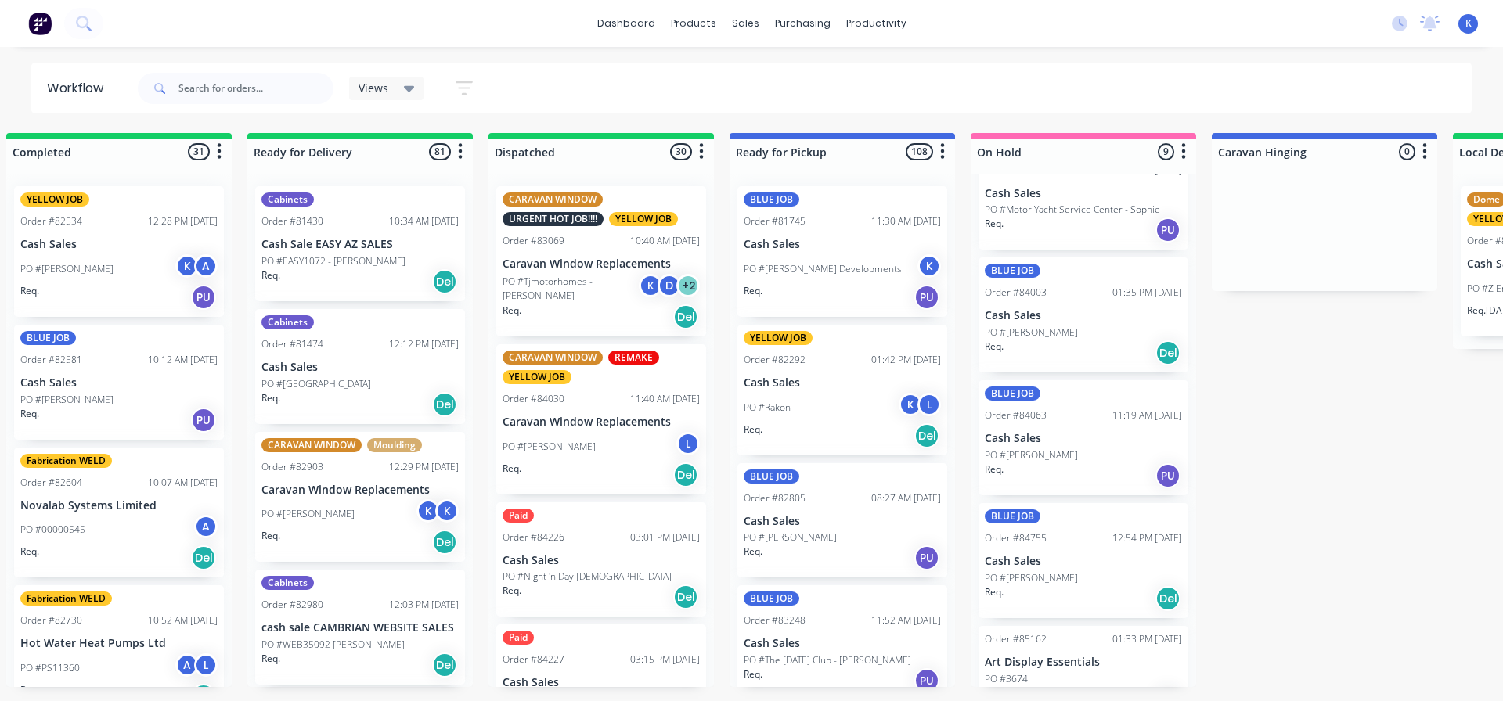
drag, startPoint x: 929, startPoint y: 701, endPoint x: 1019, endPoint y: 701, distance: 90.0
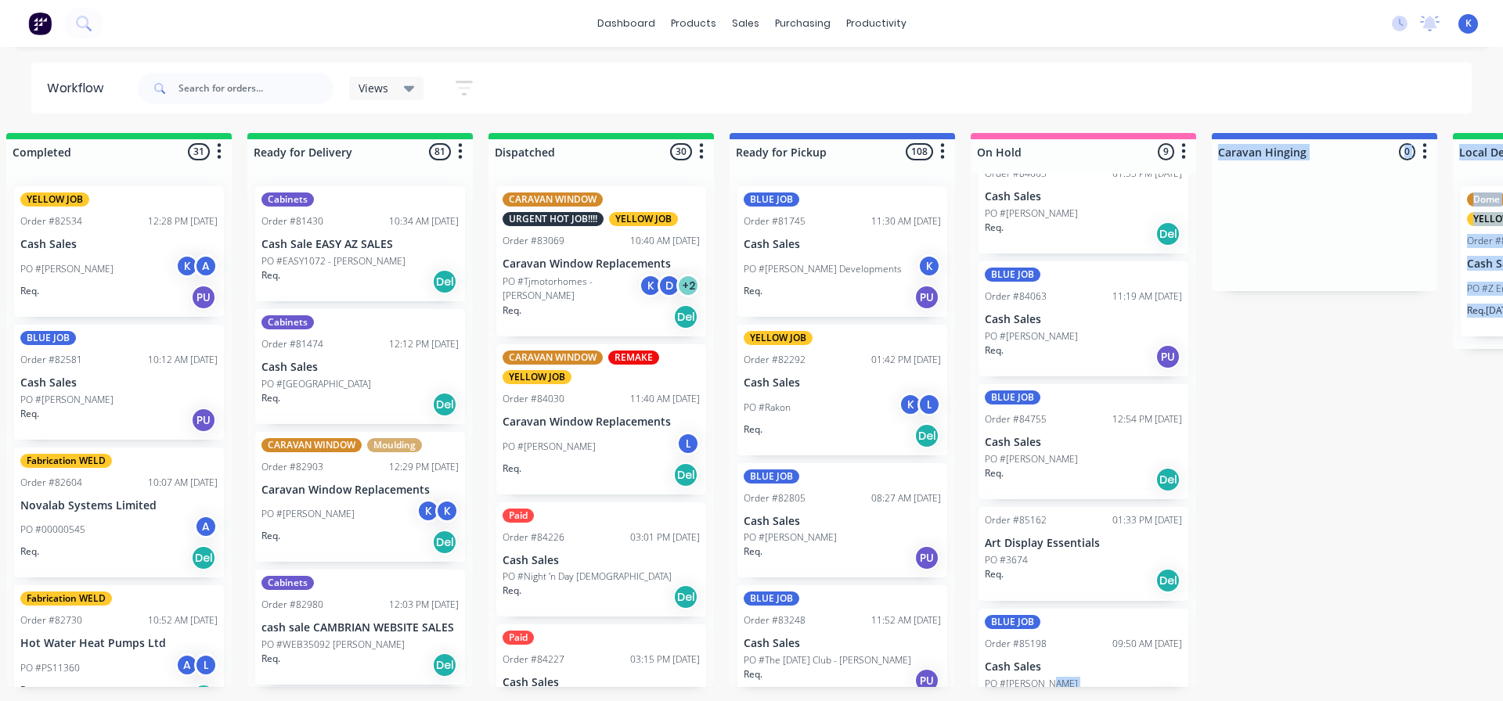
drag, startPoint x: 1037, startPoint y: 700, endPoint x: 1051, endPoint y: 698, distance: 13.5
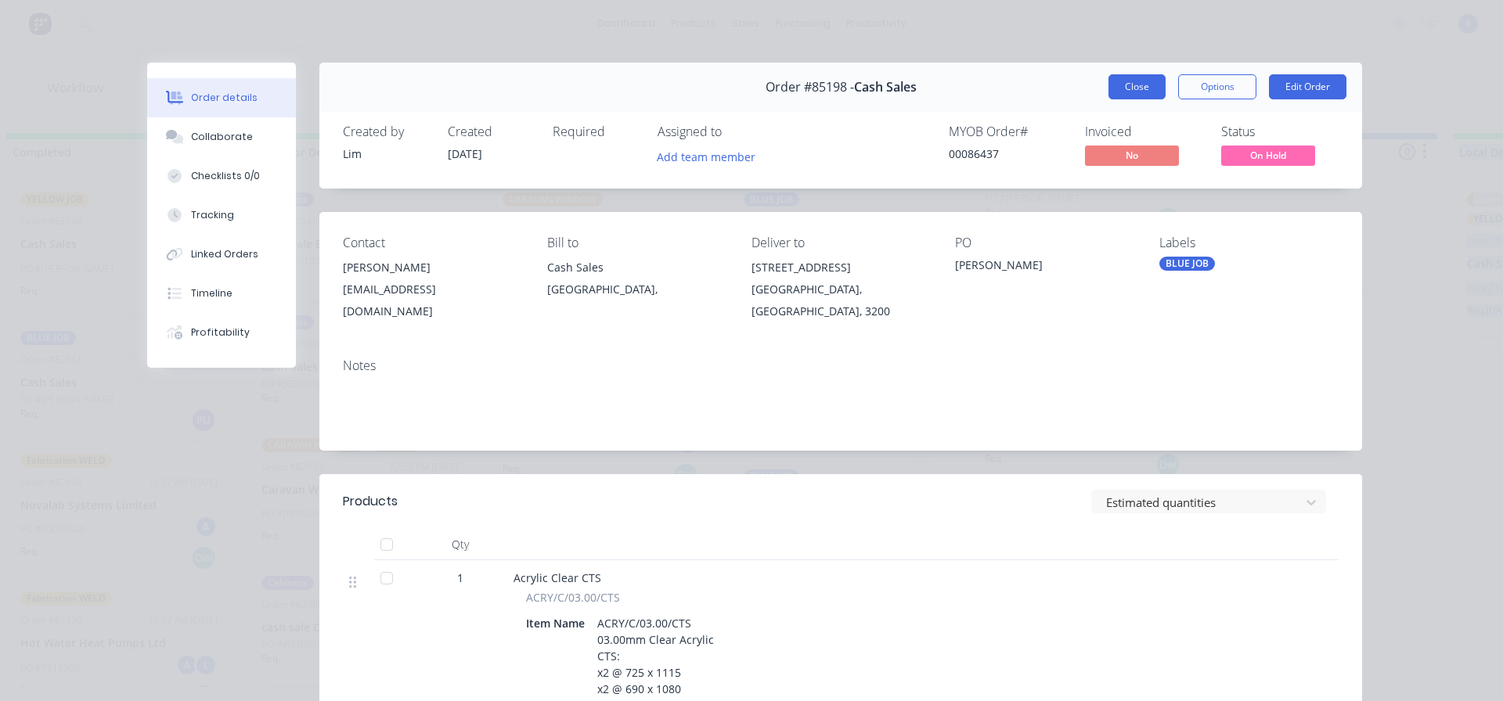
click at [1123, 91] on button "Close" at bounding box center [1137, 86] width 57 height 25
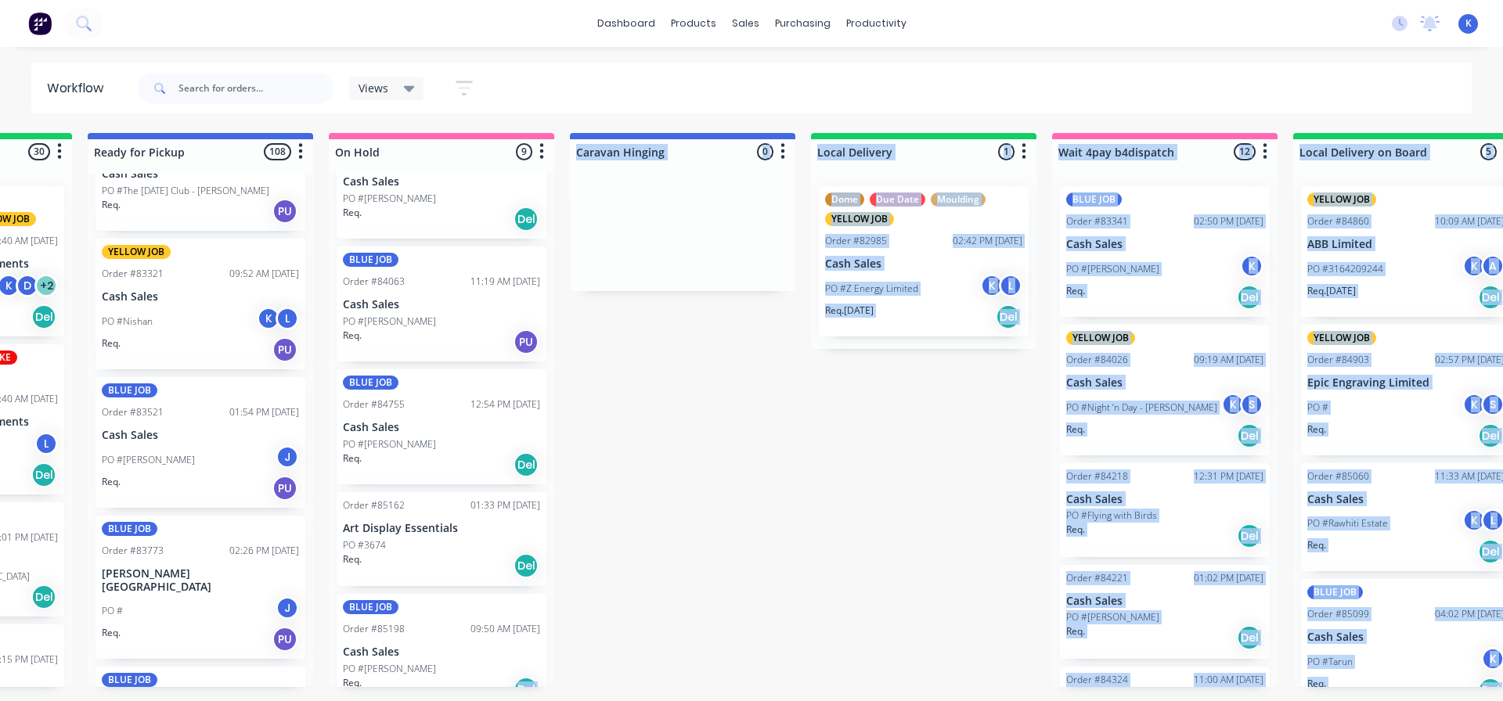
scroll to position [0, 4328]
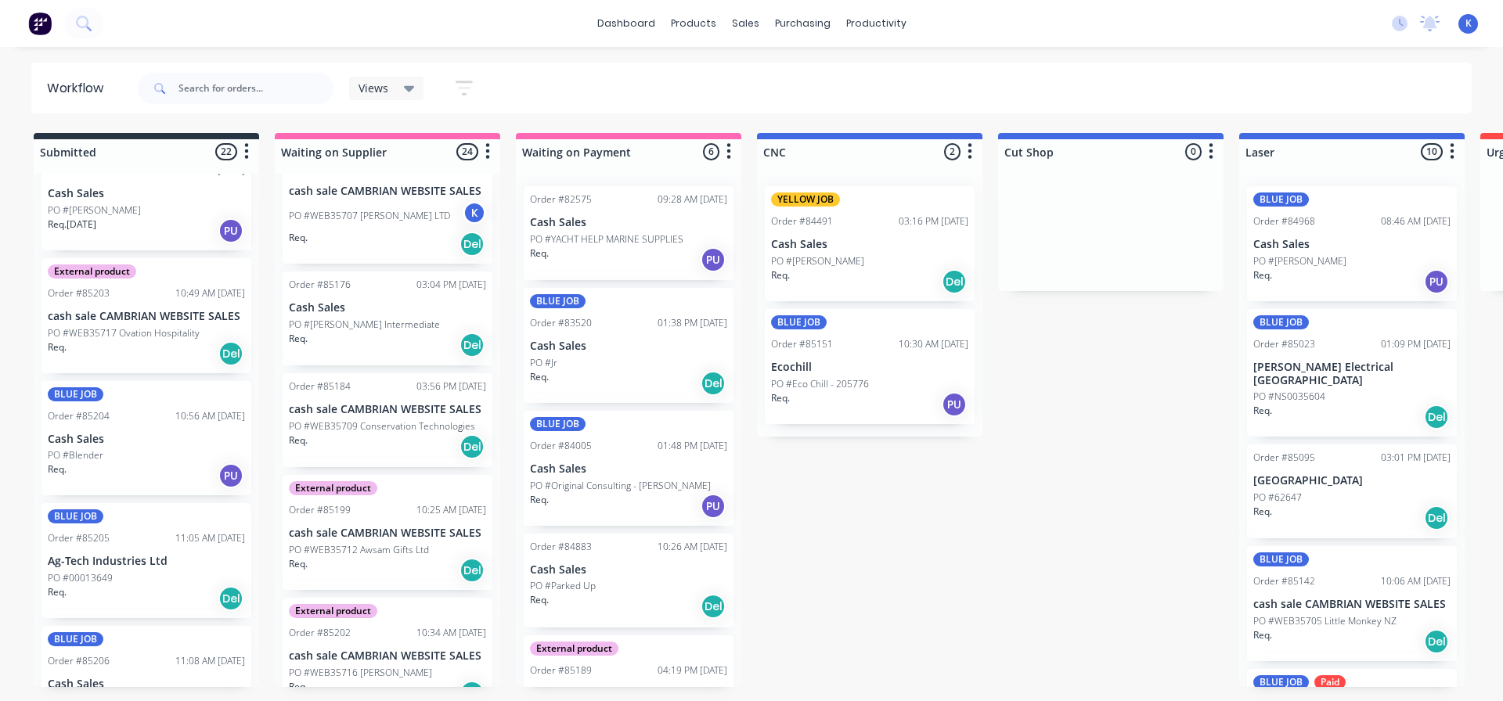
scroll to position [2101, 0]
